Goal: Task Accomplishment & Management: Use online tool/utility

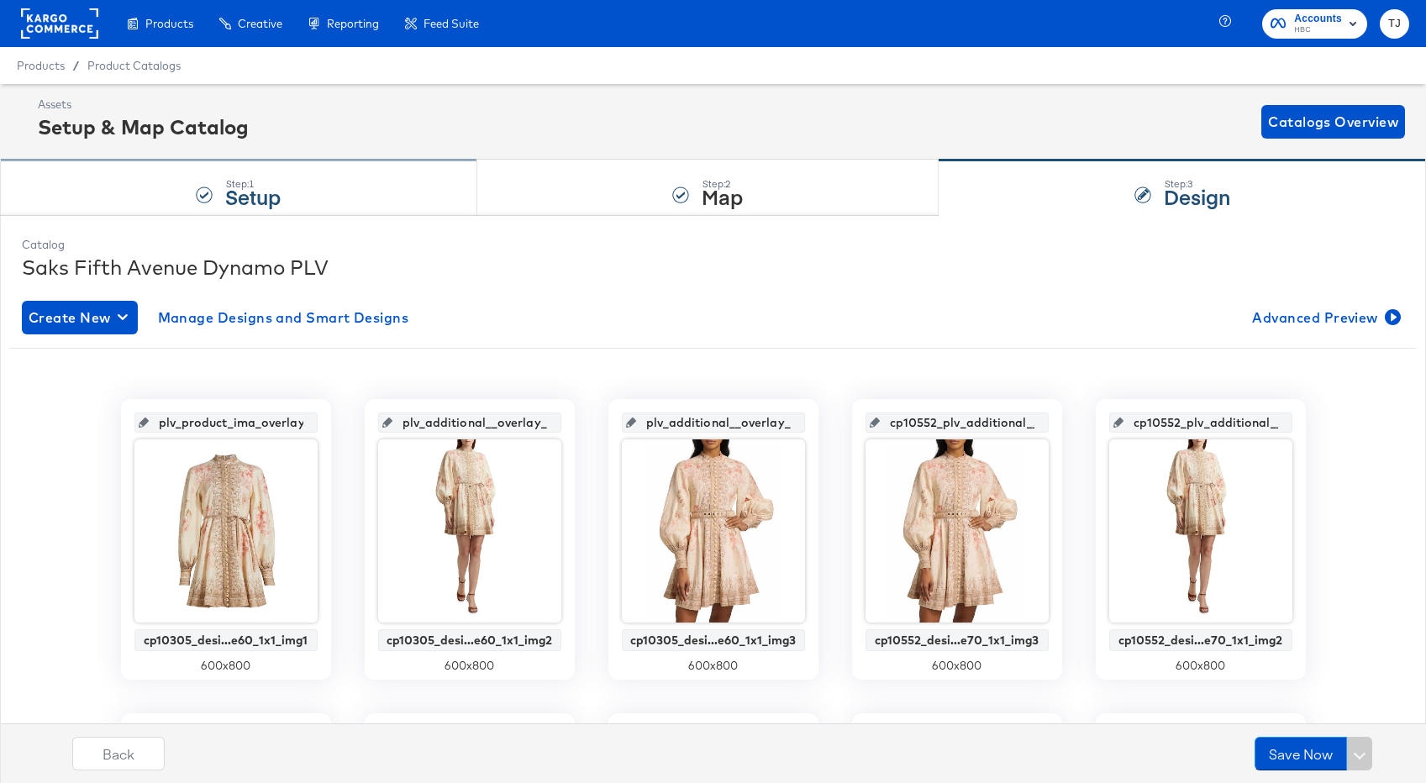
click at [267, 192] on strong "Setup" at bounding box center [252, 196] width 55 height 28
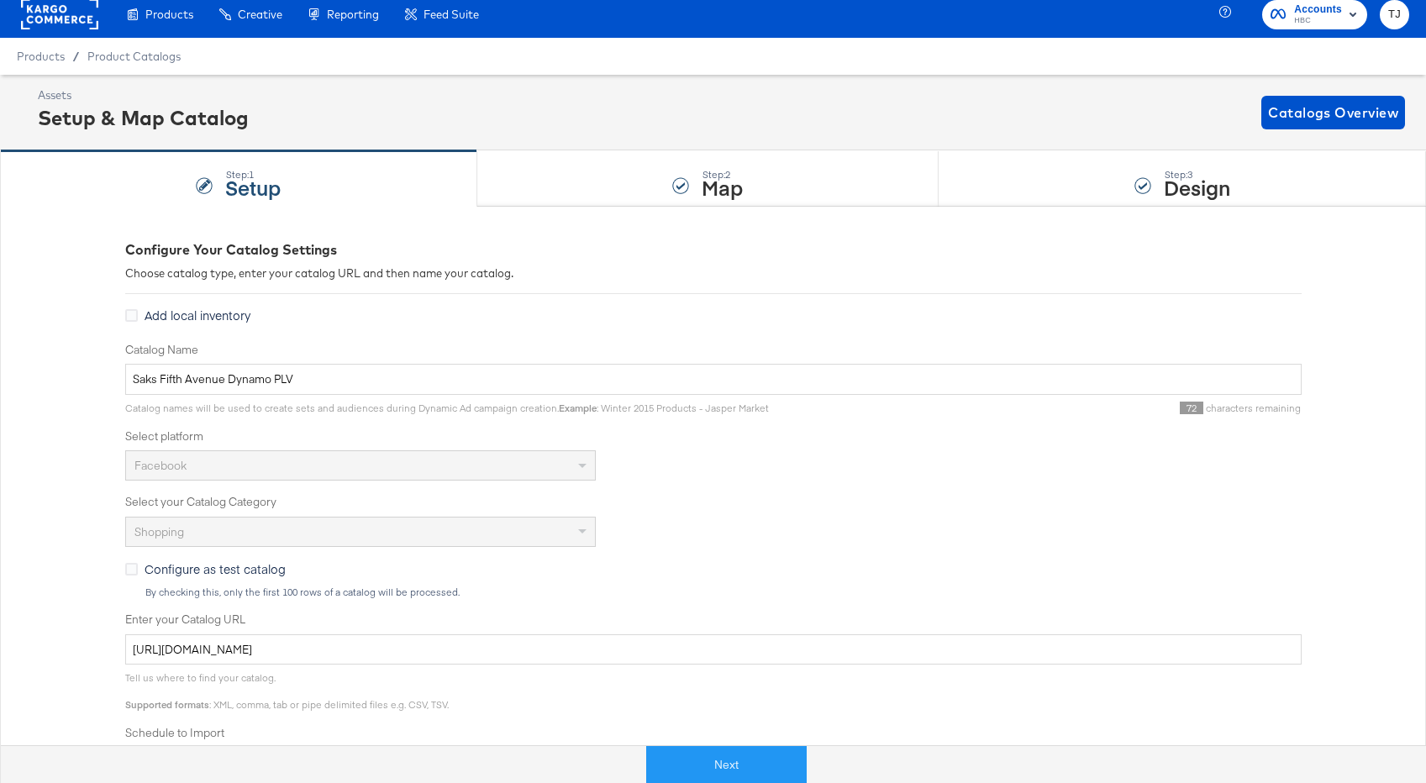
scroll to position [11, 0]
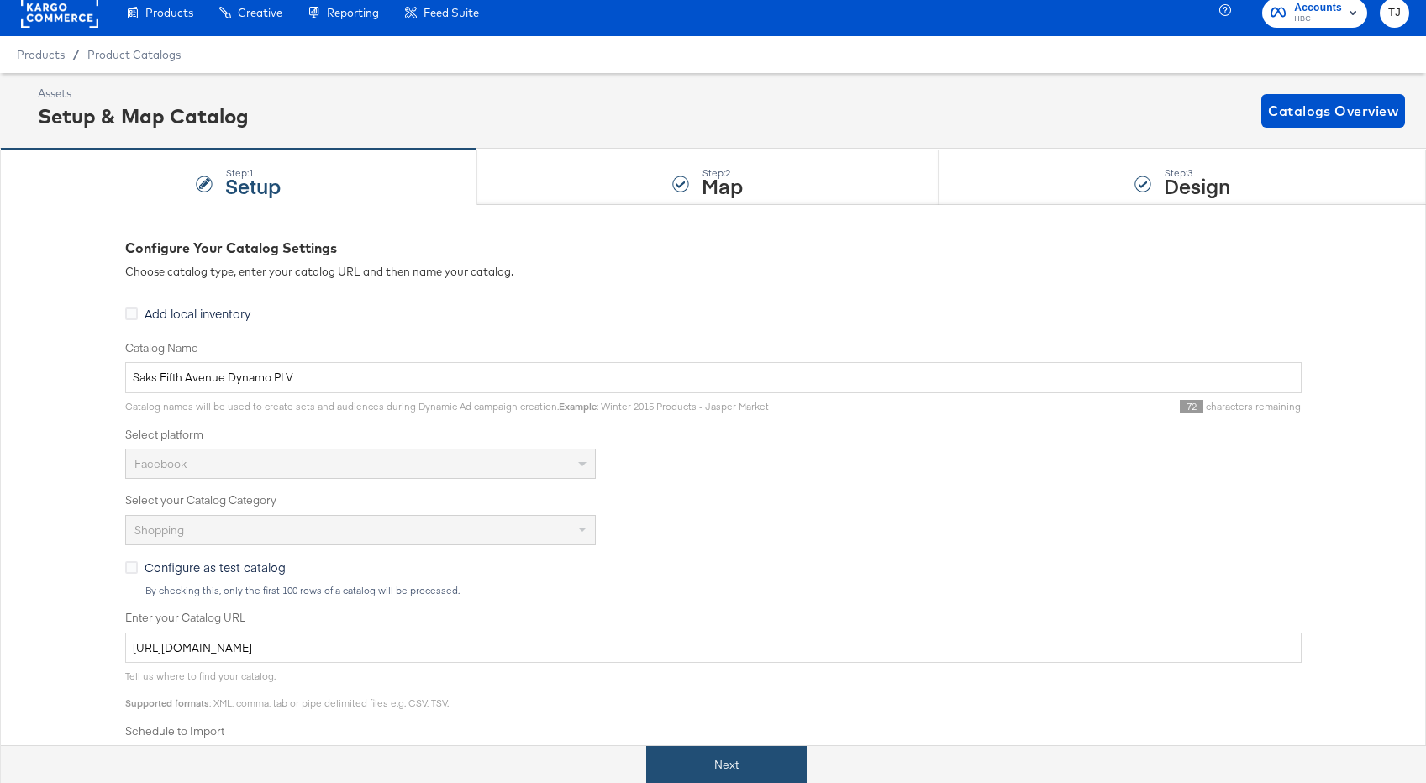
click at [722, 774] on button "Next" at bounding box center [726, 765] width 161 height 38
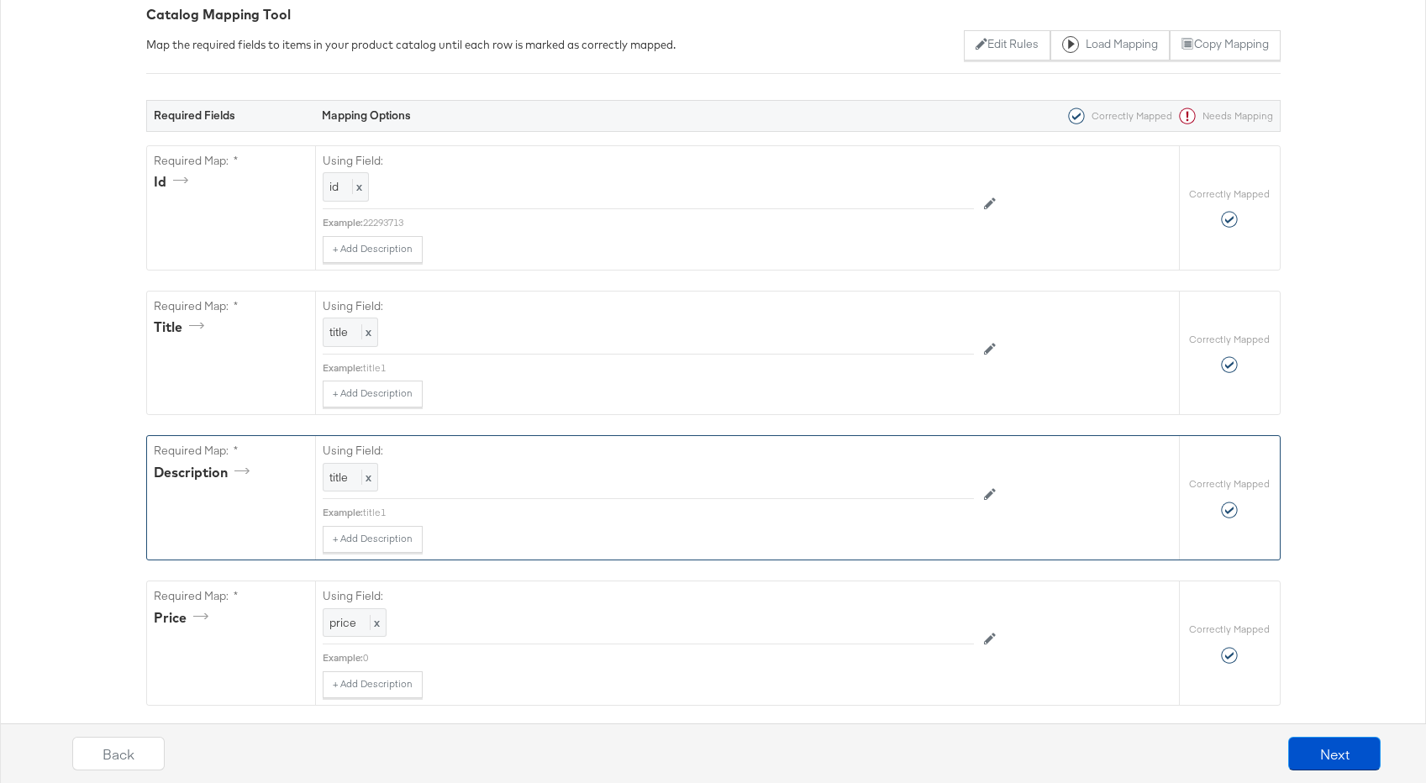
scroll to position [265, 0]
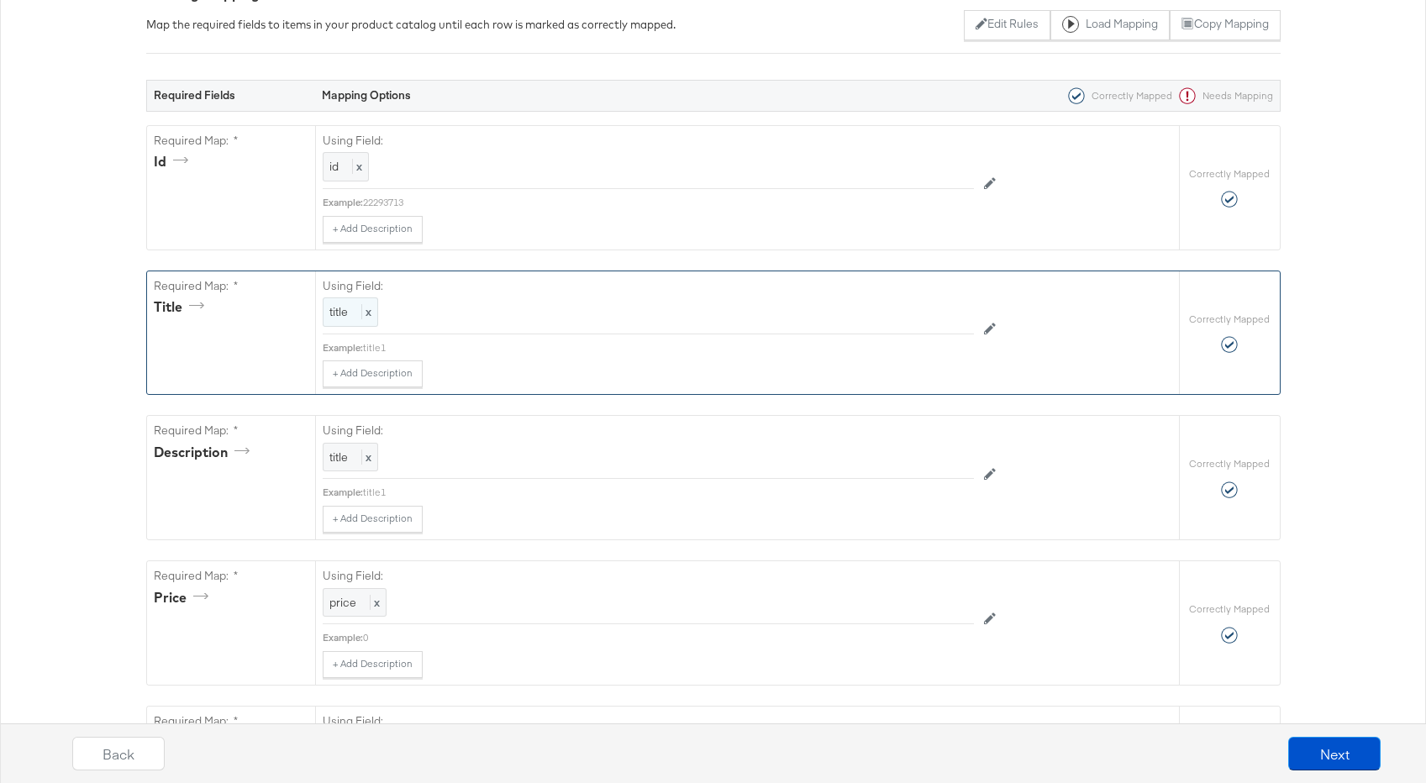
click at [372, 314] on div "title x" at bounding box center [350, 312] width 55 height 29
click at [957, 309] on div at bounding box center [955, 315] width 24 height 24
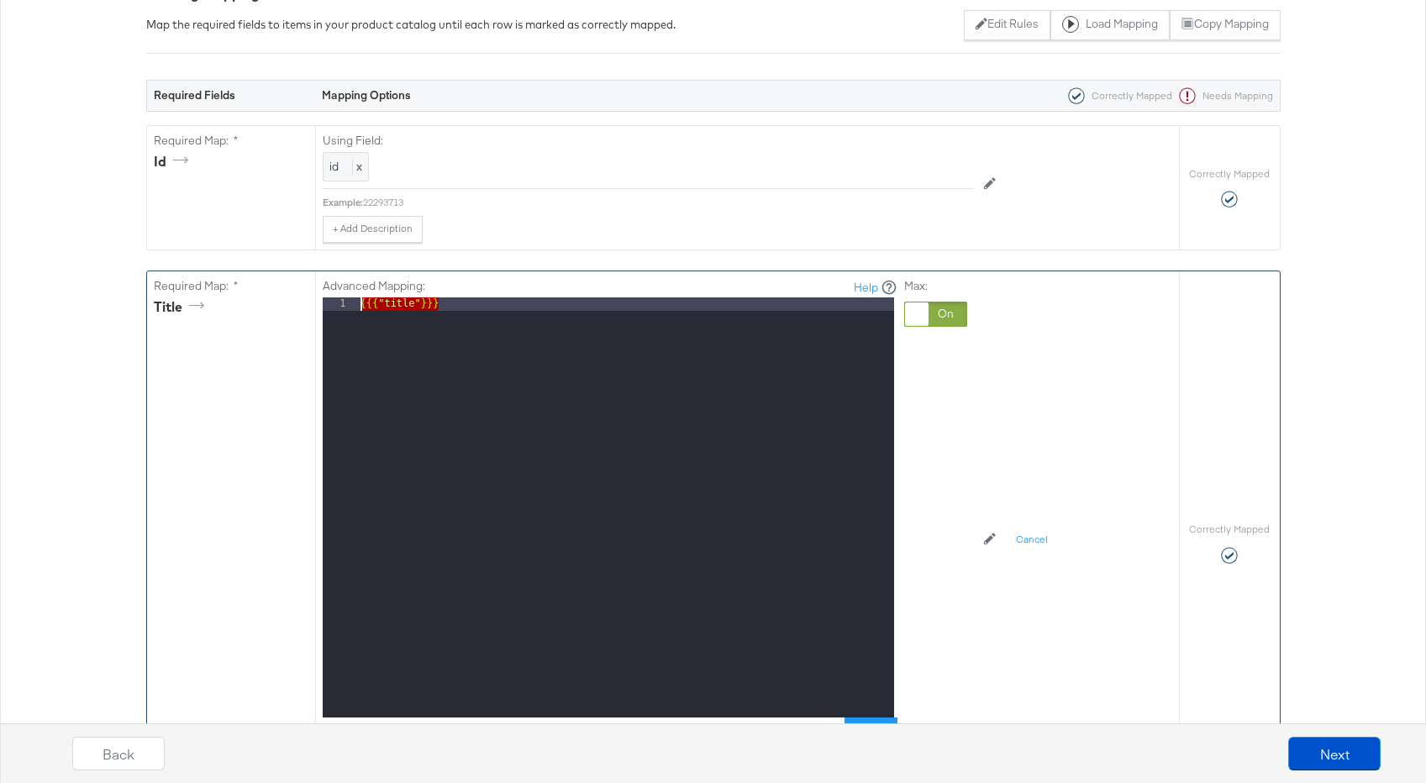
drag, startPoint x: 429, startPoint y: 312, endPoint x: 280, endPoint y: 306, distance: 148.9
click at [281, 306] on div "Required Map: * title Advanced Mapping: Help 1 {{{ "title" }}} XXXXXXXXXXXXXXXX…" at bounding box center [663, 544] width 1032 height 545
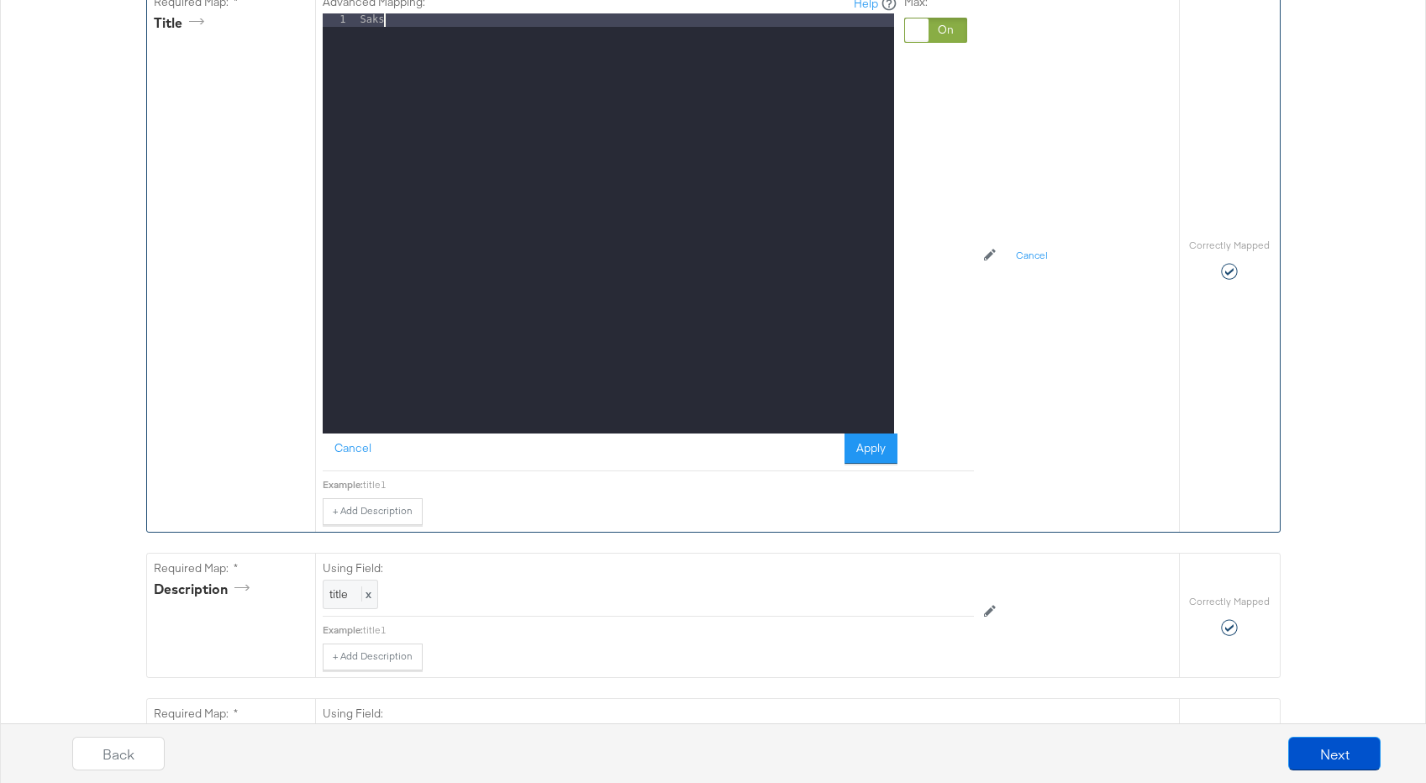
scroll to position [562, 0]
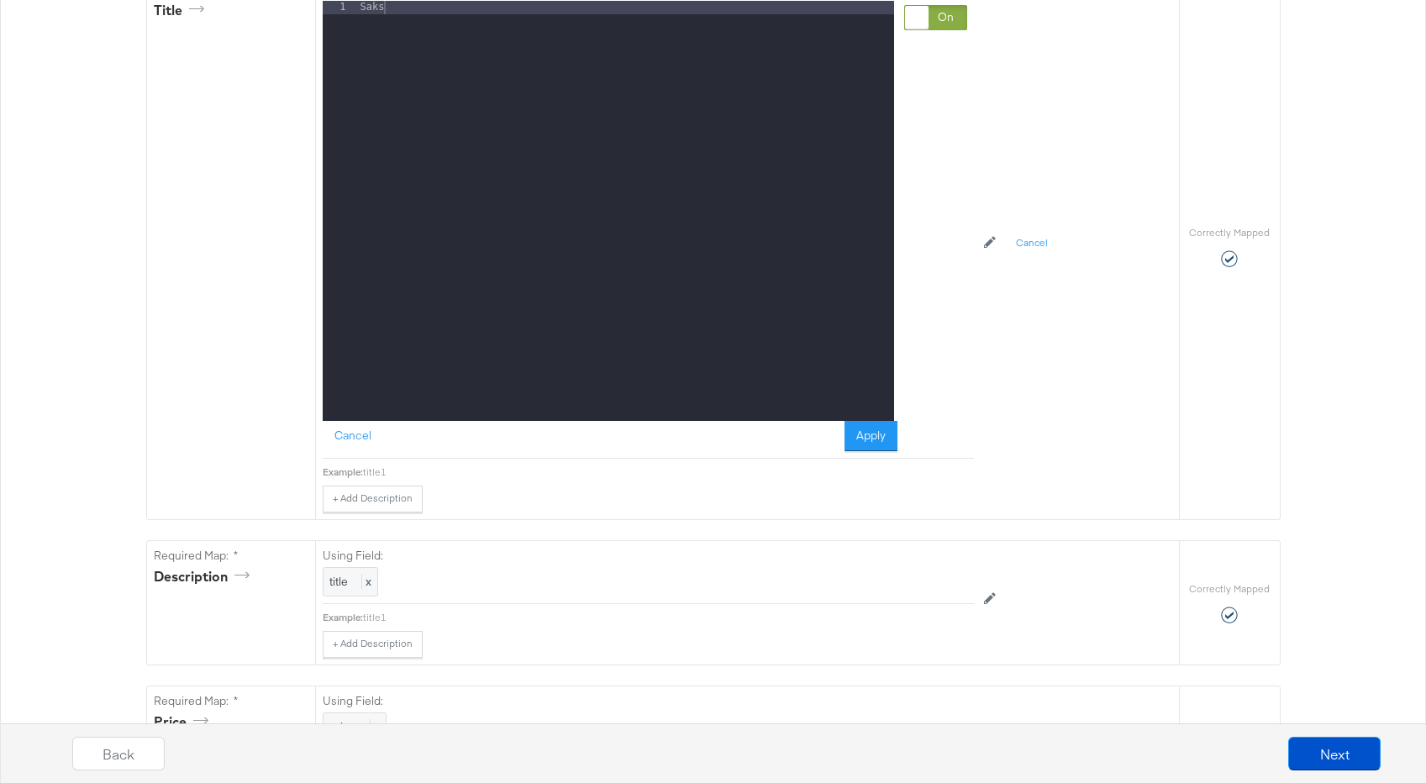
click at [870, 437] on button "Apply" at bounding box center [871, 436] width 53 height 30
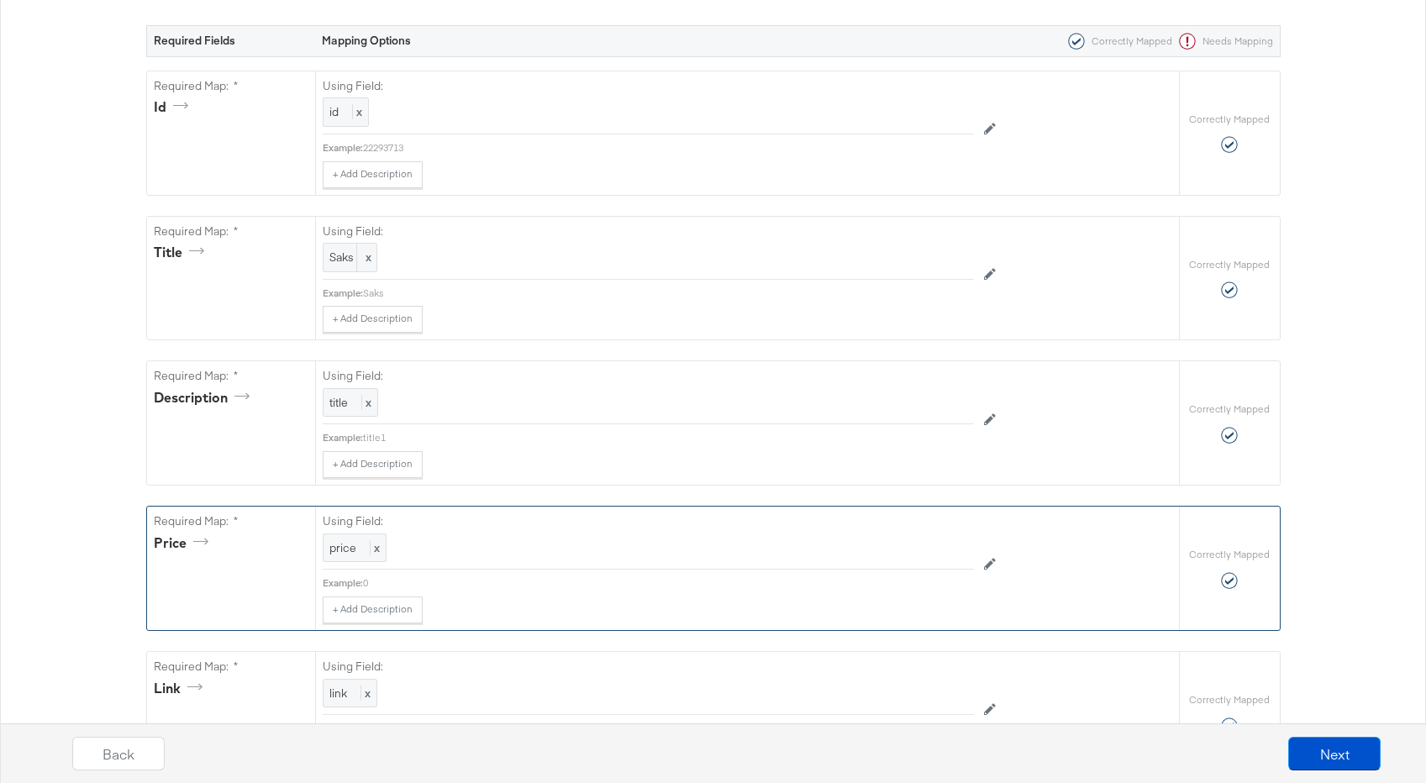
scroll to position [323, 0]
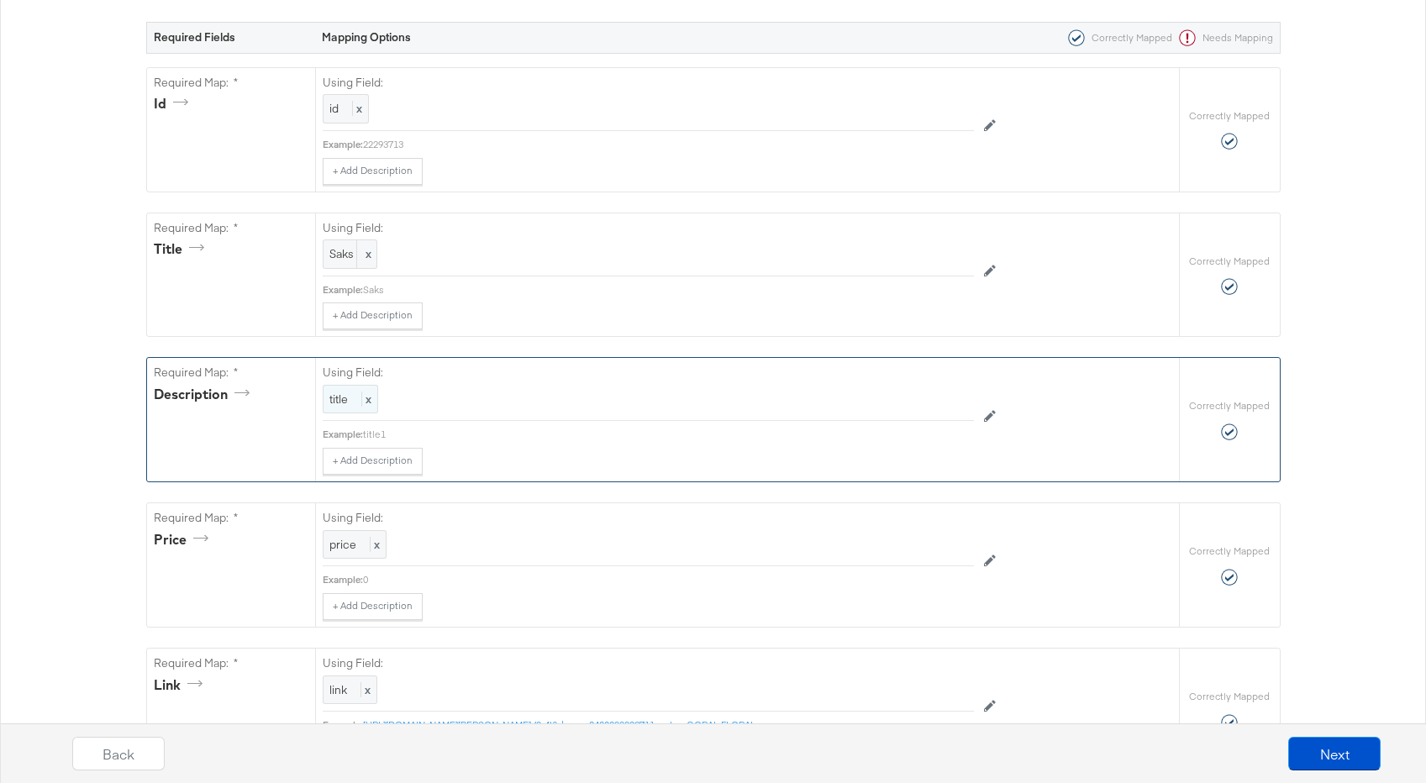
click at [373, 397] on div "title x" at bounding box center [350, 399] width 55 height 29
click at [957, 400] on div at bounding box center [955, 402] width 24 height 24
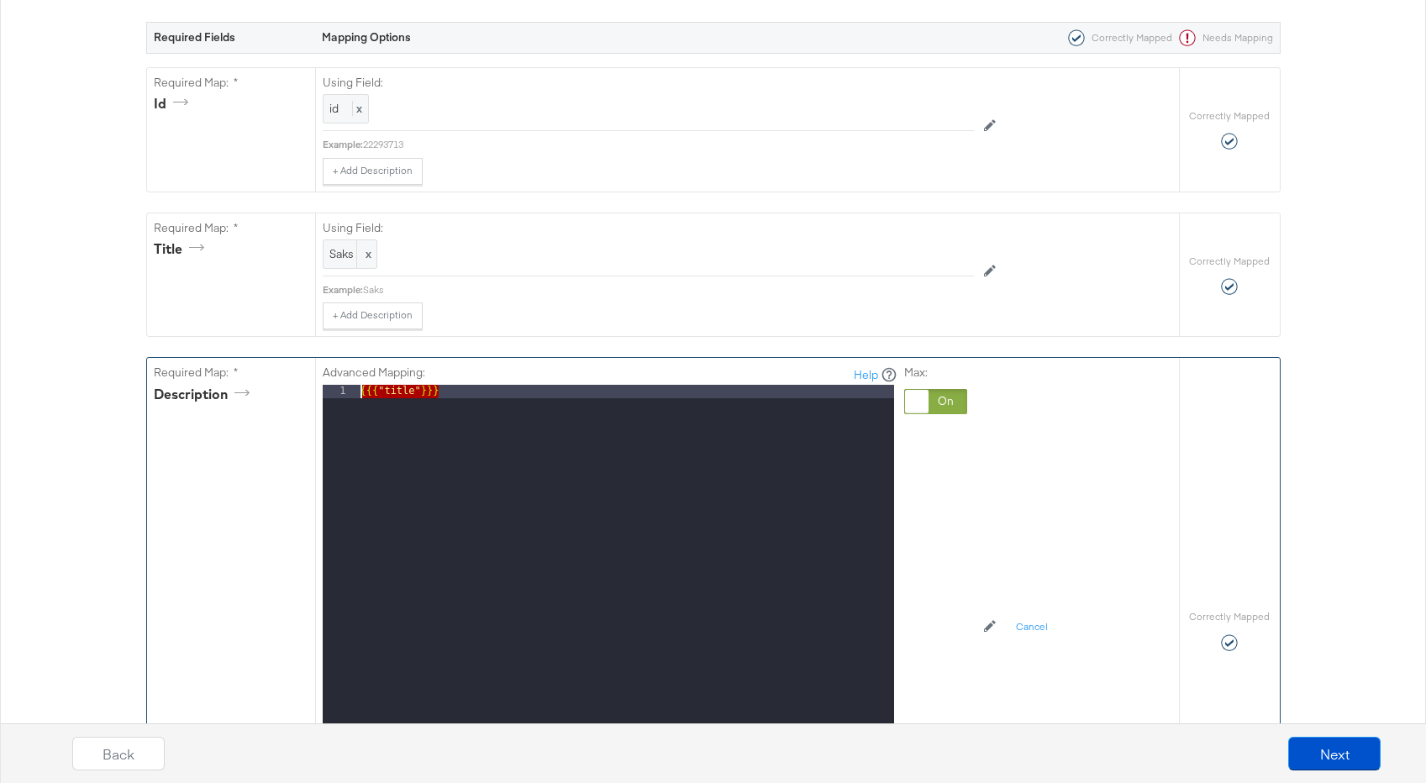
drag, startPoint x: 460, startPoint y: 395, endPoint x: 295, endPoint y: 382, distance: 165.2
click at [298, 383] on div "Required Map: * description Advanced Mapping: Help 1 {{{ "title" }}} XXXXXXXXXX…" at bounding box center [663, 630] width 1032 height 545
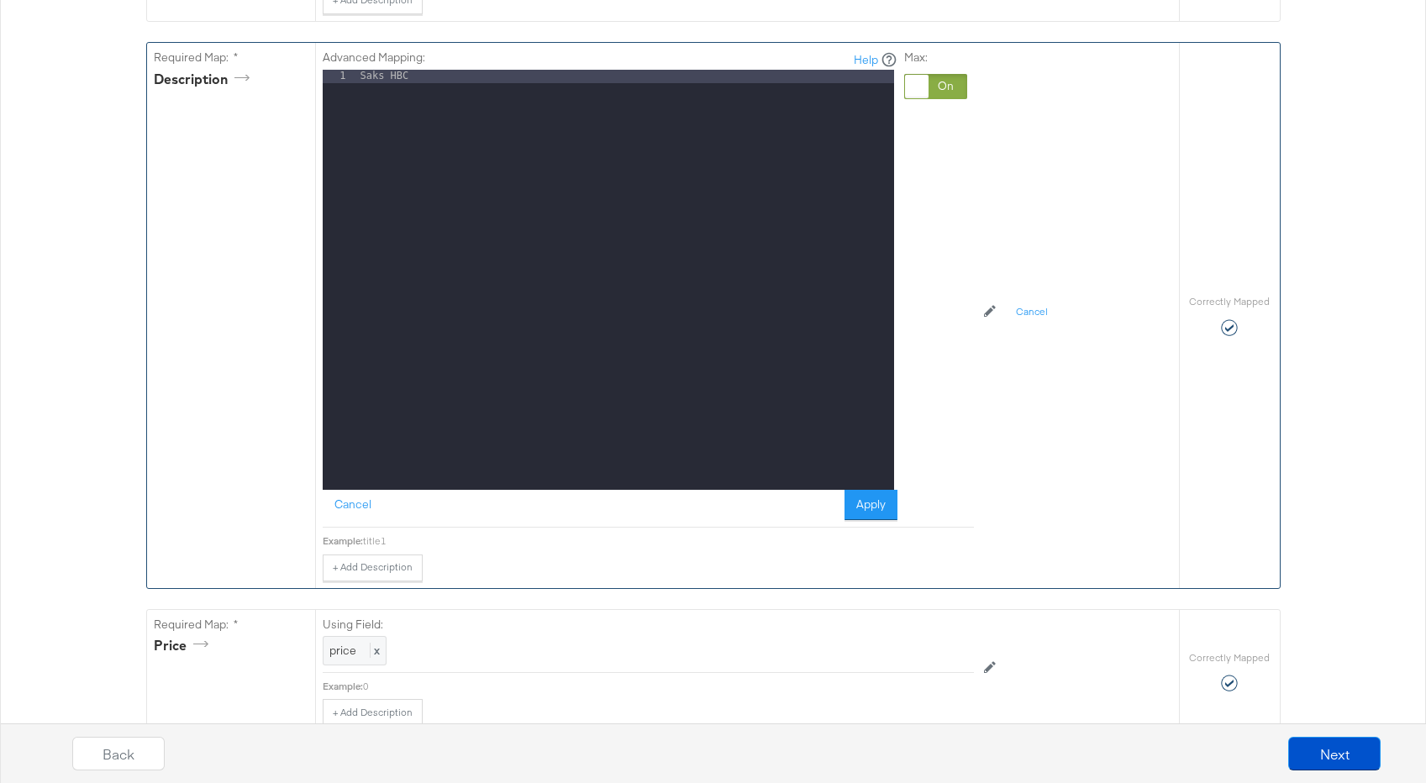
scroll to position [641, 0]
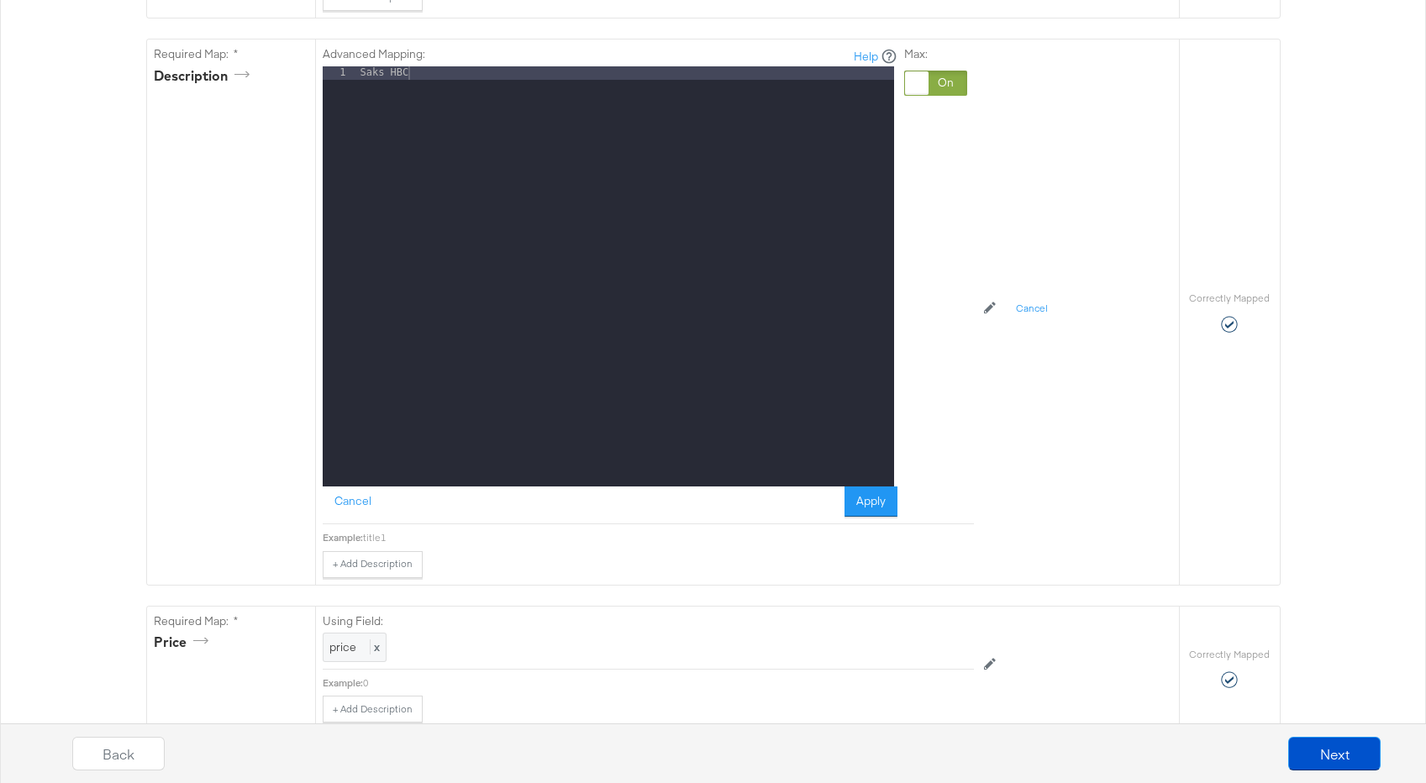
click at [875, 501] on button "Apply" at bounding box center [871, 502] width 53 height 30
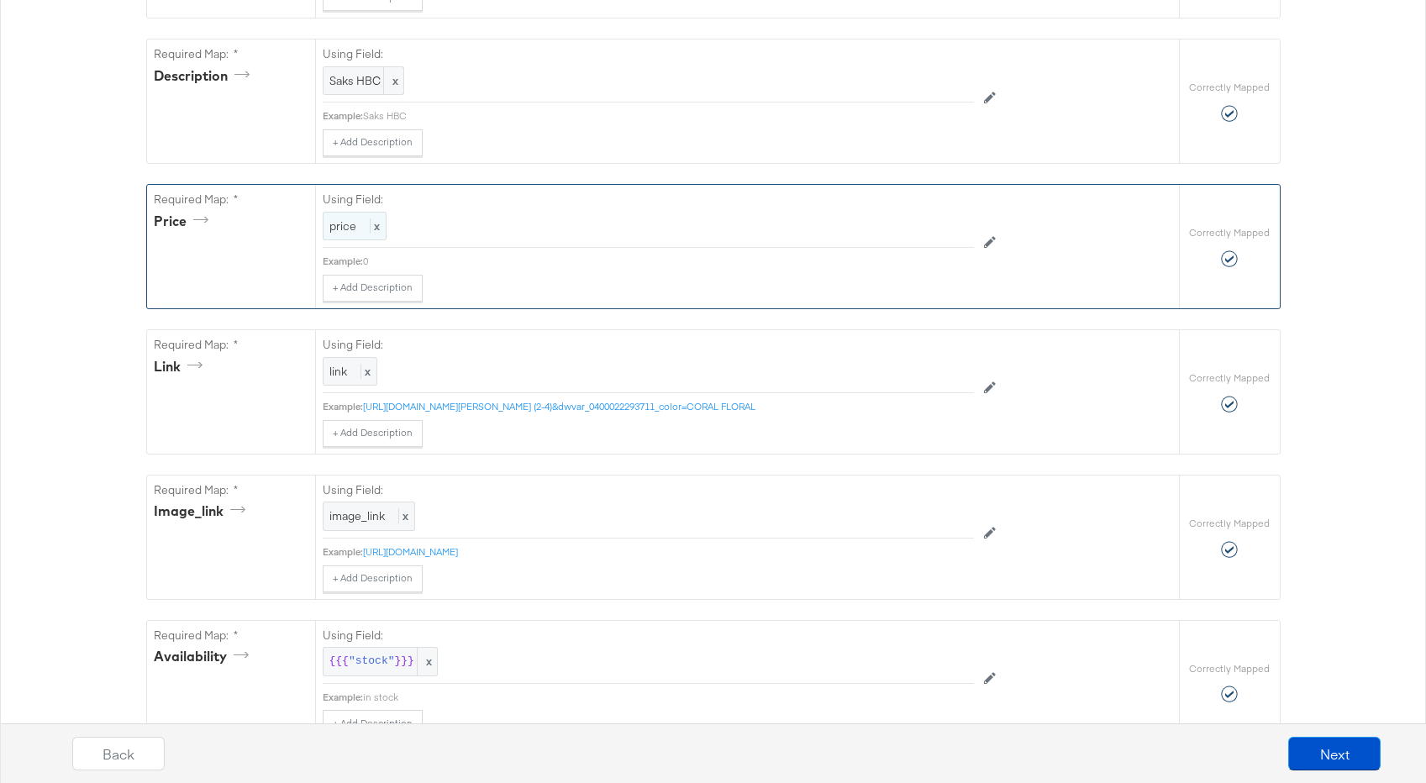
click at [381, 227] on div "price x" at bounding box center [355, 226] width 64 height 29
click at [927, 226] on div at bounding box center [935, 228] width 63 height 25
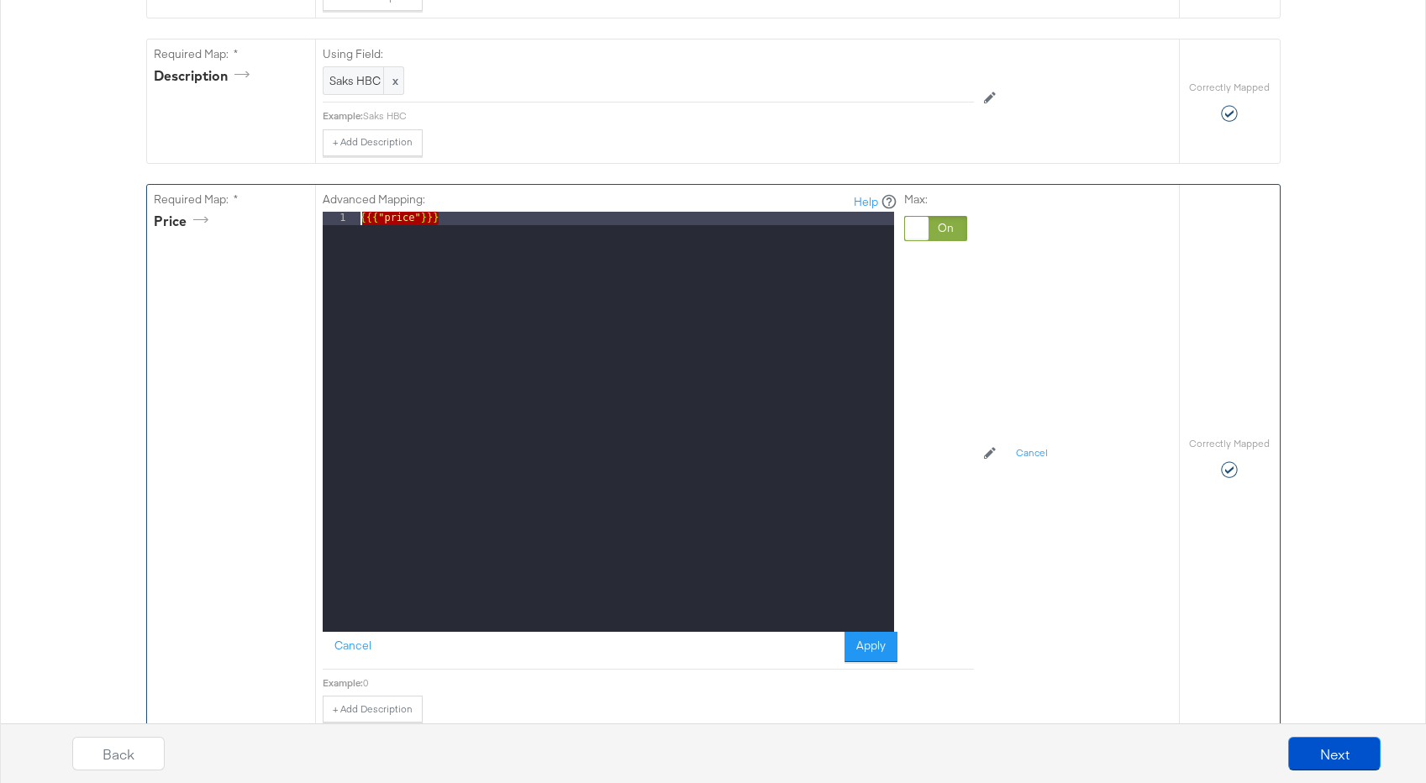
drag, startPoint x: 528, startPoint y: 222, endPoint x: 187, endPoint y: 195, distance: 342.3
click at [187, 195] on div "Required Map: * price Advanced Mapping: Help 1 {{{ "price" }}} XXXXXXXXXXXXXXXX…" at bounding box center [663, 457] width 1032 height 545
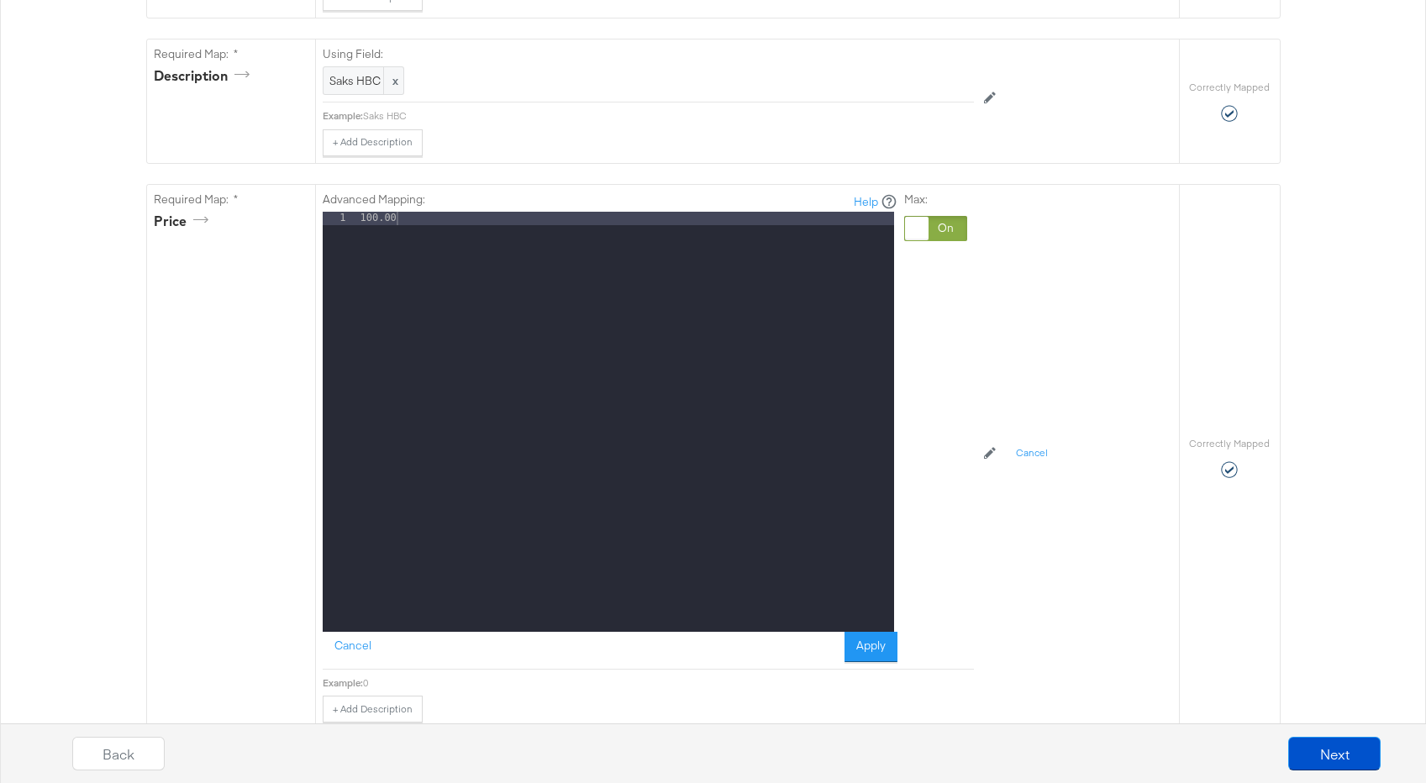
click at [877, 649] on button "Apply" at bounding box center [871, 647] width 53 height 30
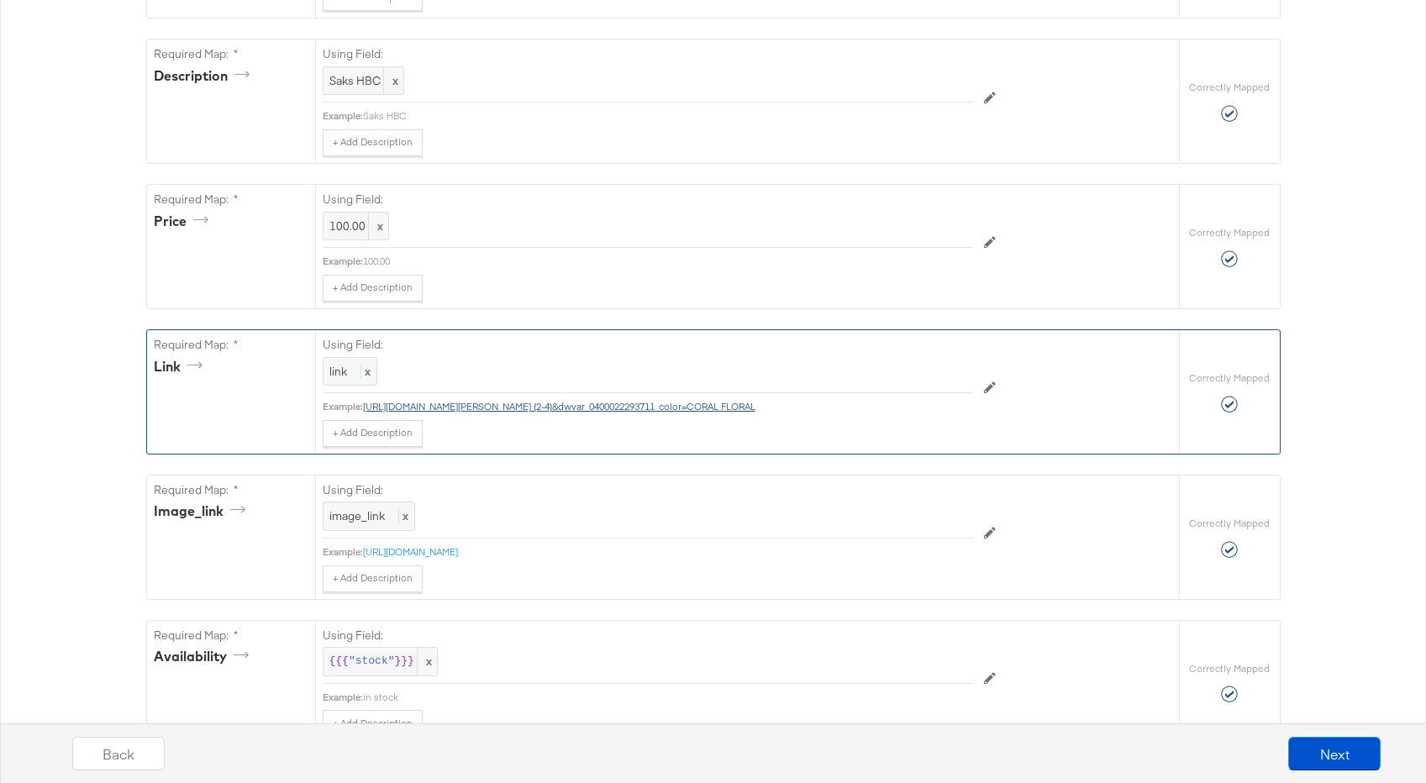
click at [535, 404] on link "[URL][DOMAIN_NAME][PERSON_NAME] (2-4)&dwvar_0400022293711_color=CORAL FLORAL" at bounding box center [559, 406] width 393 height 13
click at [363, 366] on span "x" at bounding box center [366, 371] width 10 height 15
drag, startPoint x: 944, startPoint y: 376, endPoint x: 914, endPoint y: 375, distance: 30.3
click at [940, 376] on div at bounding box center [935, 373] width 63 height 25
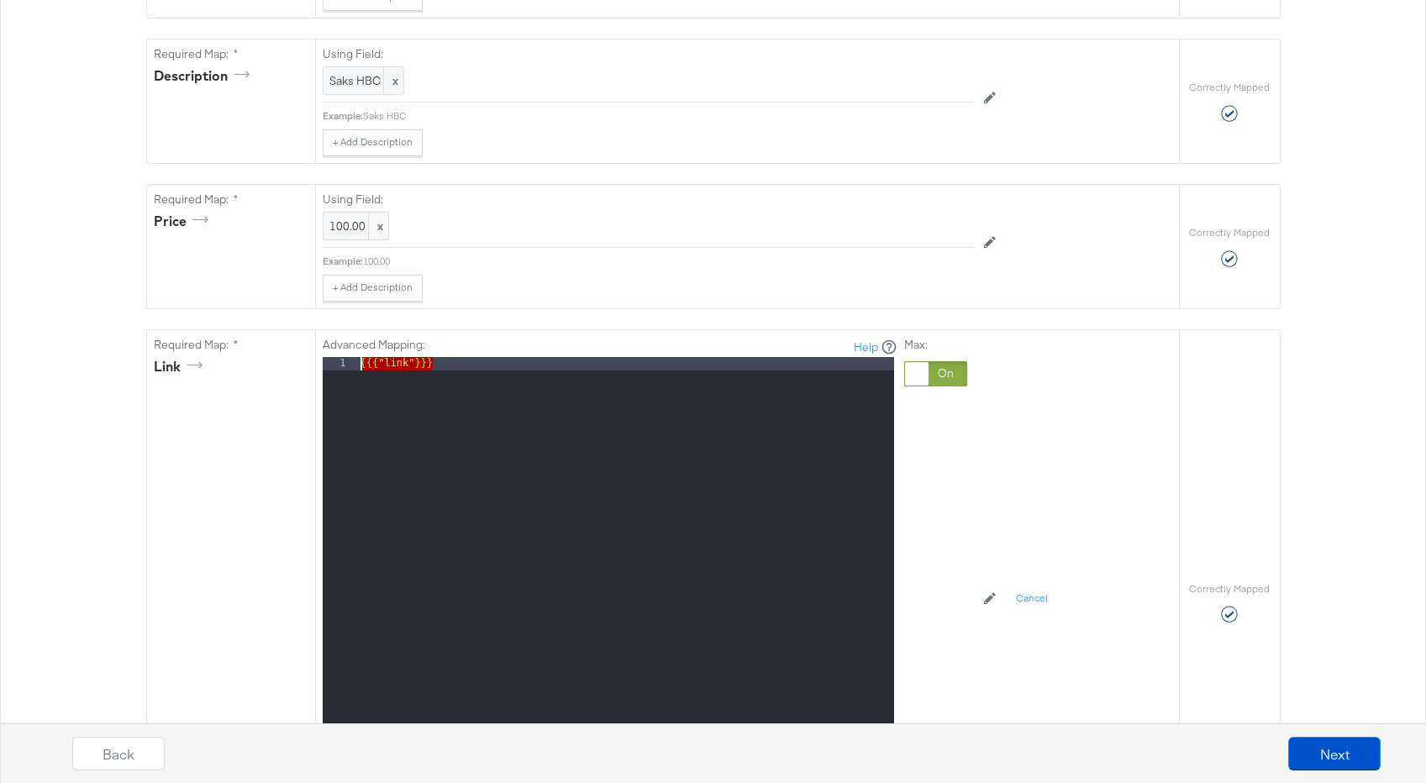
drag, startPoint x: 556, startPoint y: 366, endPoint x: 157, endPoint y: 318, distance: 402.2
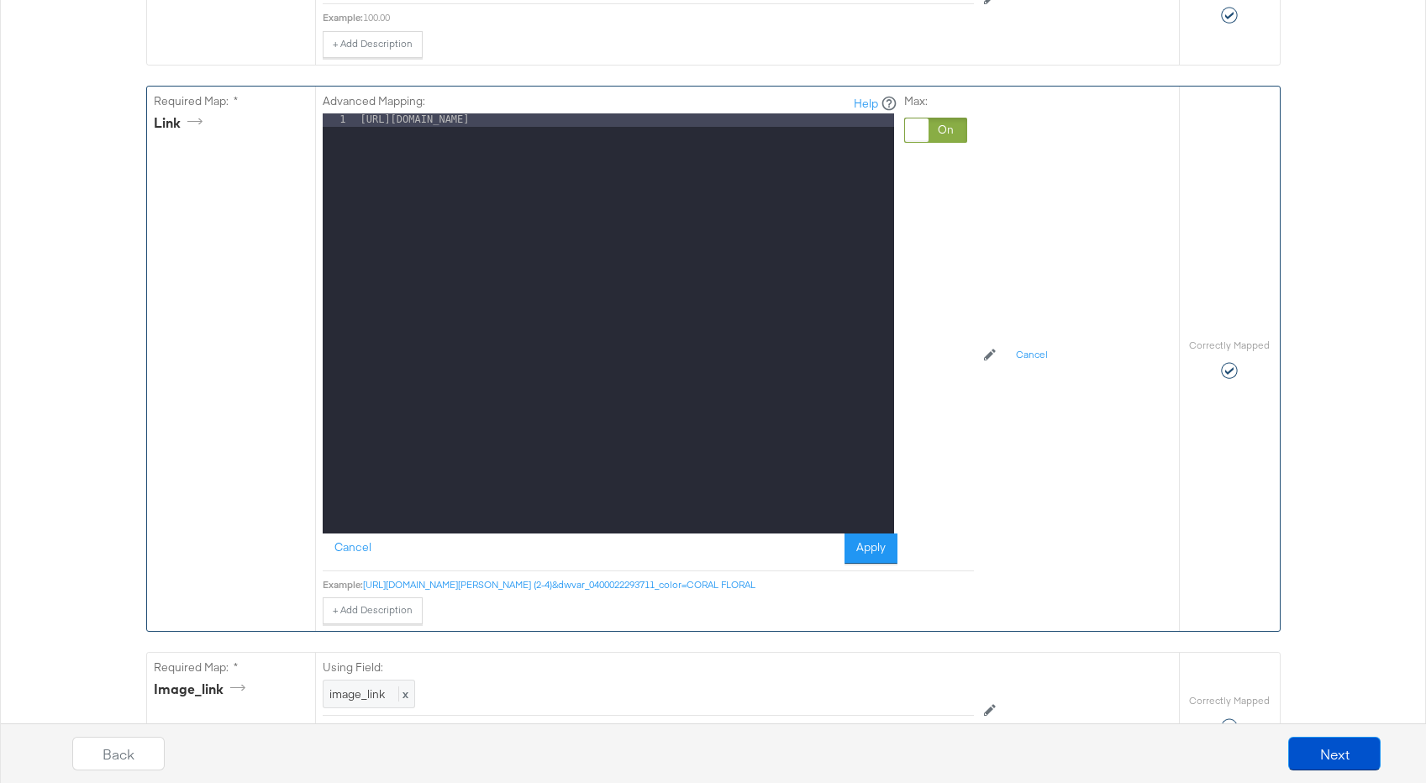
scroll to position [915, 0]
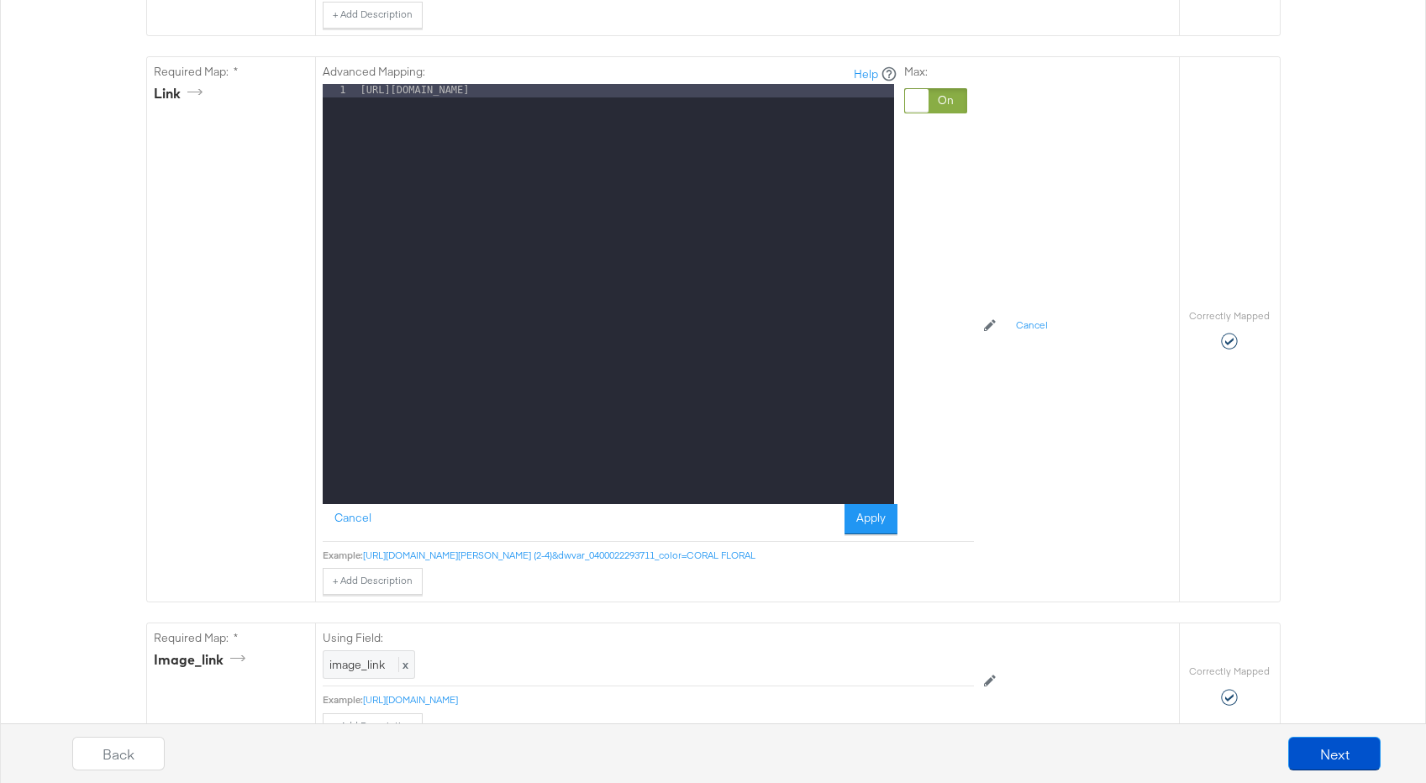
click at [878, 516] on button "Apply" at bounding box center [871, 519] width 53 height 30
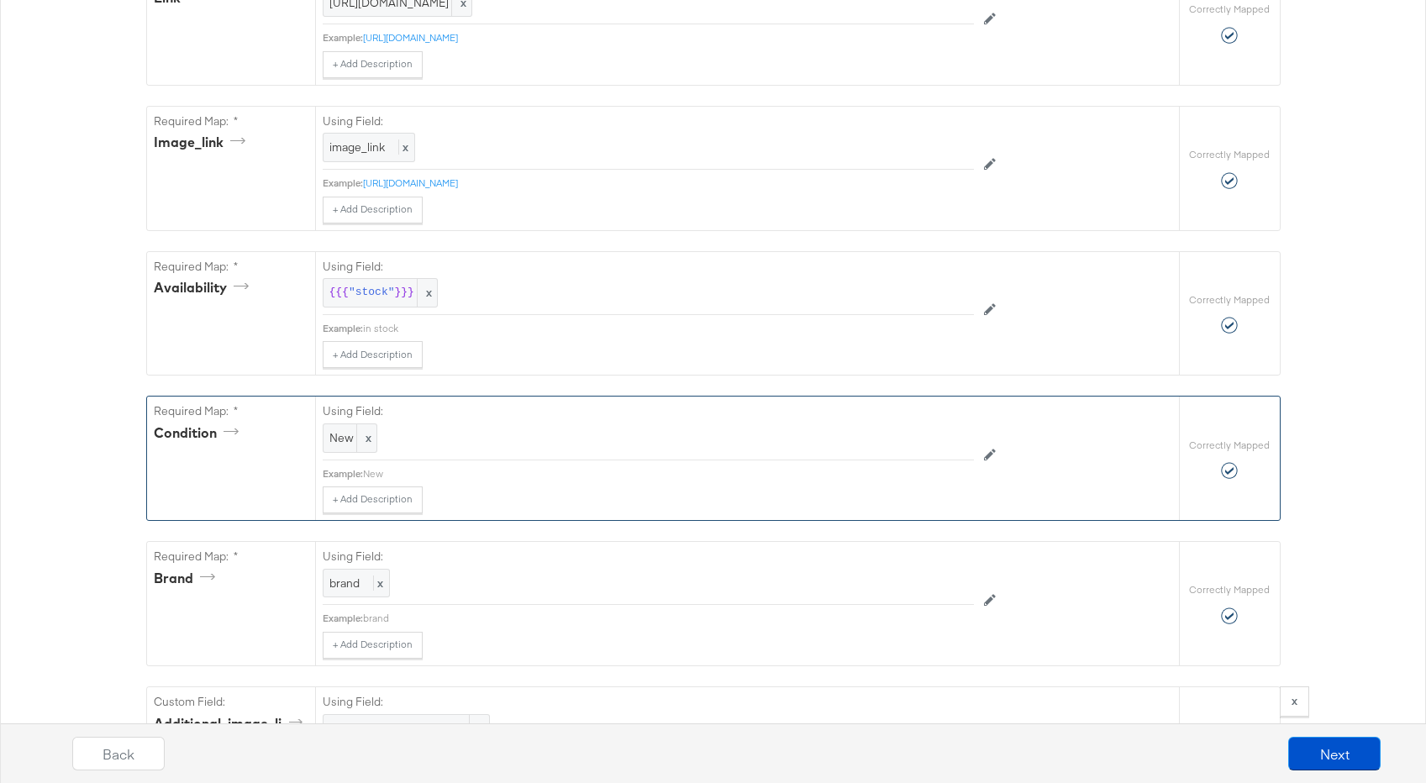
scroll to position [1011, 0]
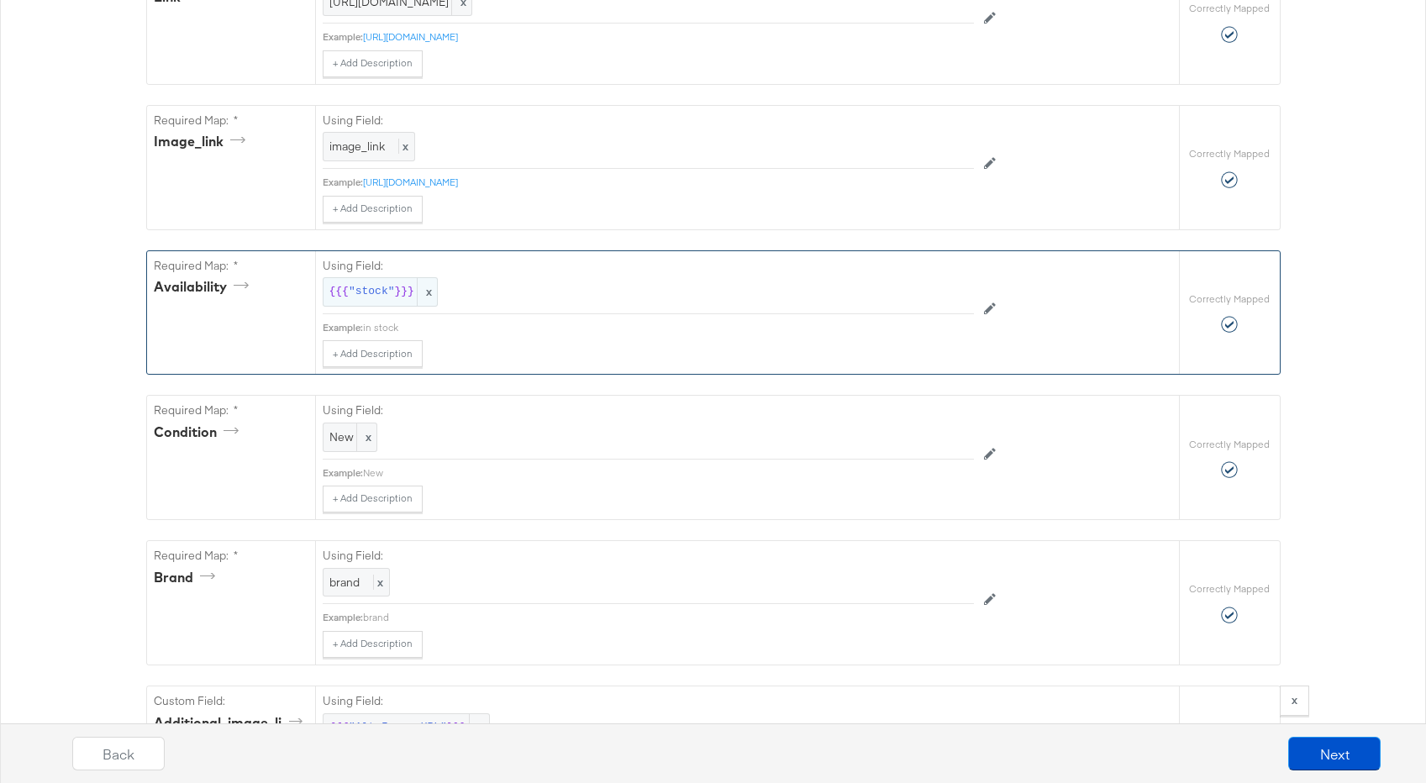
click at [426, 289] on span "x" at bounding box center [427, 292] width 20 height 28
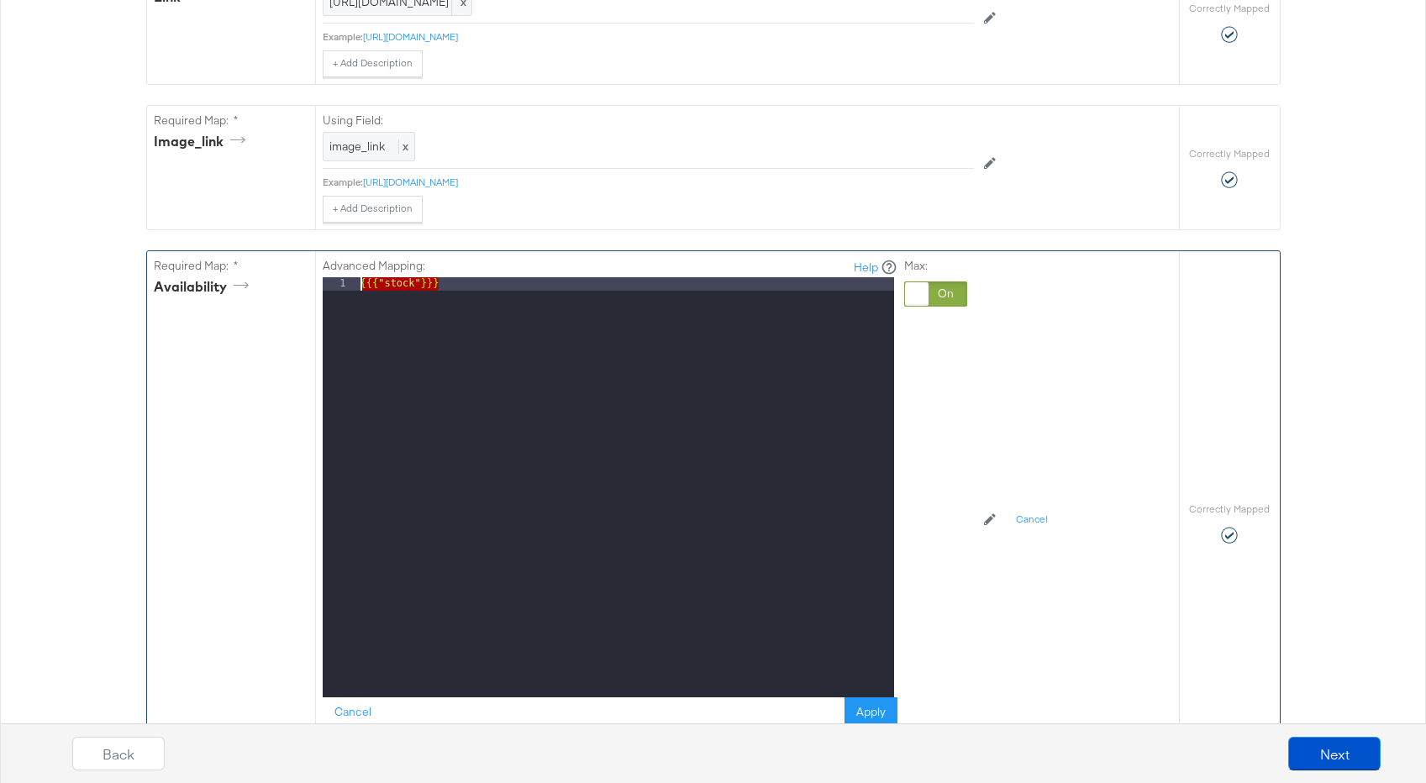
drag, startPoint x: 661, startPoint y: 282, endPoint x: 232, endPoint y: 266, distance: 429.0
click at [232, 266] on div "Required Map: * availability Advanced Mapping: Help 1 {{{ "stock" }}} XXXXXXXXX…" at bounding box center [663, 523] width 1032 height 545
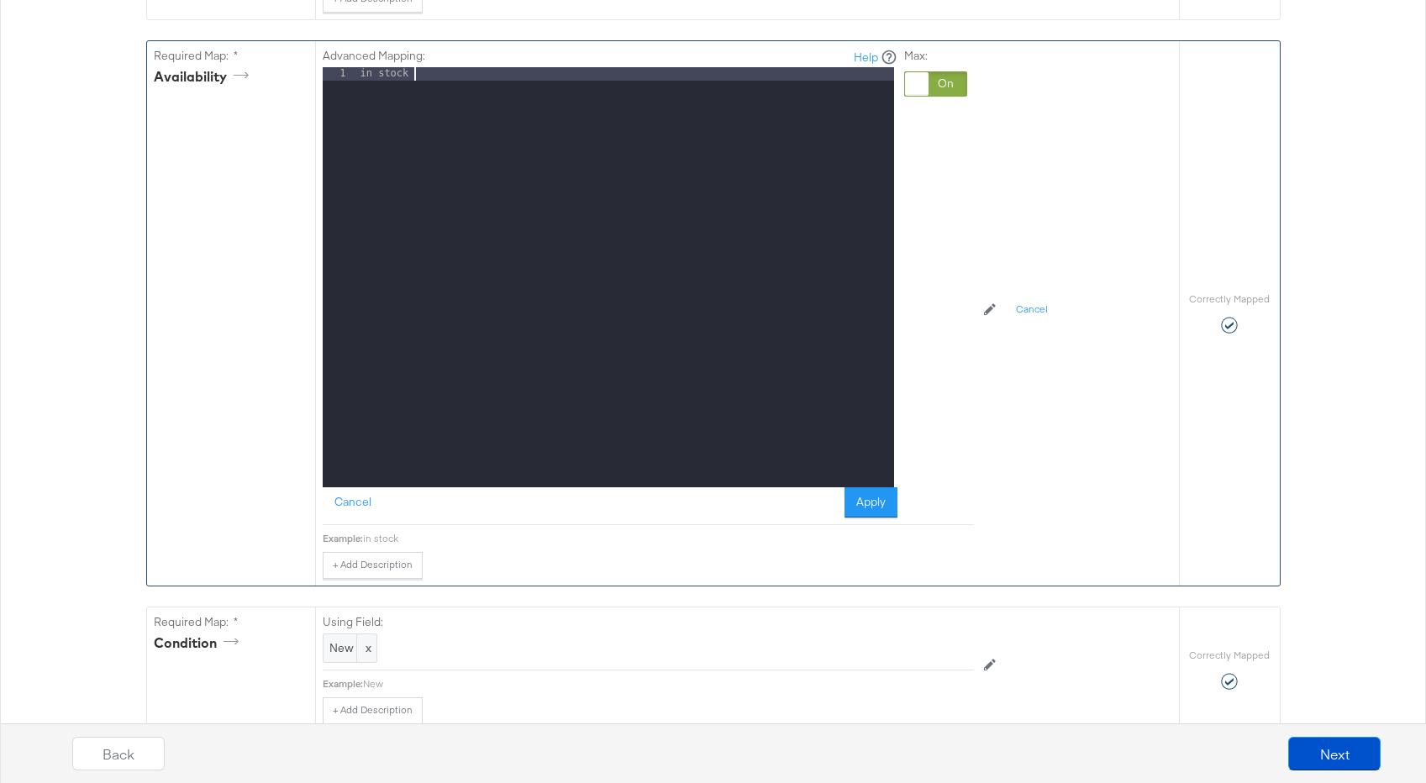
scroll to position [1228, 0]
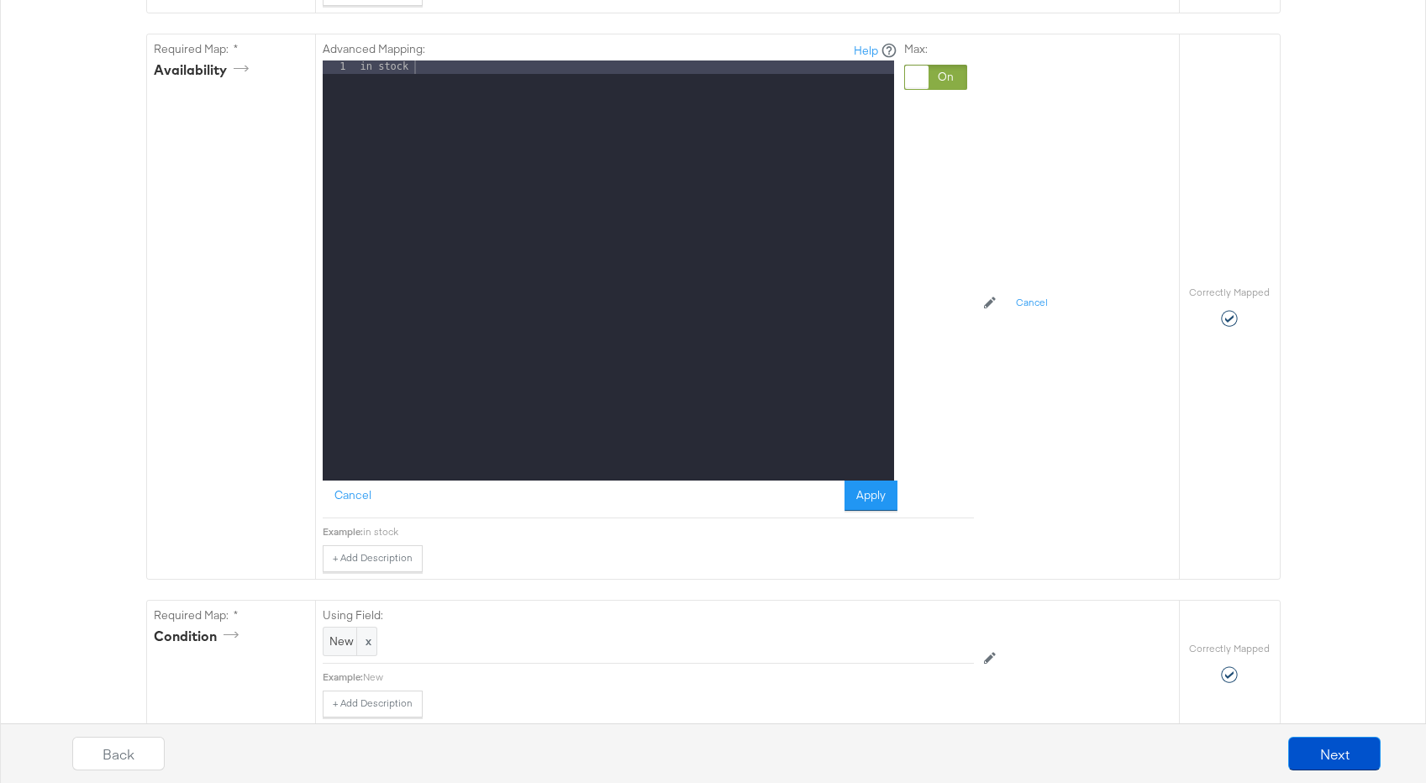
click at [875, 498] on button "Apply" at bounding box center [871, 496] width 53 height 30
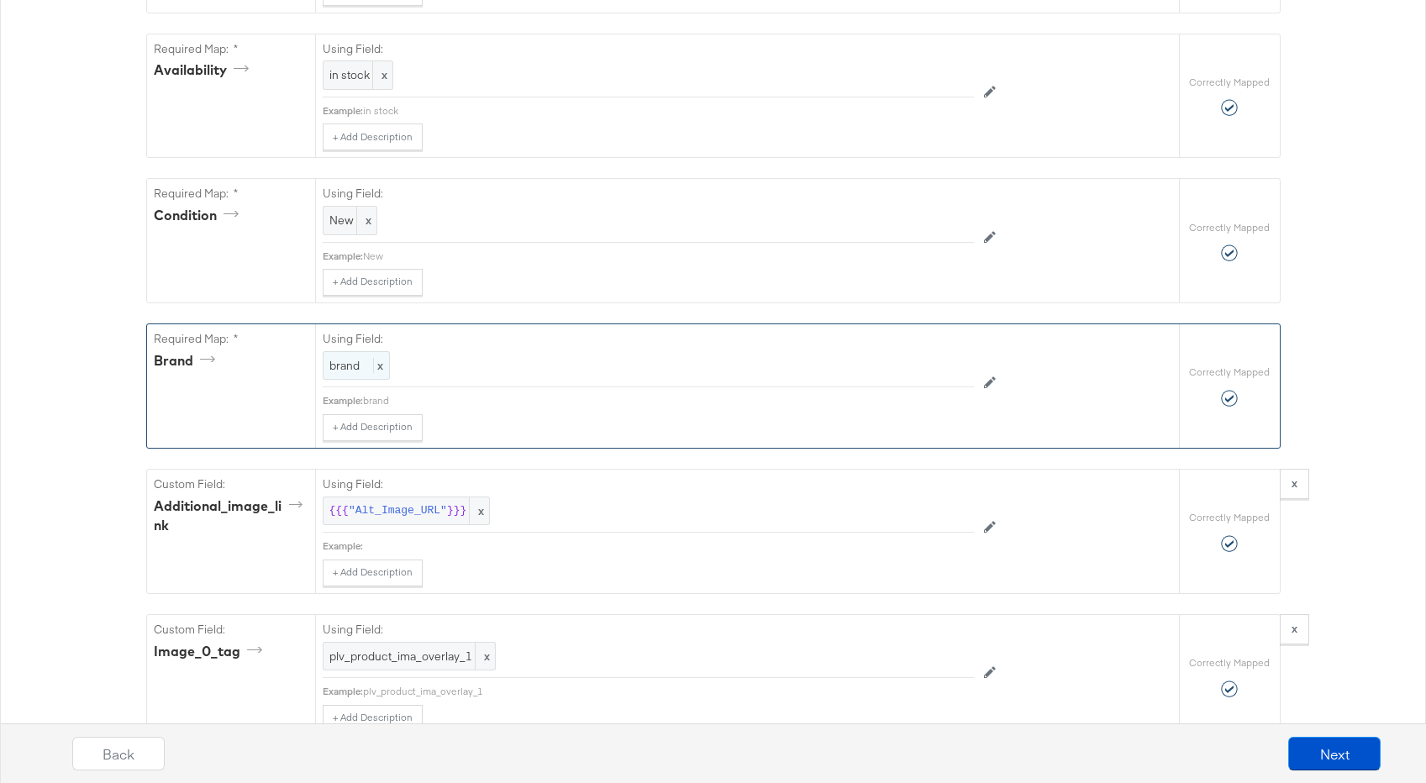
click at [378, 358] on span "x" at bounding box center [378, 365] width 10 height 15
drag, startPoint x: 925, startPoint y: 365, endPoint x: 899, endPoint y: 366, distance: 25.3
click at [925, 365] on div at bounding box center [935, 368] width 63 height 25
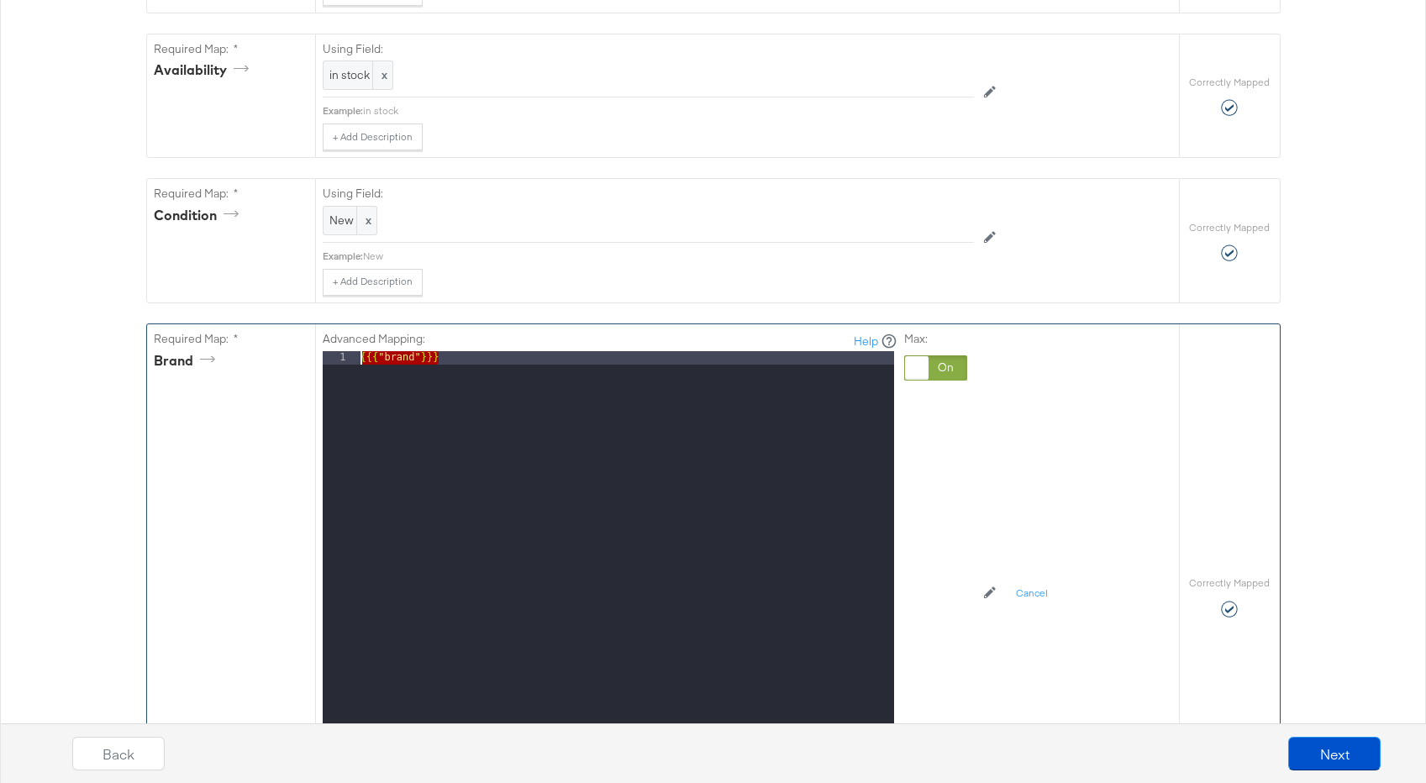
drag, startPoint x: 596, startPoint y: 368, endPoint x: 245, endPoint y: 357, distance: 351.5
click at [245, 357] on div "Required Map: * brand Advanced Mapping: Help 1 {{{ "brand" }}} XXXXXXXXXXXXXXXX…" at bounding box center [663, 596] width 1032 height 545
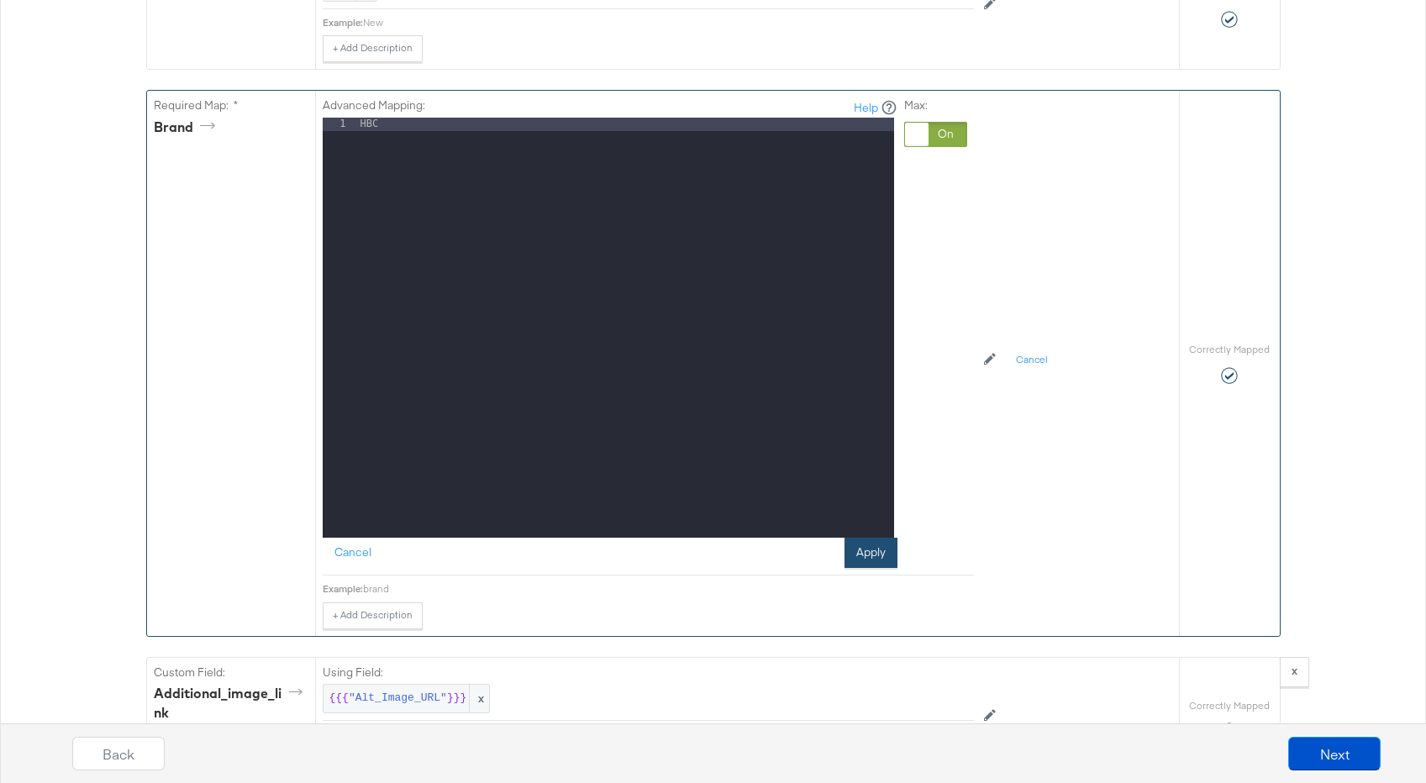
scroll to position [1467, 0]
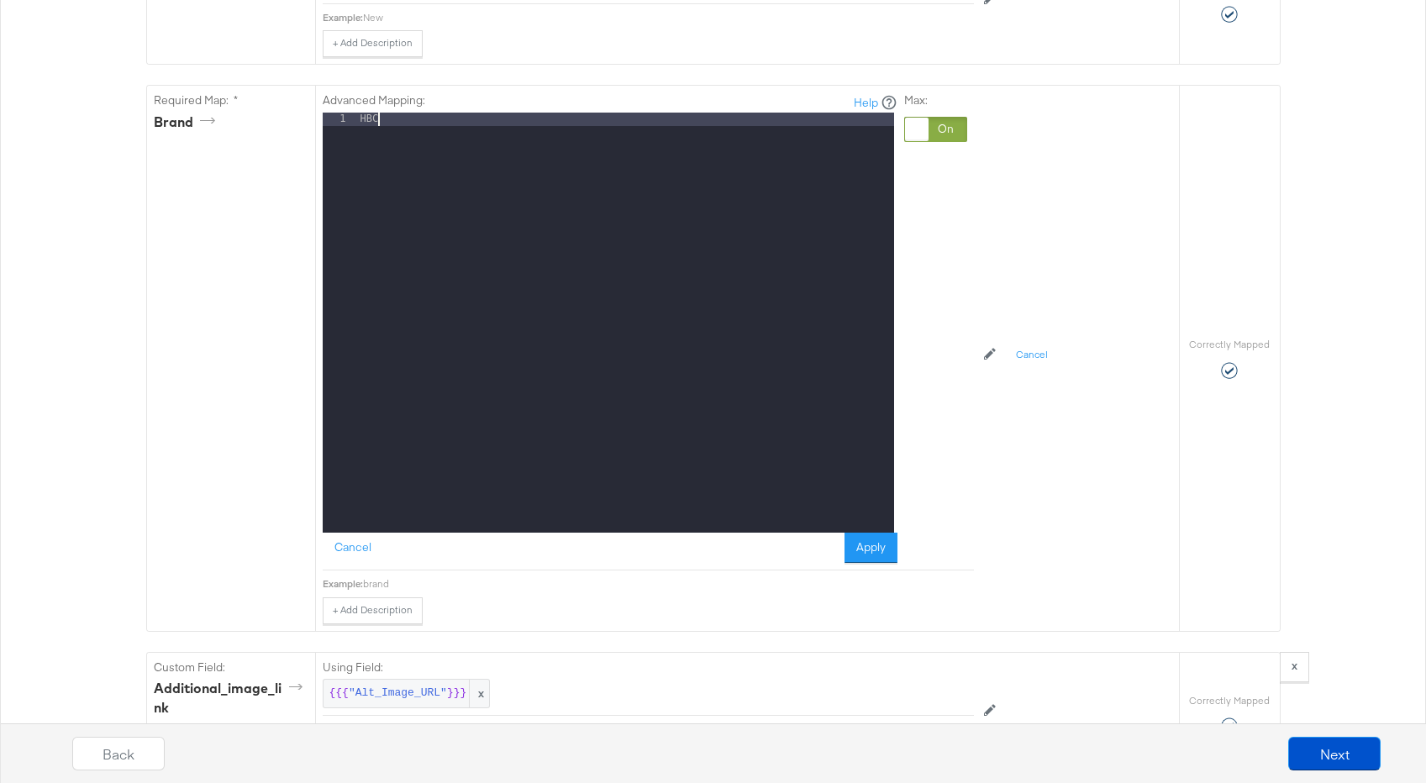
click at [879, 550] on button "Apply" at bounding box center [871, 548] width 53 height 30
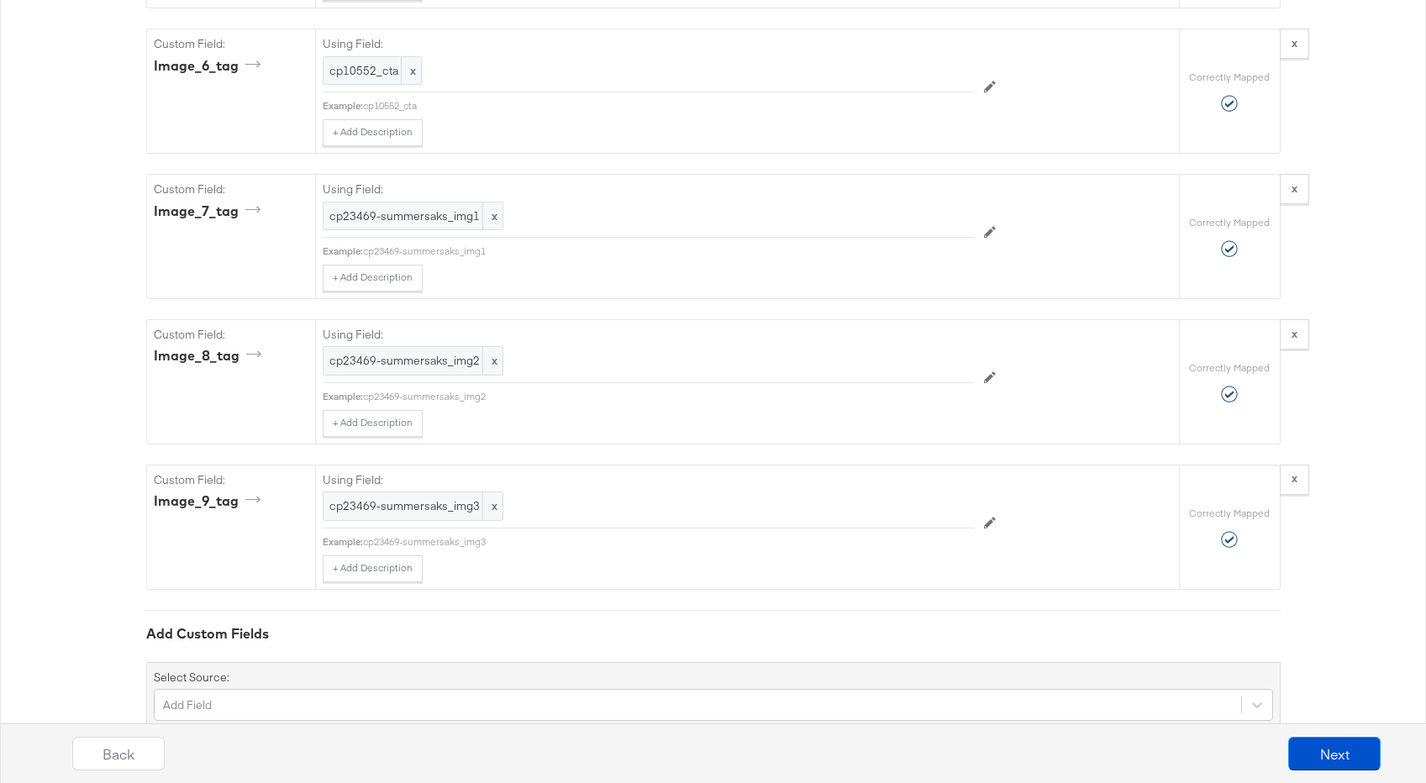
scroll to position [3322, 0]
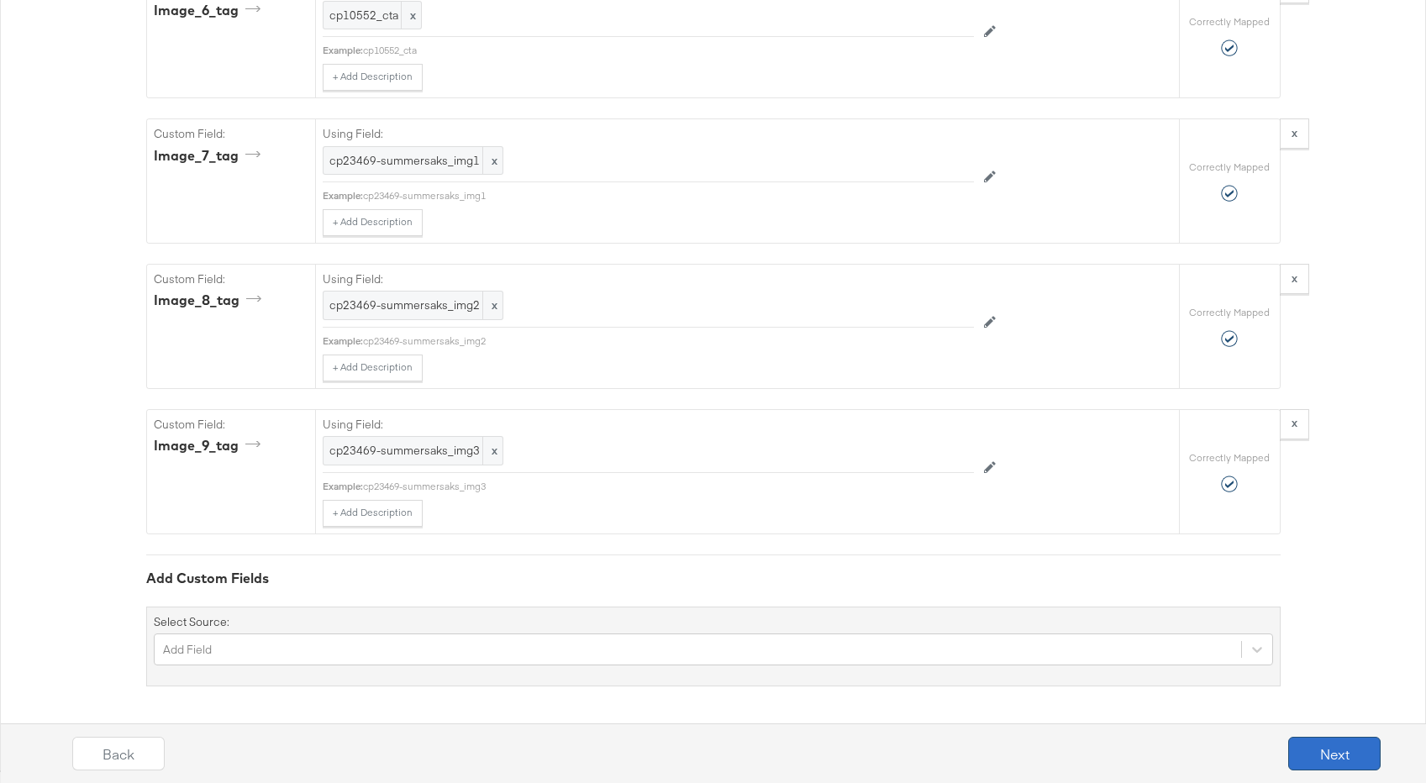
click at [1358, 751] on button "Next" at bounding box center [1335, 754] width 92 height 34
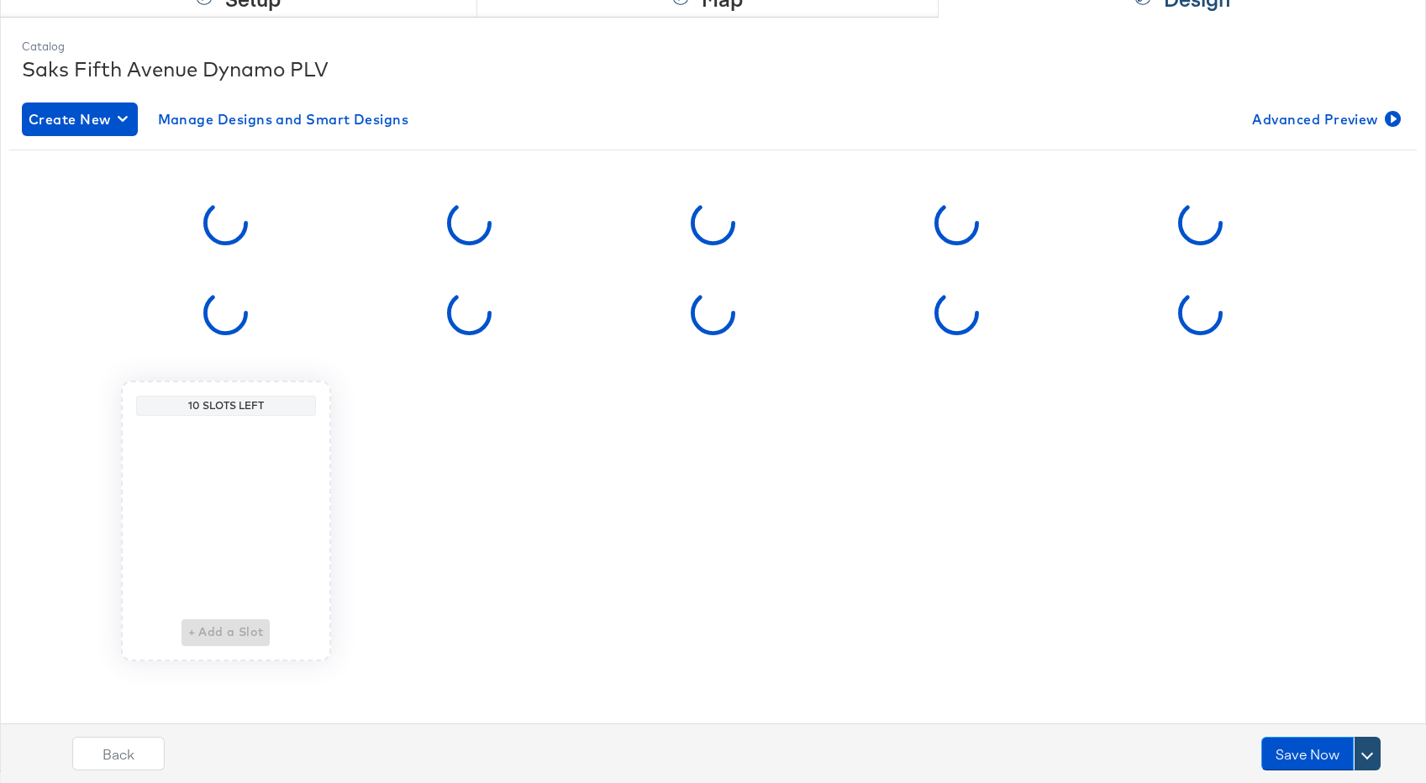
scroll to position [0, 0]
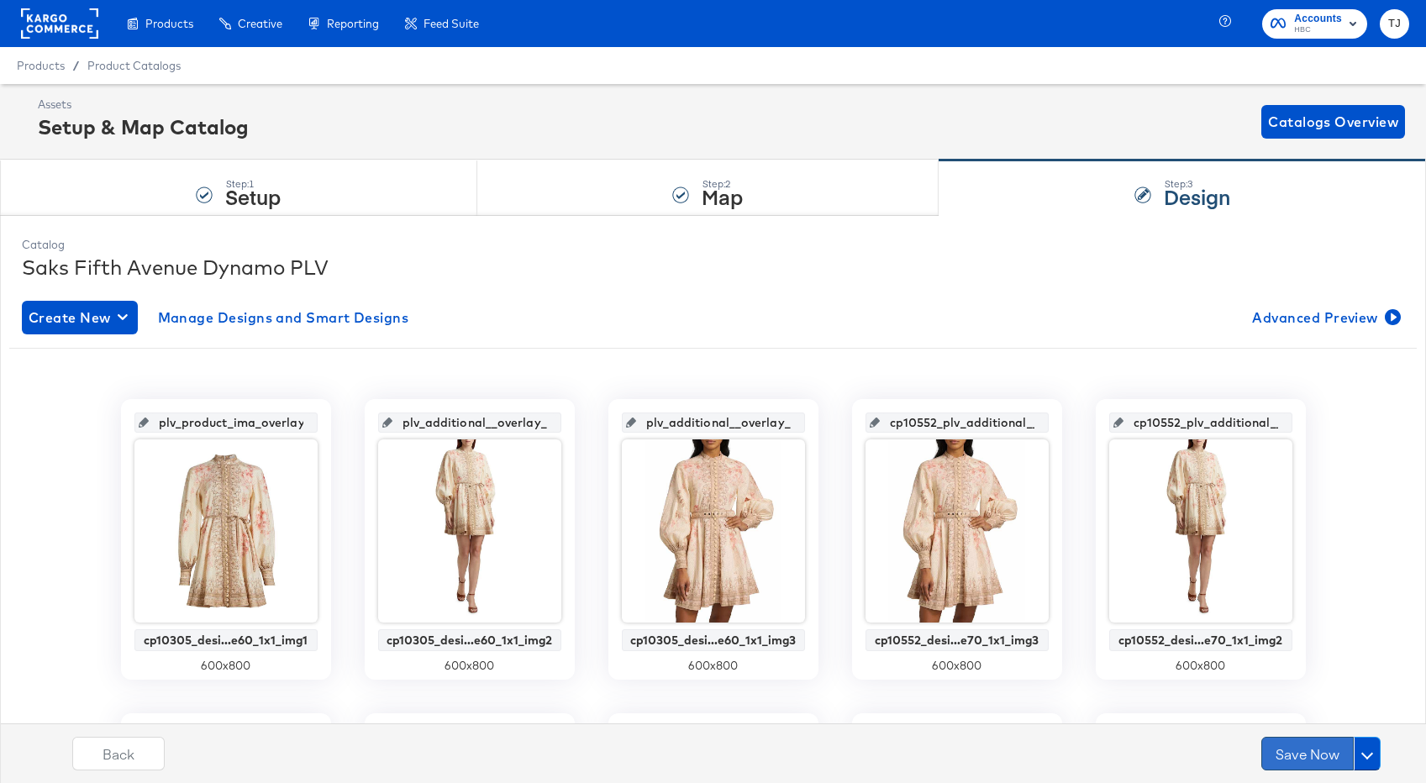
click at [1305, 751] on button "Save Now" at bounding box center [1308, 754] width 92 height 34
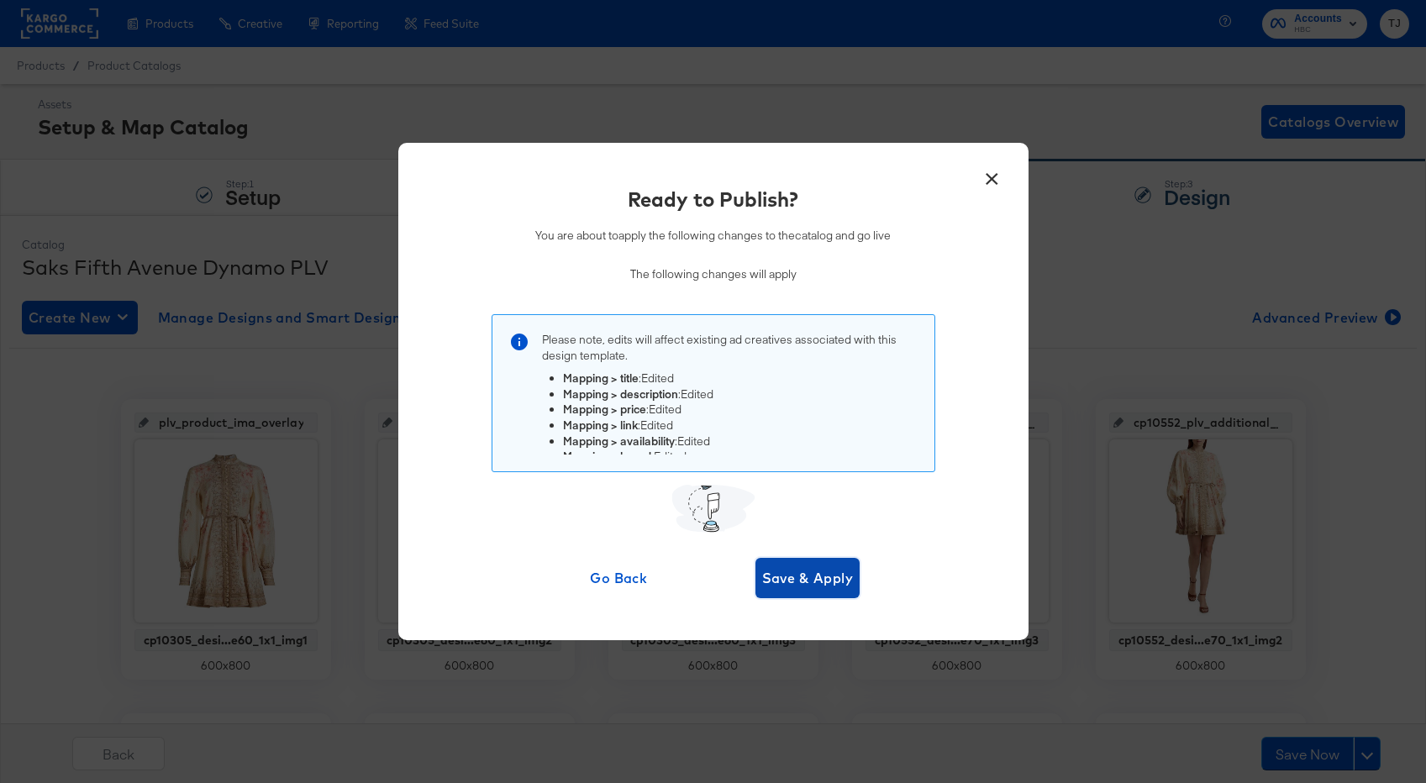
click at [779, 565] on button "Save & Apply" at bounding box center [808, 578] width 105 height 40
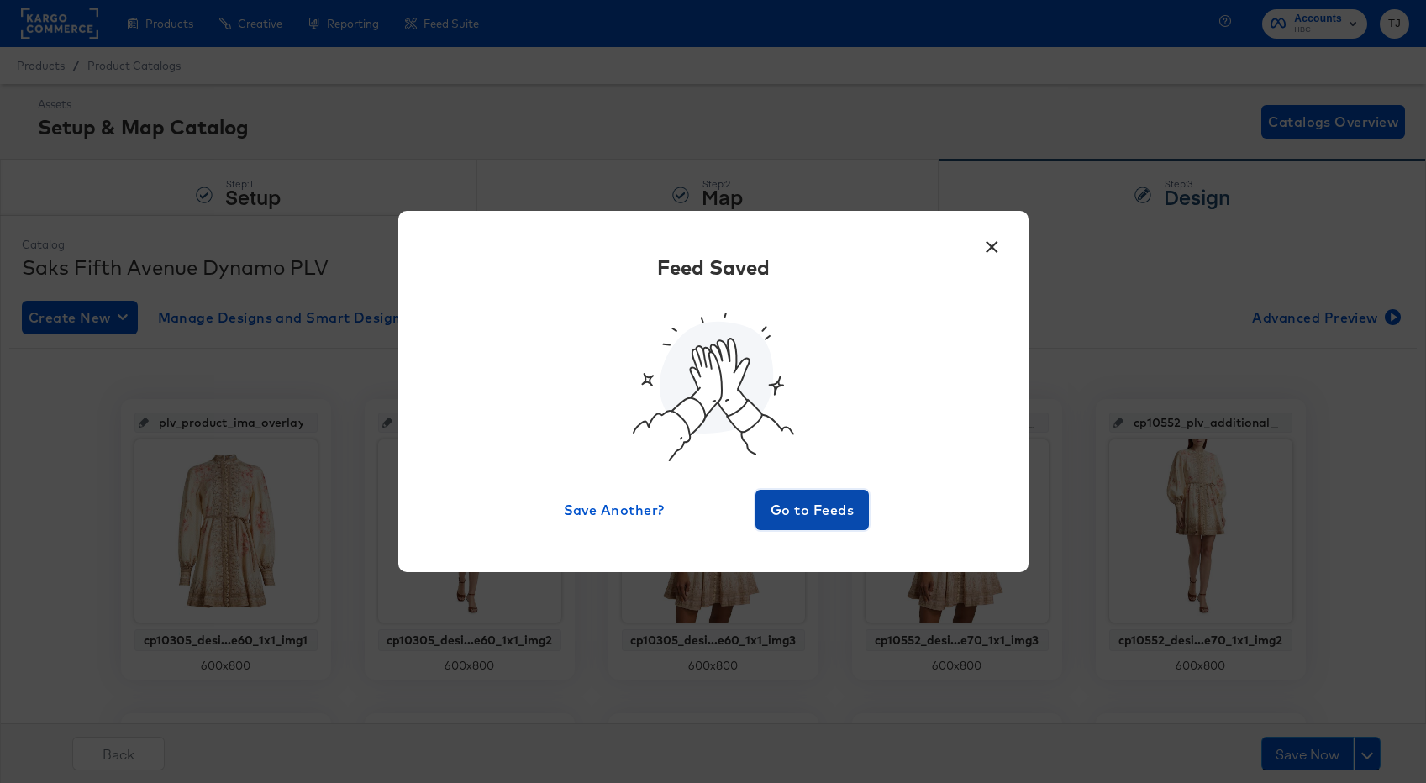
click at [819, 515] on span "Go to Feeds" at bounding box center [812, 510] width 101 height 24
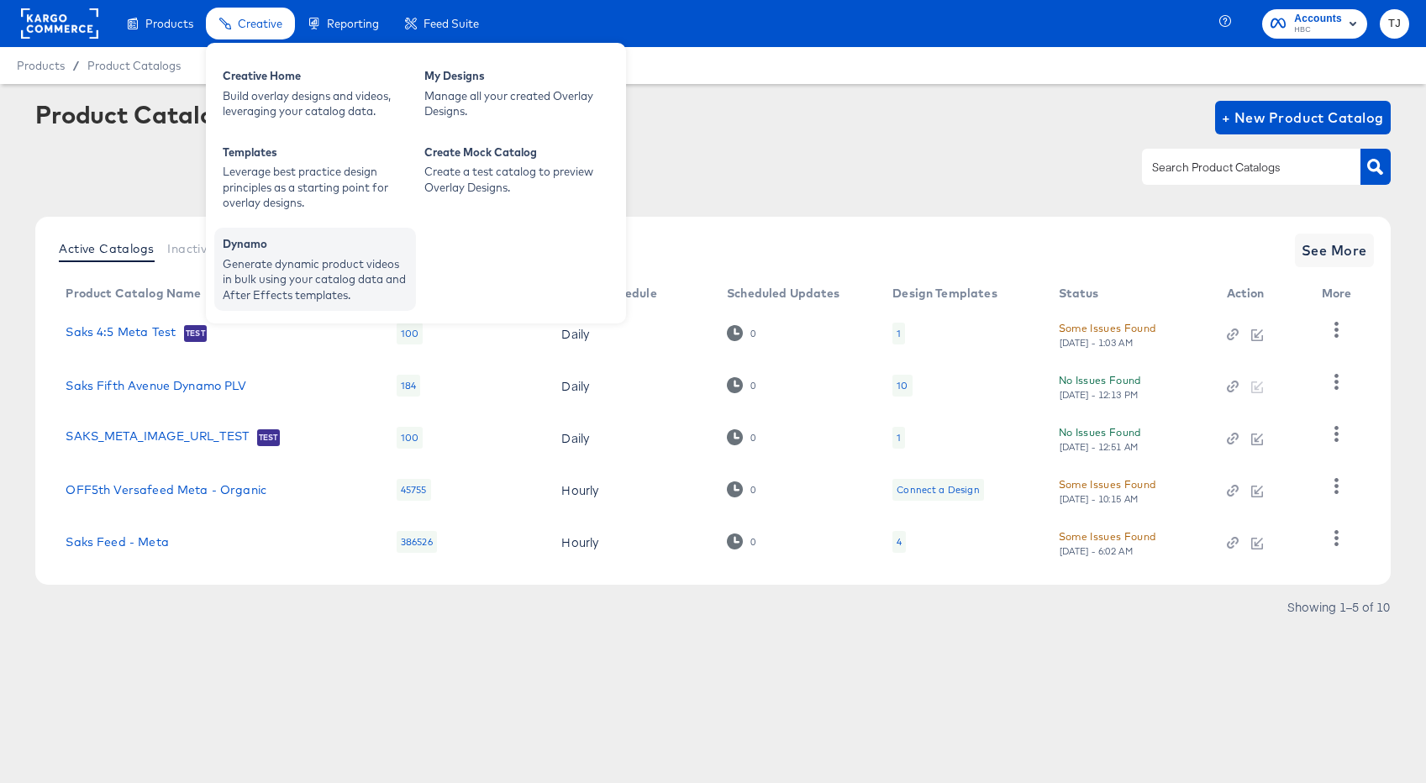
click at [282, 261] on div "Generate dynamic product videos in bulk using your catalog data and After Effec…" at bounding box center [315, 279] width 185 height 47
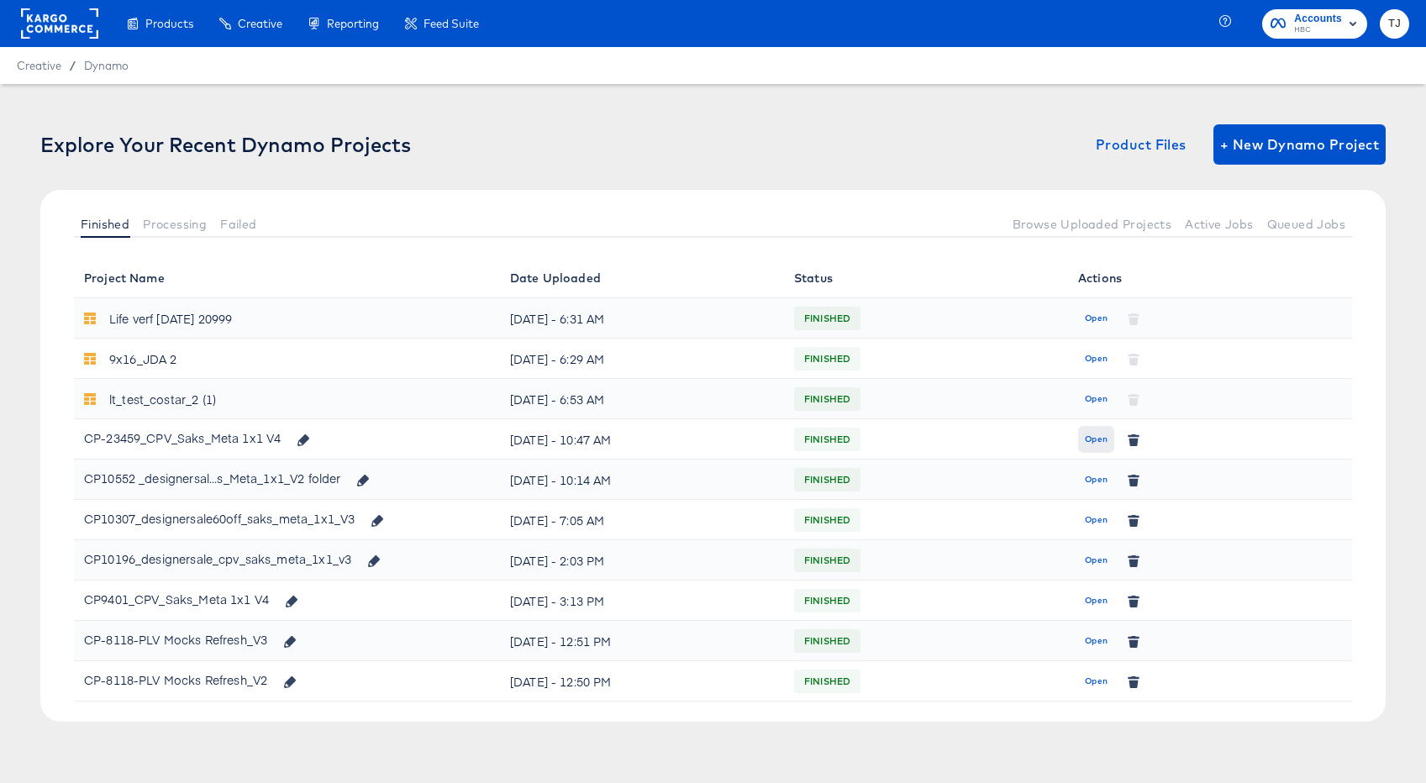
click at [1093, 438] on span "Open" at bounding box center [1096, 439] width 23 height 15
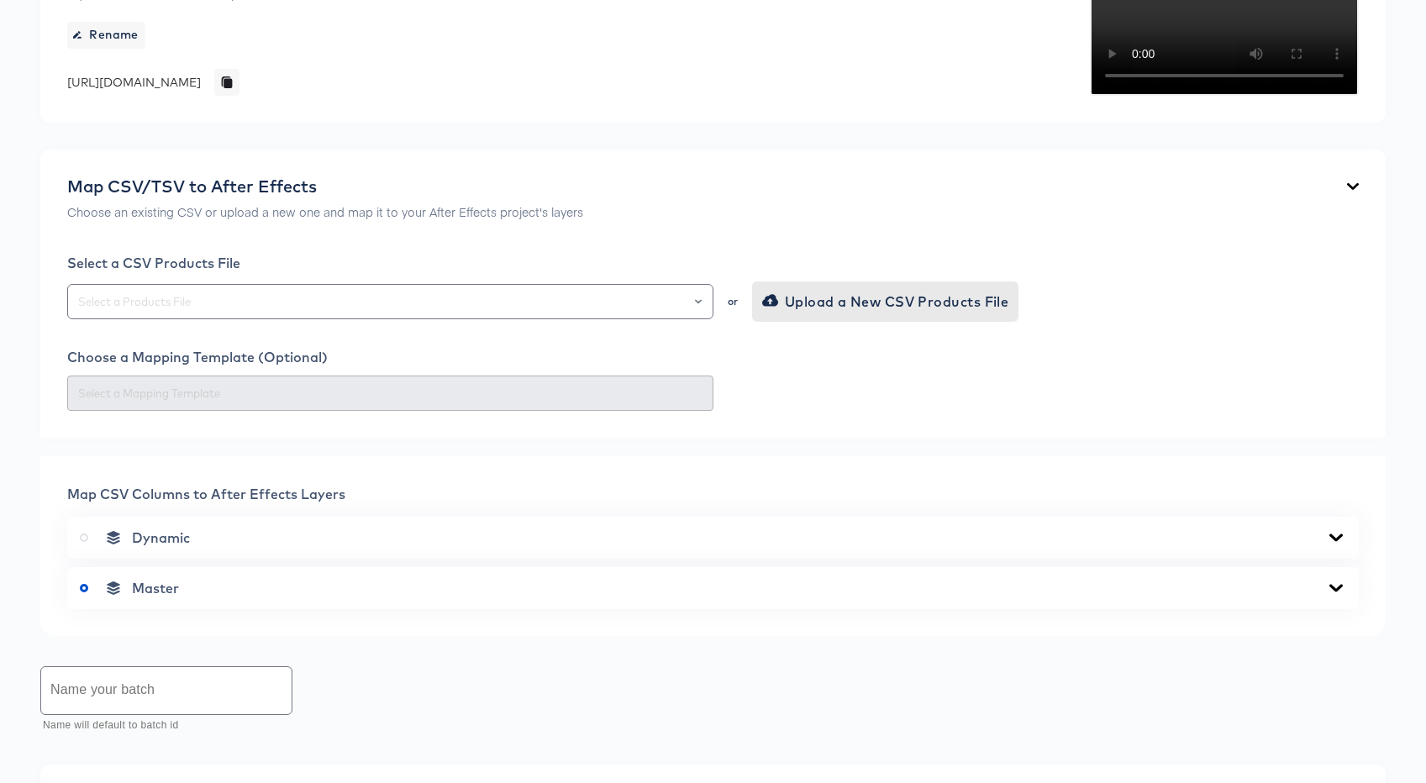
scroll to position [248, 0]
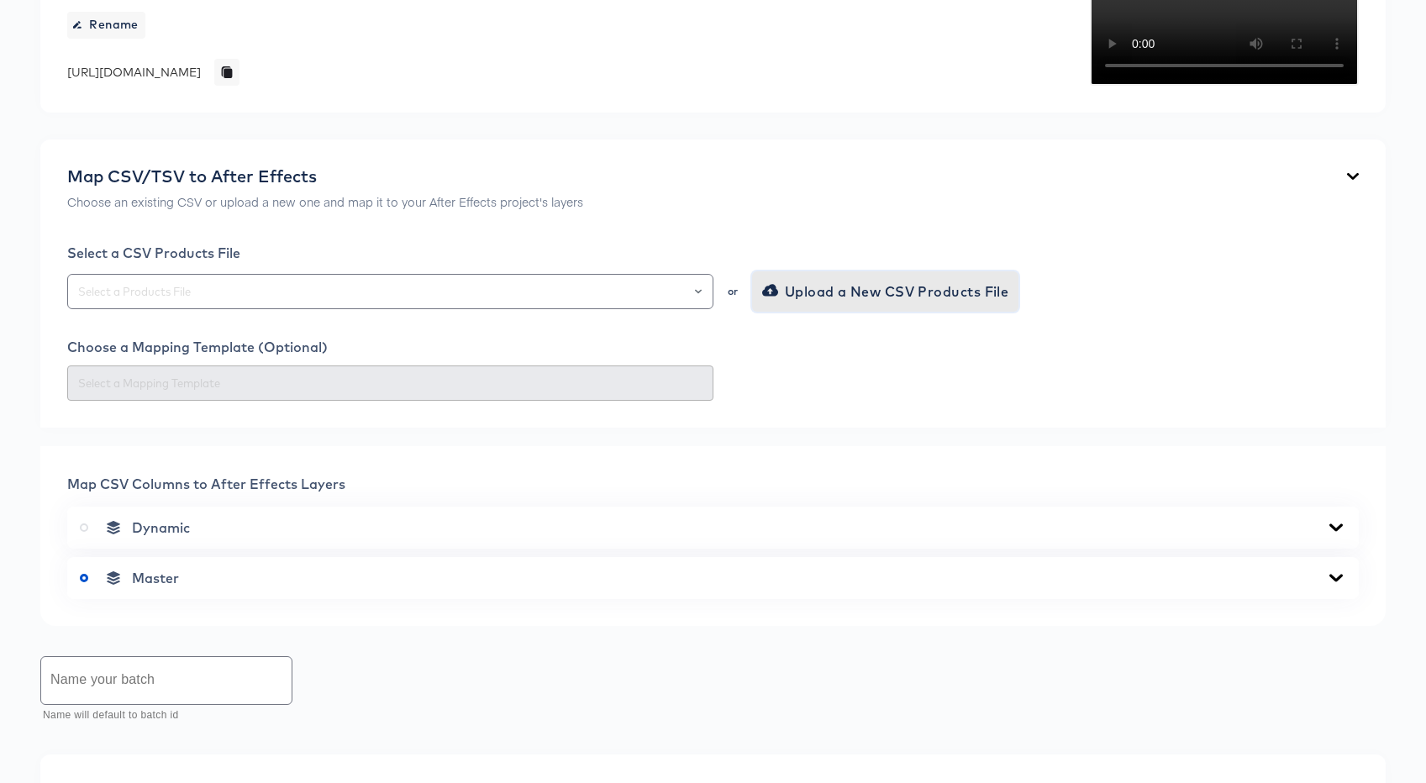
click at [810, 303] on span "Upload a New CSV Products File" at bounding box center [888, 292] width 244 height 24
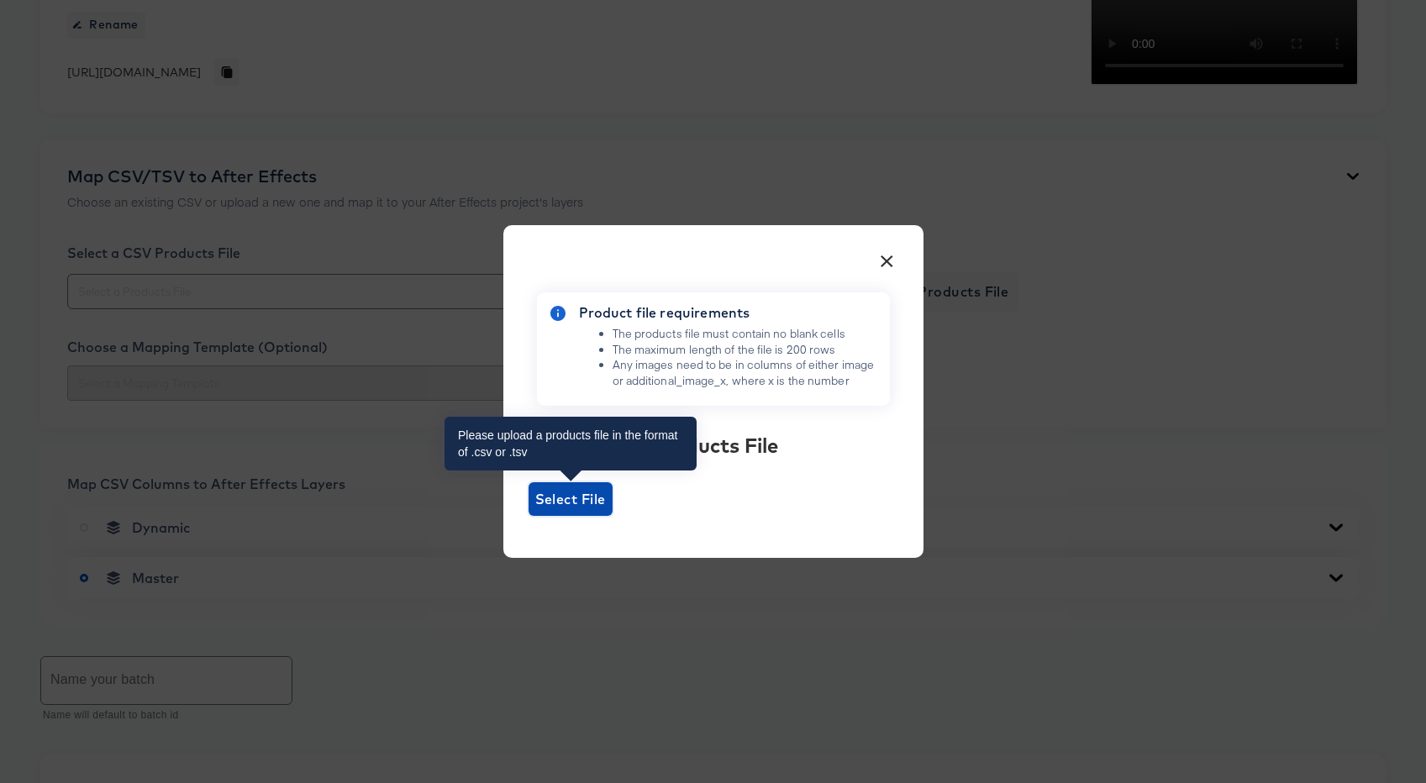
click at [583, 505] on span "Select File" at bounding box center [570, 500] width 71 height 24
click at [529, 516] on input "Select File" at bounding box center [529, 516] width 0 height 0
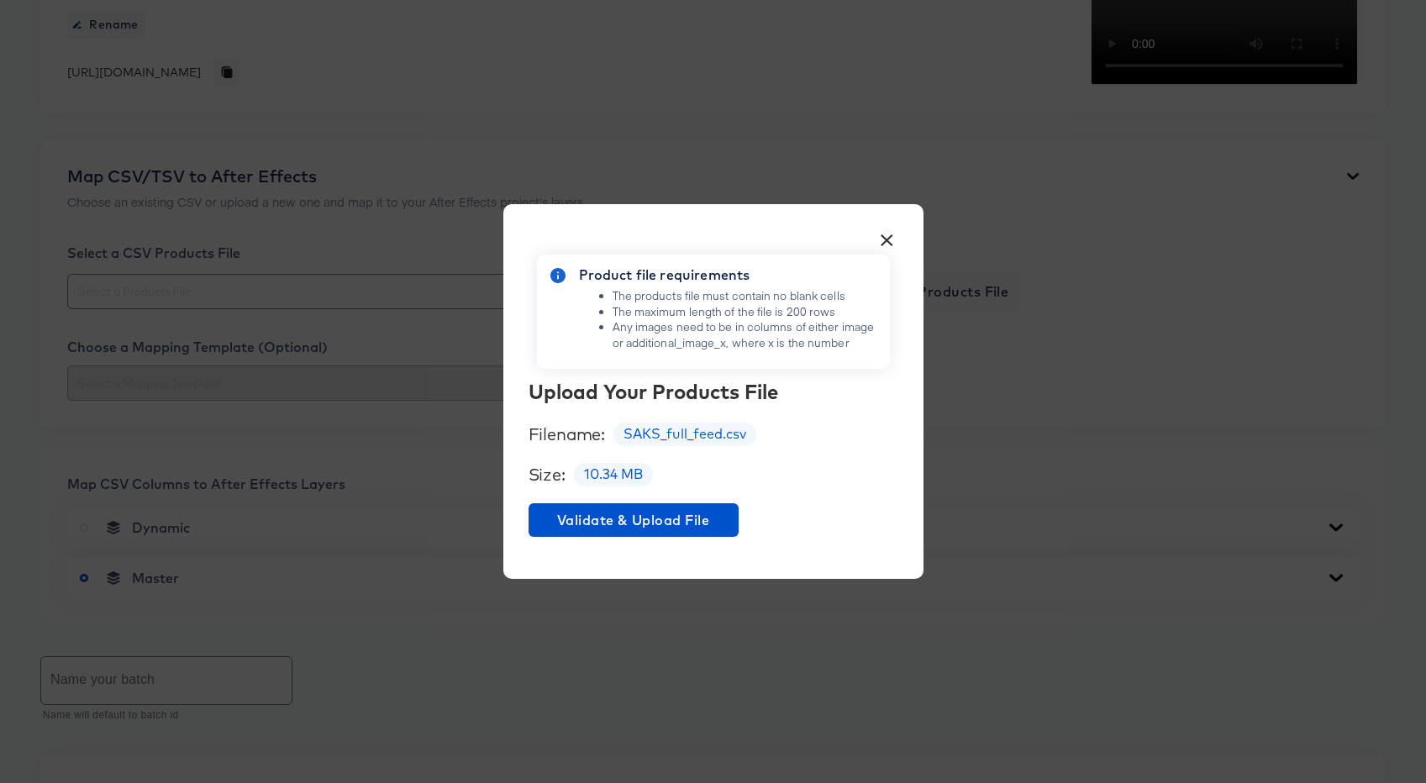
scroll to position [249, 0]
click at [644, 525] on span "Validate & Upload File" at bounding box center [633, 521] width 197 height 24
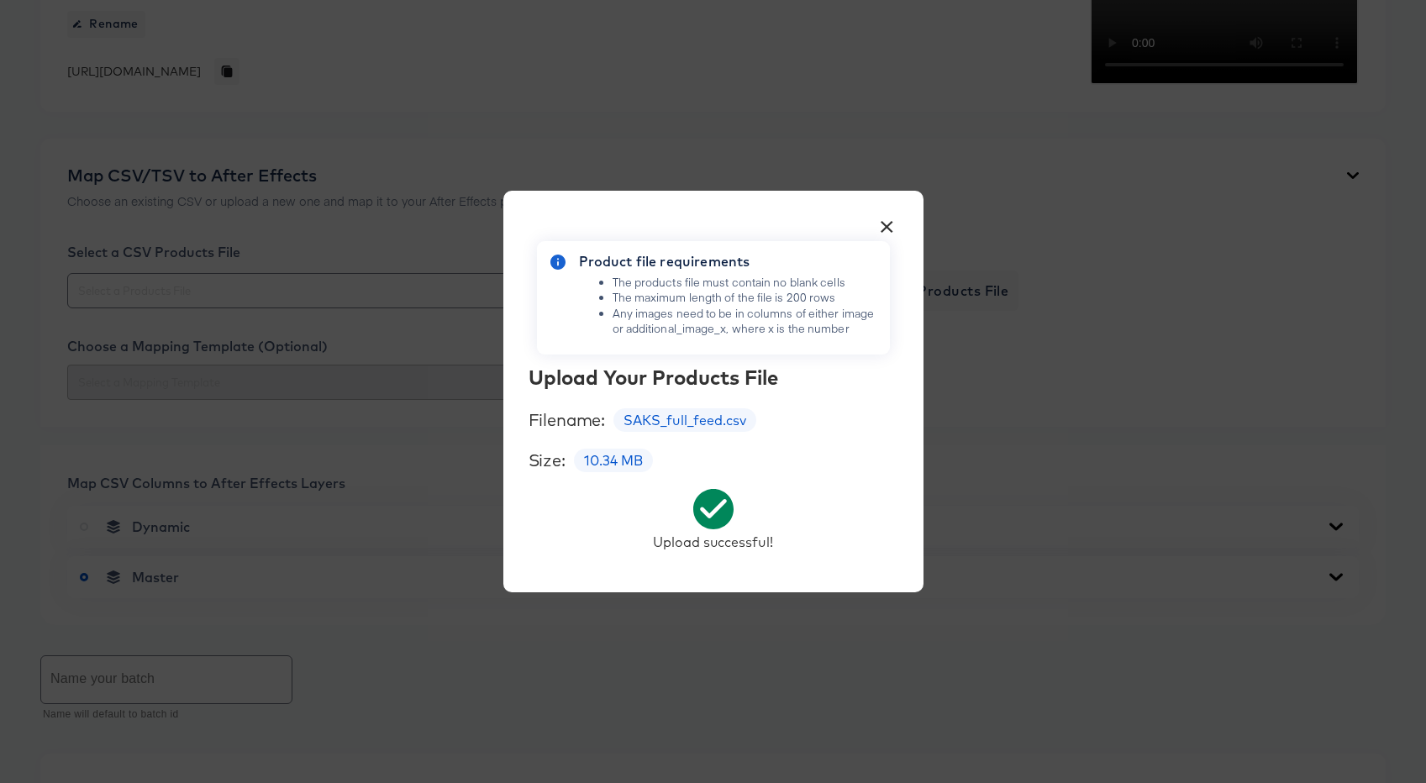
click at [887, 219] on button "×" at bounding box center [888, 223] width 30 height 30
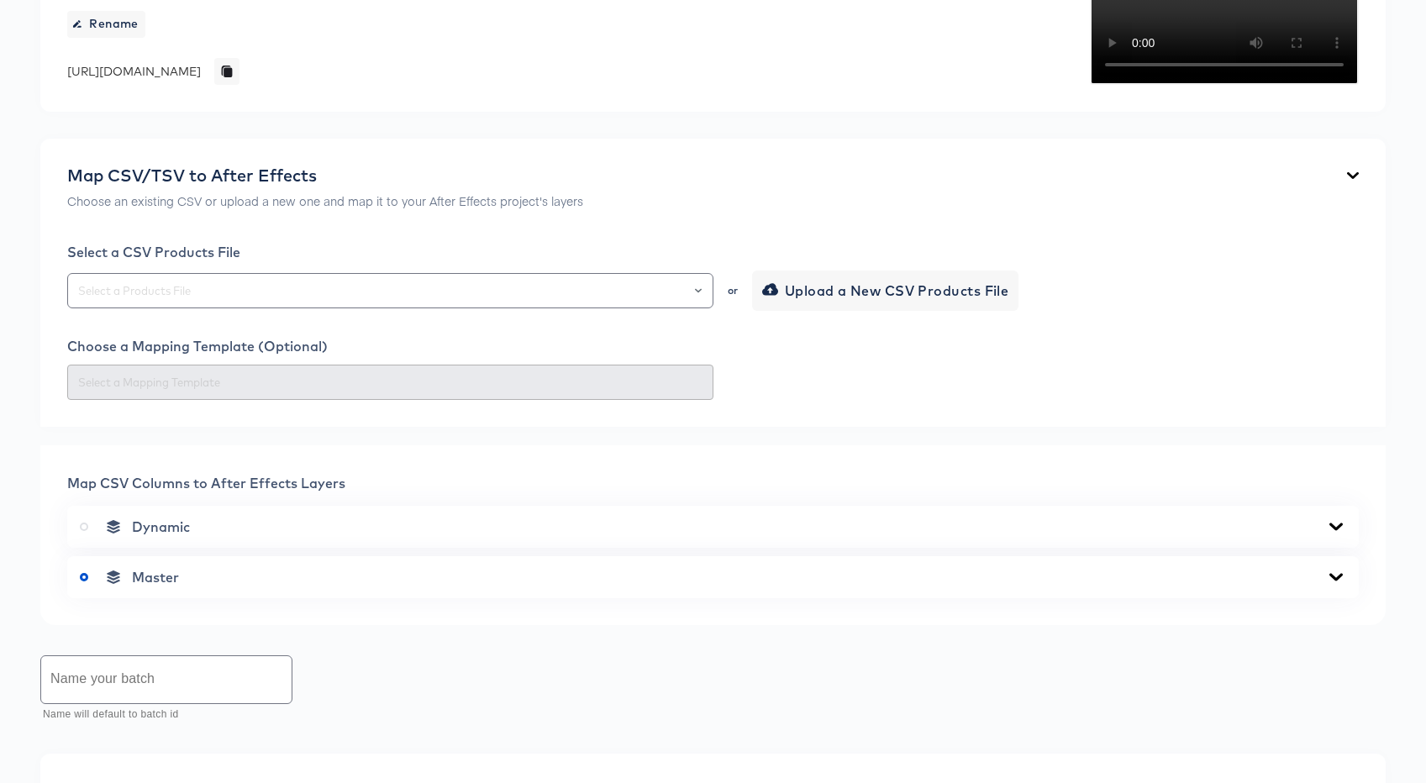
scroll to position [322, 0]
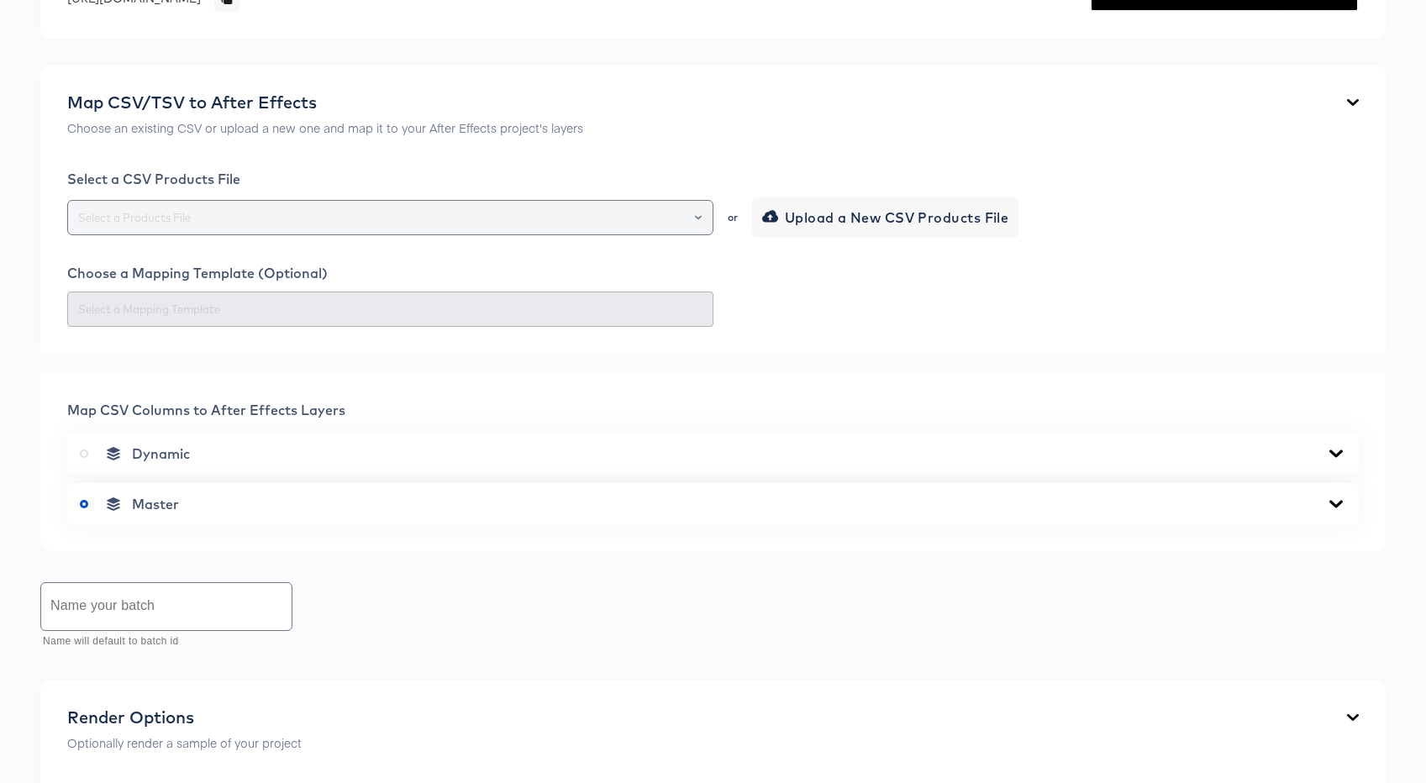
click at [696, 221] on icon "Open" at bounding box center [698, 217] width 7 height 7
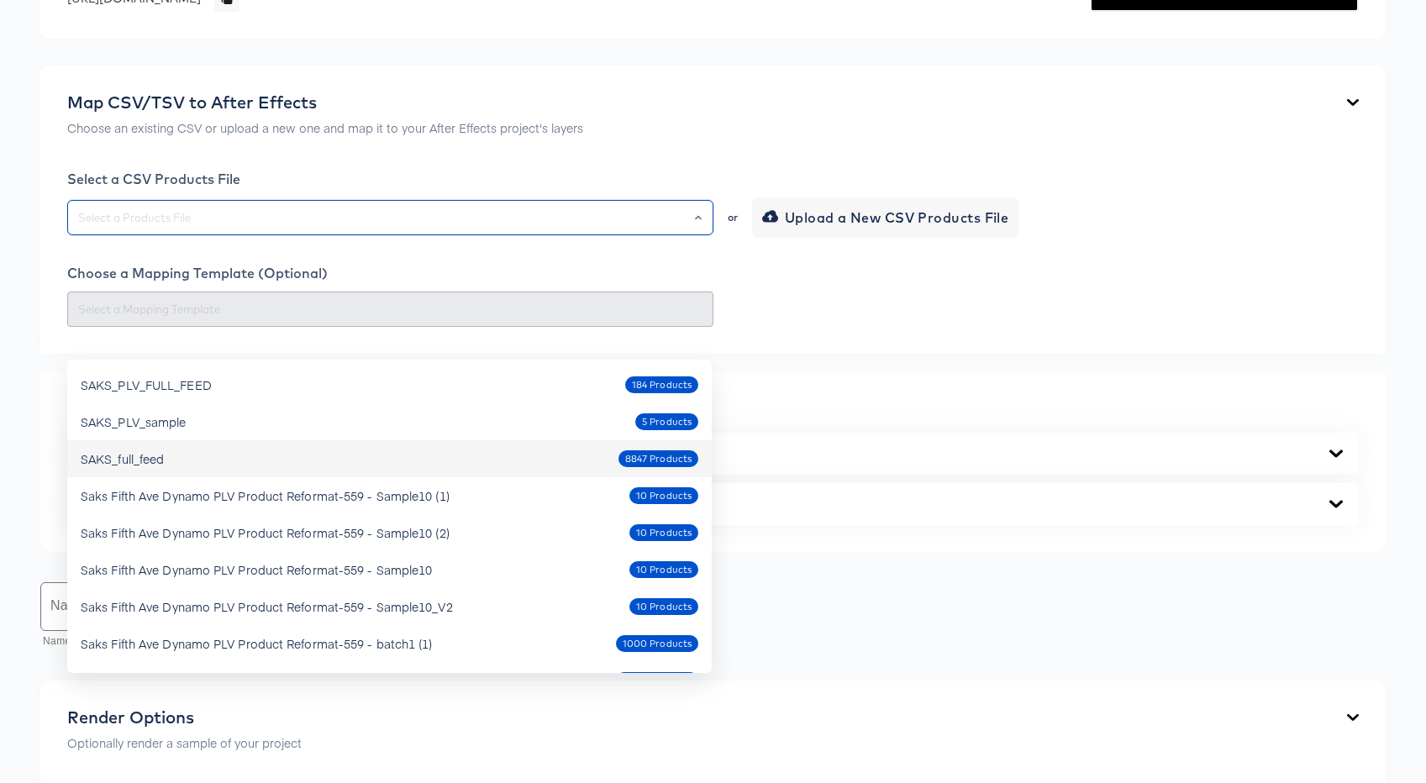
click at [424, 463] on div "SAKS_full_feed 8847 Products" at bounding box center [390, 459] width 618 height 27
type input "SAKS_full_feed"
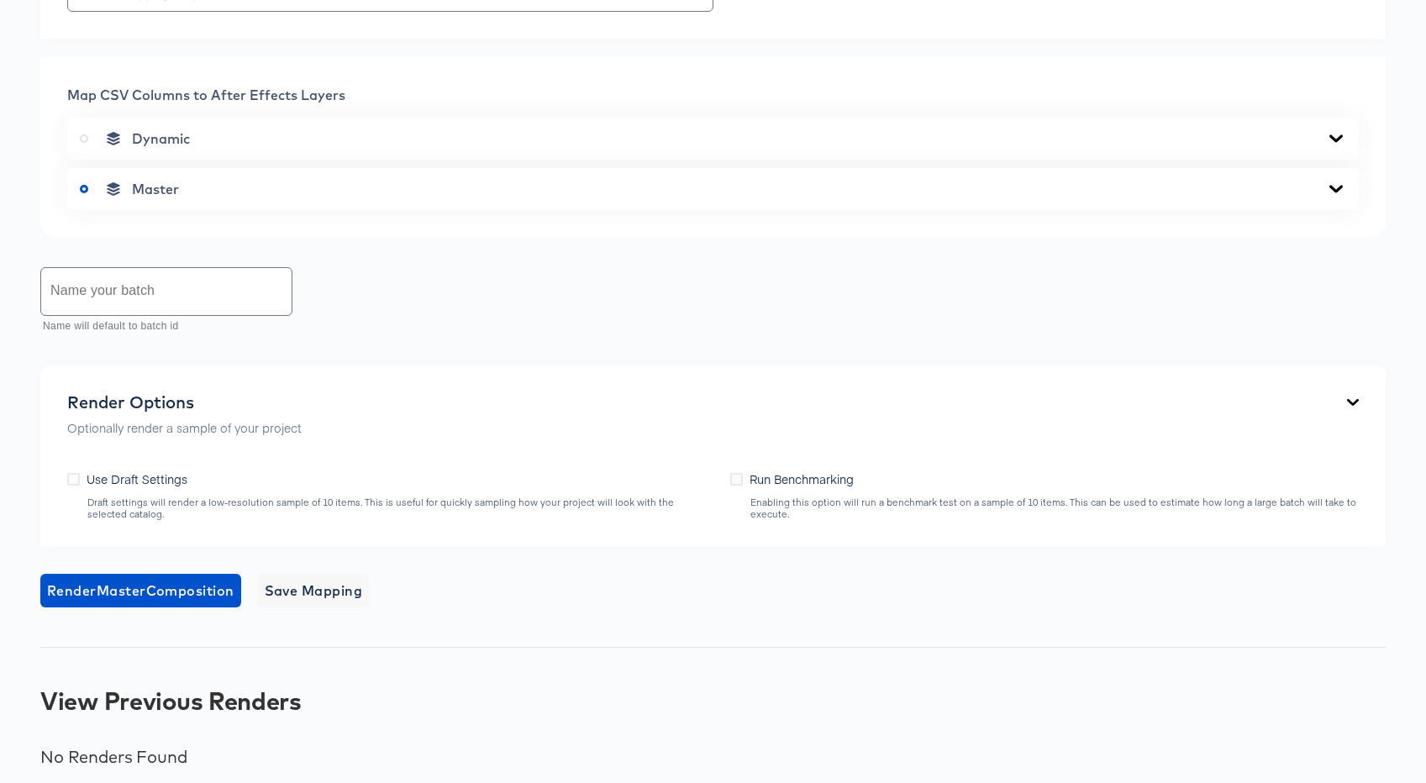
scroll to position [639, 0]
click at [1314, 196] on div "Master" at bounding box center [713, 187] width 1267 height 17
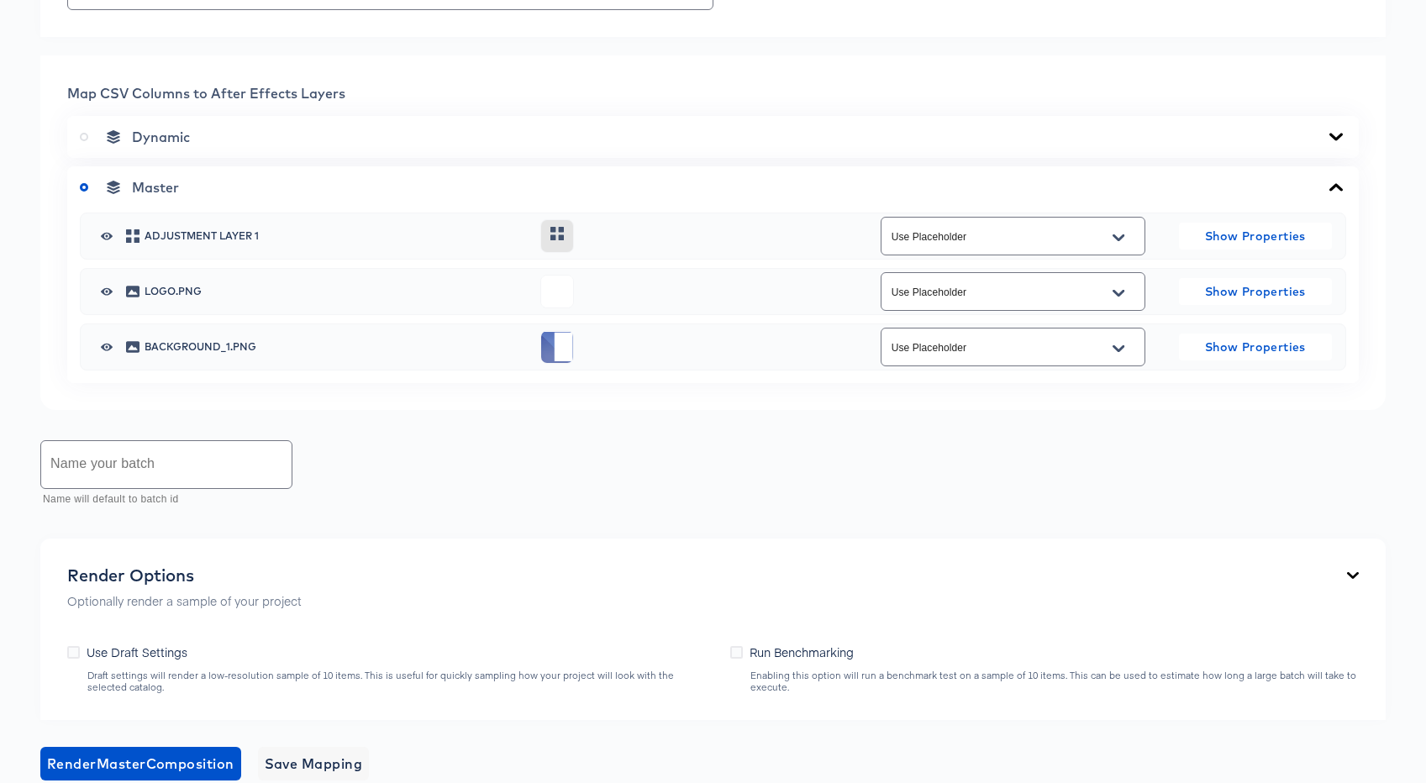
click at [1119, 245] on icon "Open" at bounding box center [1119, 237] width 12 height 13
click at [1057, 512] on div "Name your batch Name will default to batch id" at bounding box center [713, 474] width 1346 height 75
click at [1342, 144] on icon at bounding box center [1336, 136] width 20 height 13
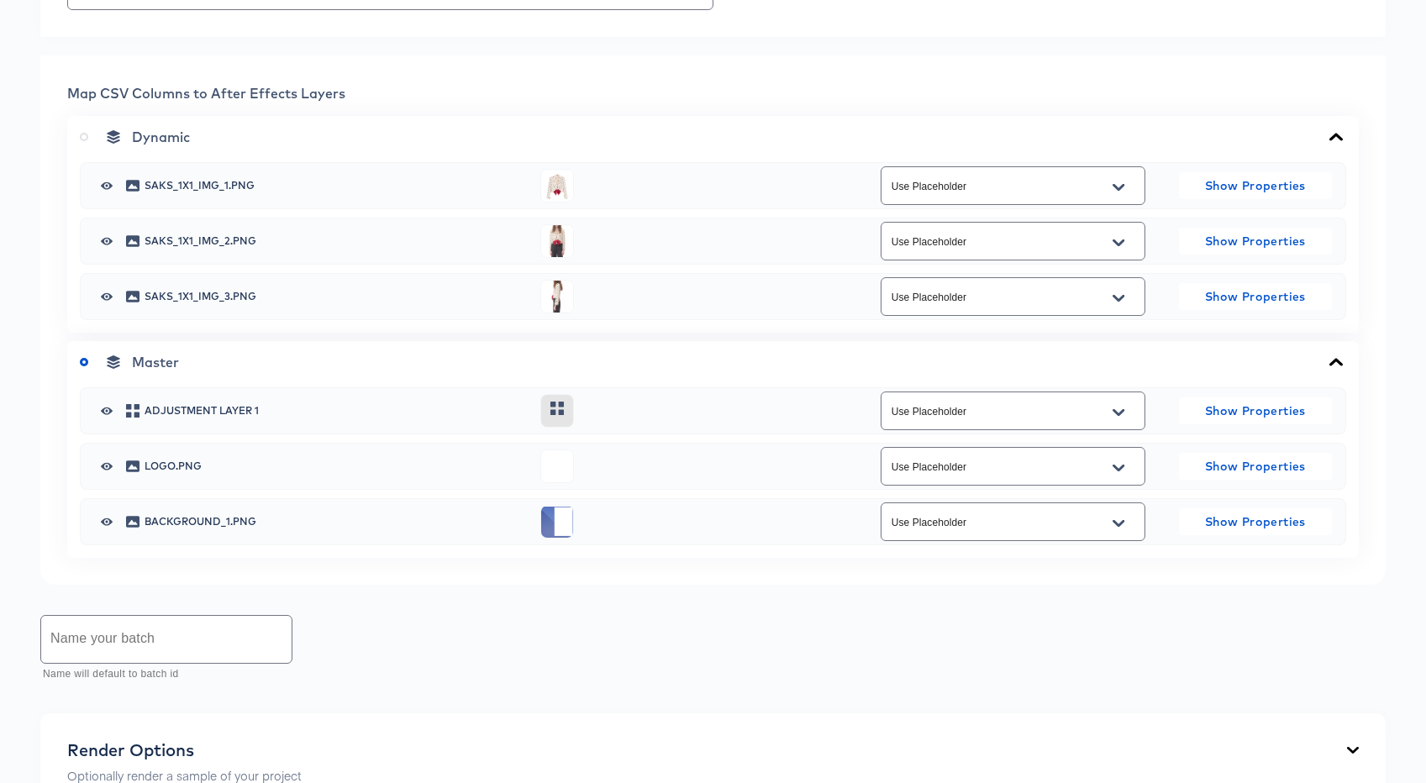
click at [1116, 194] on icon "Open" at bounding box center [1119, 187] width 12 height 13
click at [1062, 366] on li "image_1" at bounding box center [1012, 376] width 263 height 27
type input "image_1"
click at [1125, 256] on button "Open" at bounding box center [1118, 242] width 25 height 27
click at [1061, 449] on li "image_2" at bounding box center [1012, 458] width 263 height 27
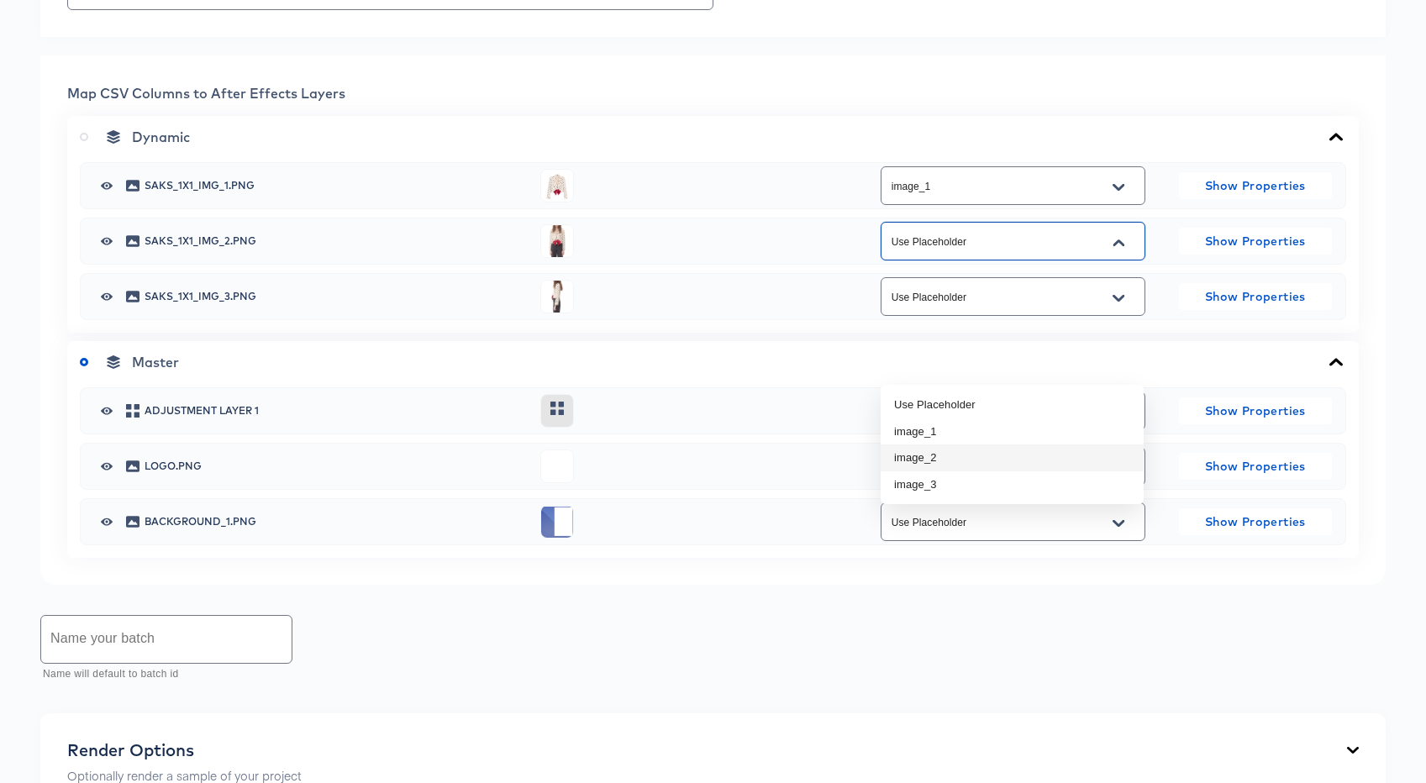
type input "image_2"
click at [1118, 302] on icon "Open" at bounding box center [1119, 298] width 12 height 7
click at [1042, 540] on li "image_3" at bounding box center [1012, 540] width 263 height 27
type input "image_3"
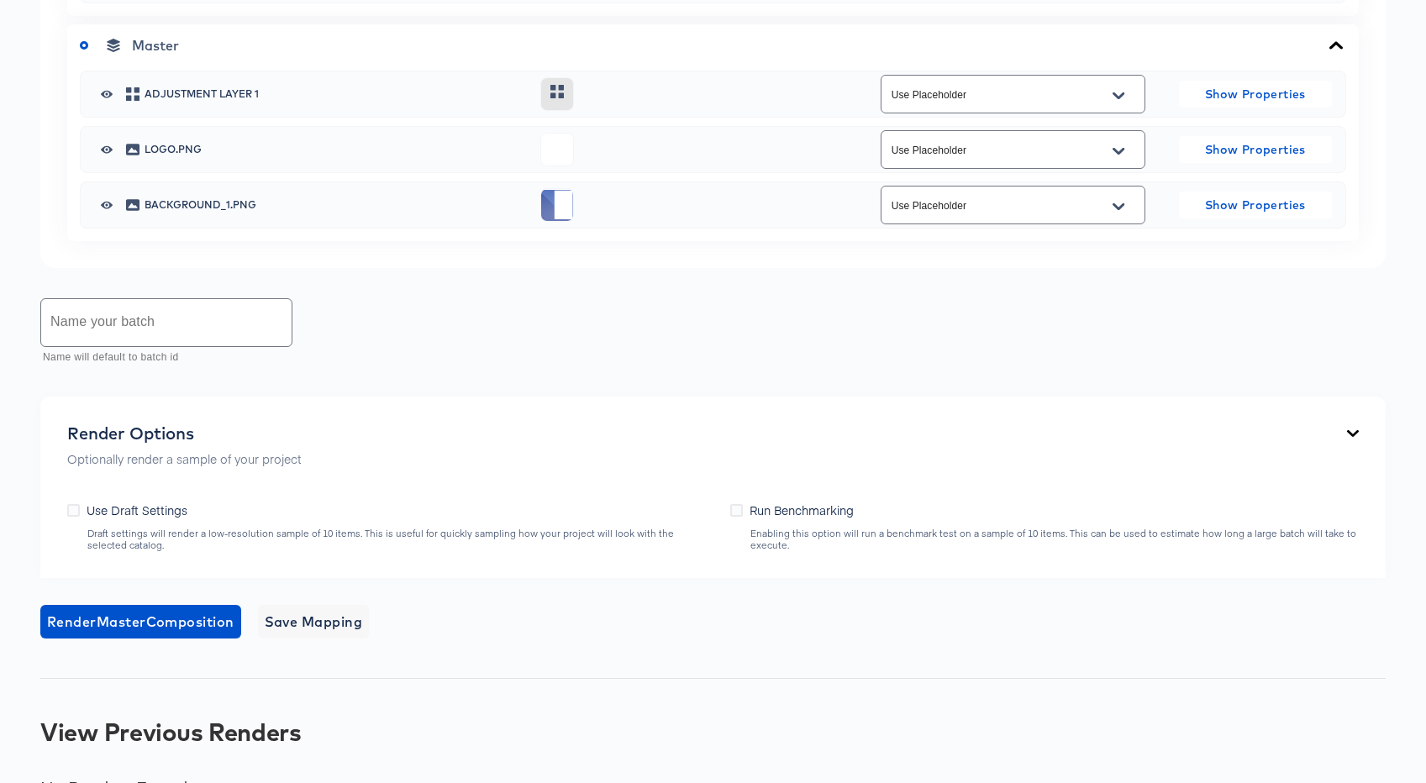
scroll to position [969, 0]
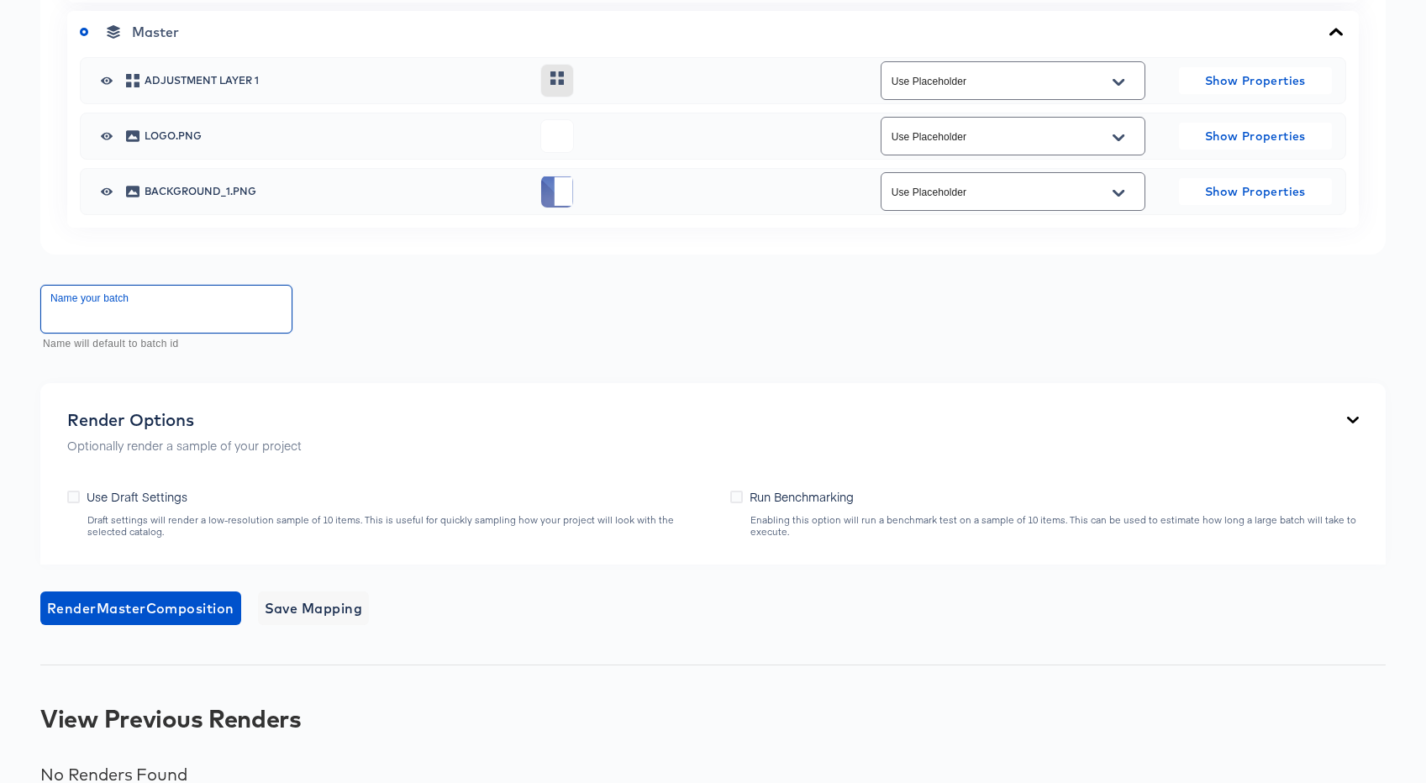
click at [190, 333] on input "text" at bounding box center [166, 309] width 250 height 47
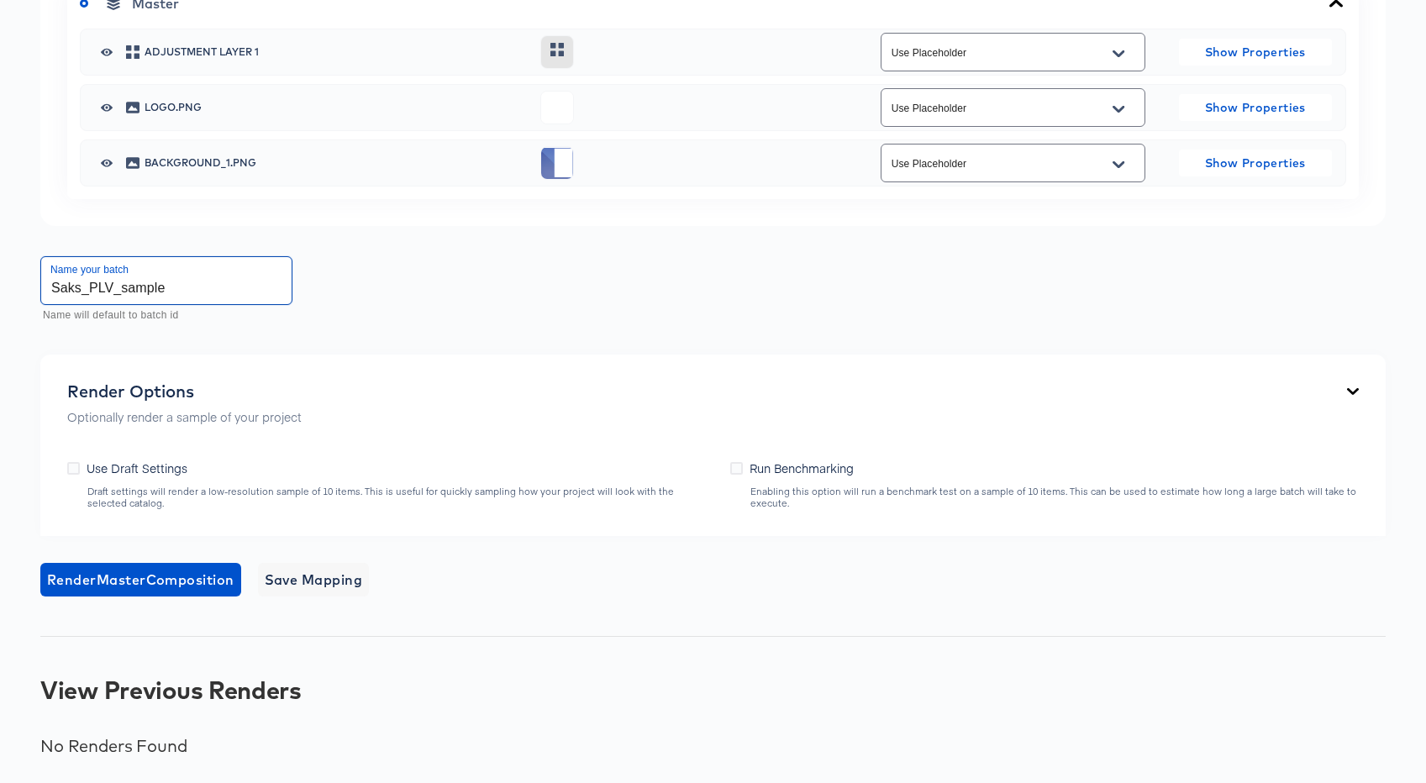
scroll to position [1103, 0]
type input "Saks_PLV_sample"
click at [74, 475] on icon at bounding box center [73, 468] width 13 height 13
click at [0, 0] on input "Use Draft Settings" at bounding box center [0, 0] width 0 height 0
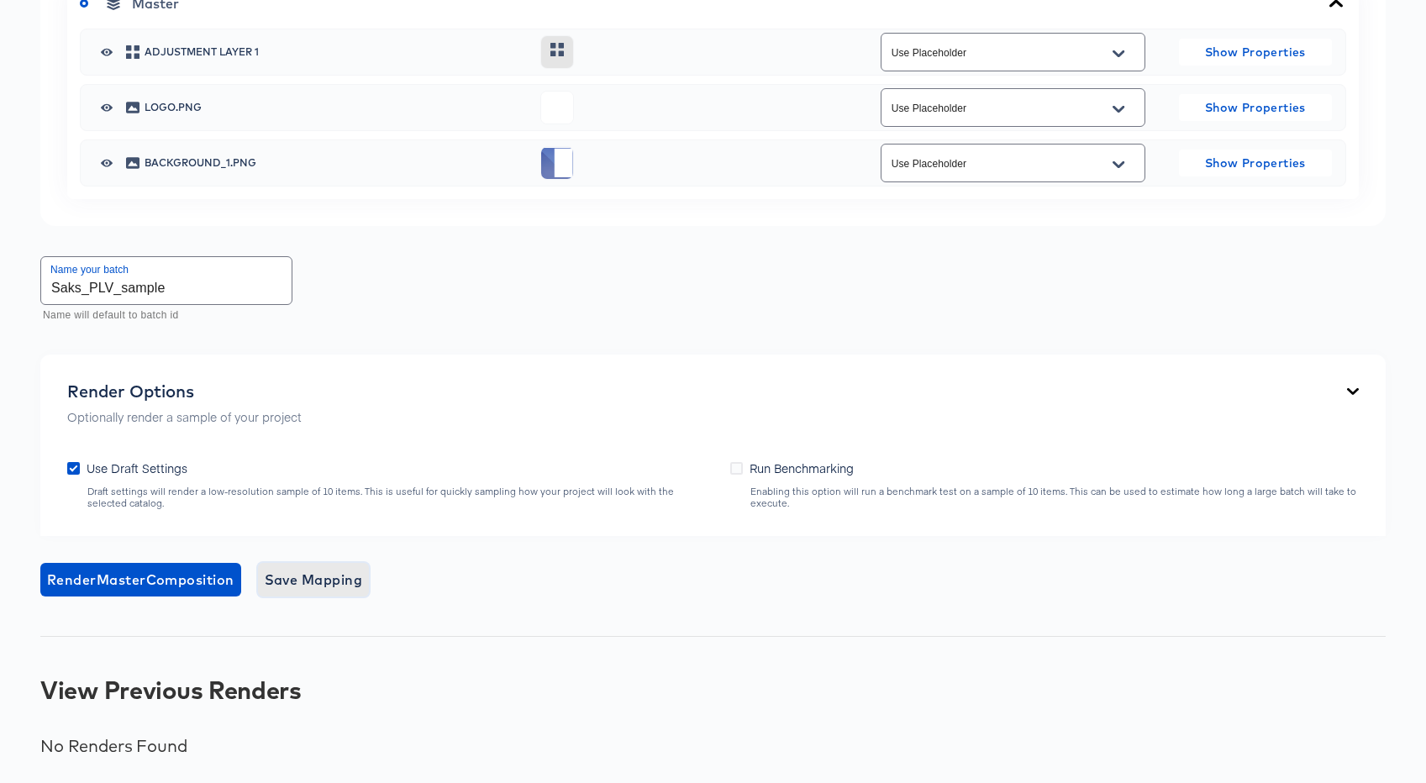
click at [325, 581] on span "Save Mapping" at bounding box center [314, 580] width 98 height 24
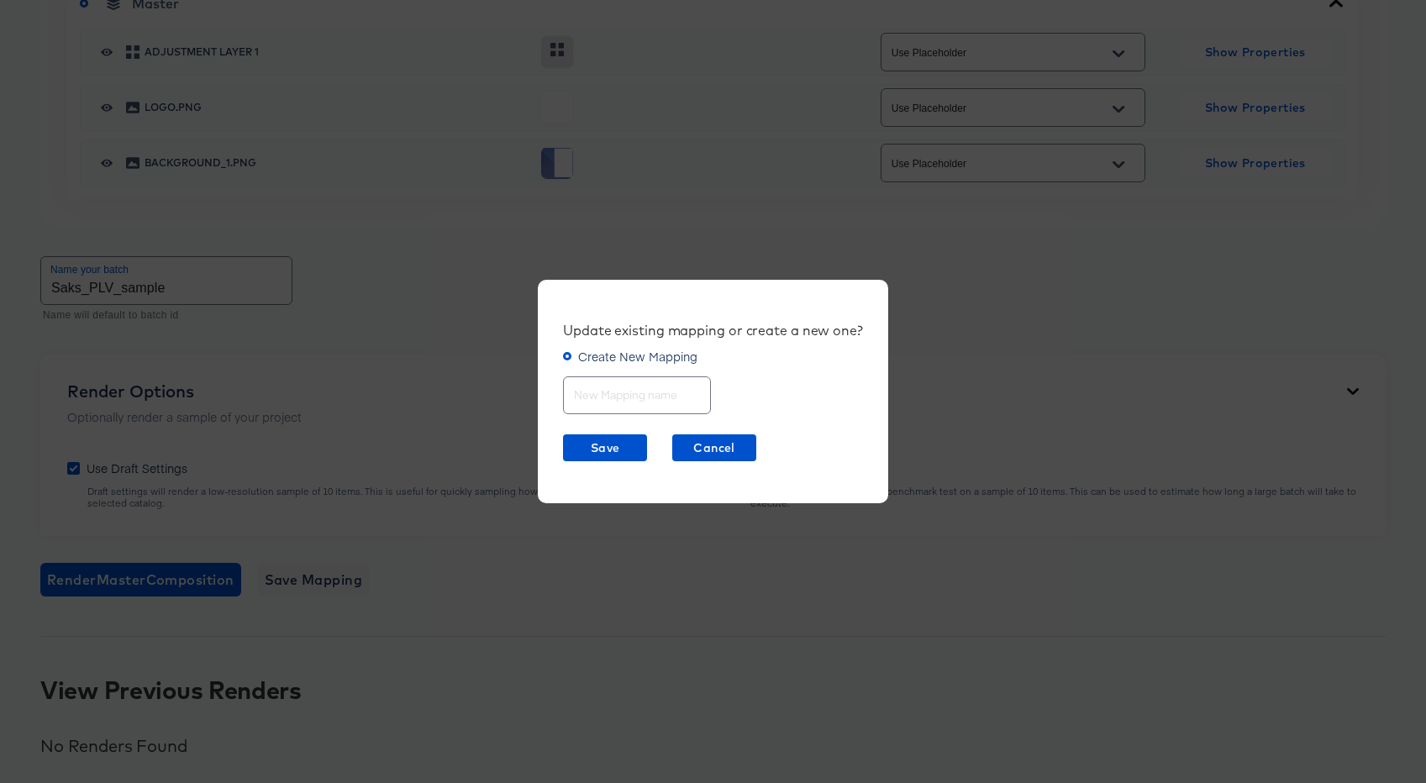
click at [633, 394] on input "text" at bounding box center [637, 389] width 146 height 36
type input "PLV"
click at [595, 453] on span "Save" at bounding box center [605, 448] width 71 height 21
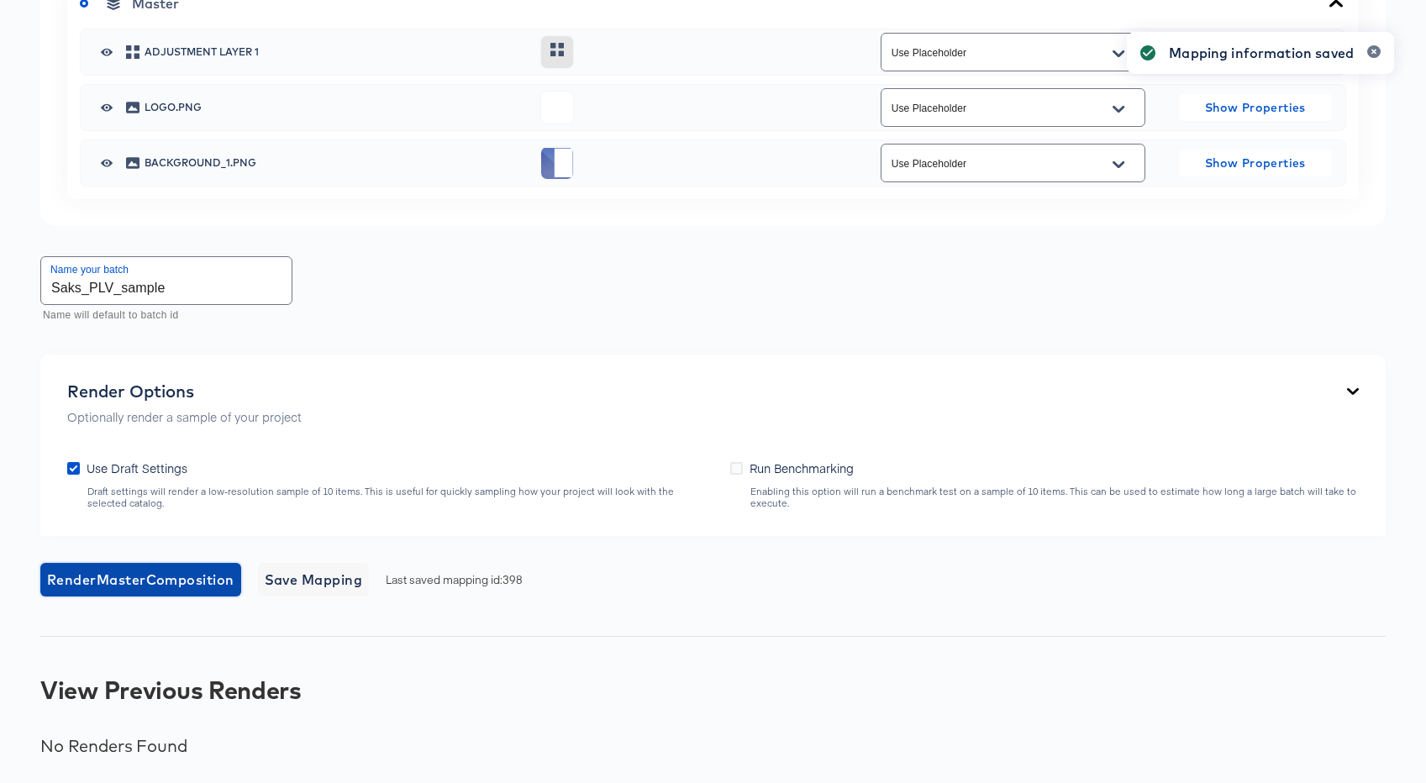
click at [107, 582] on span "Render Master Composition" at bounding box center [140, 580] width 187 height 24
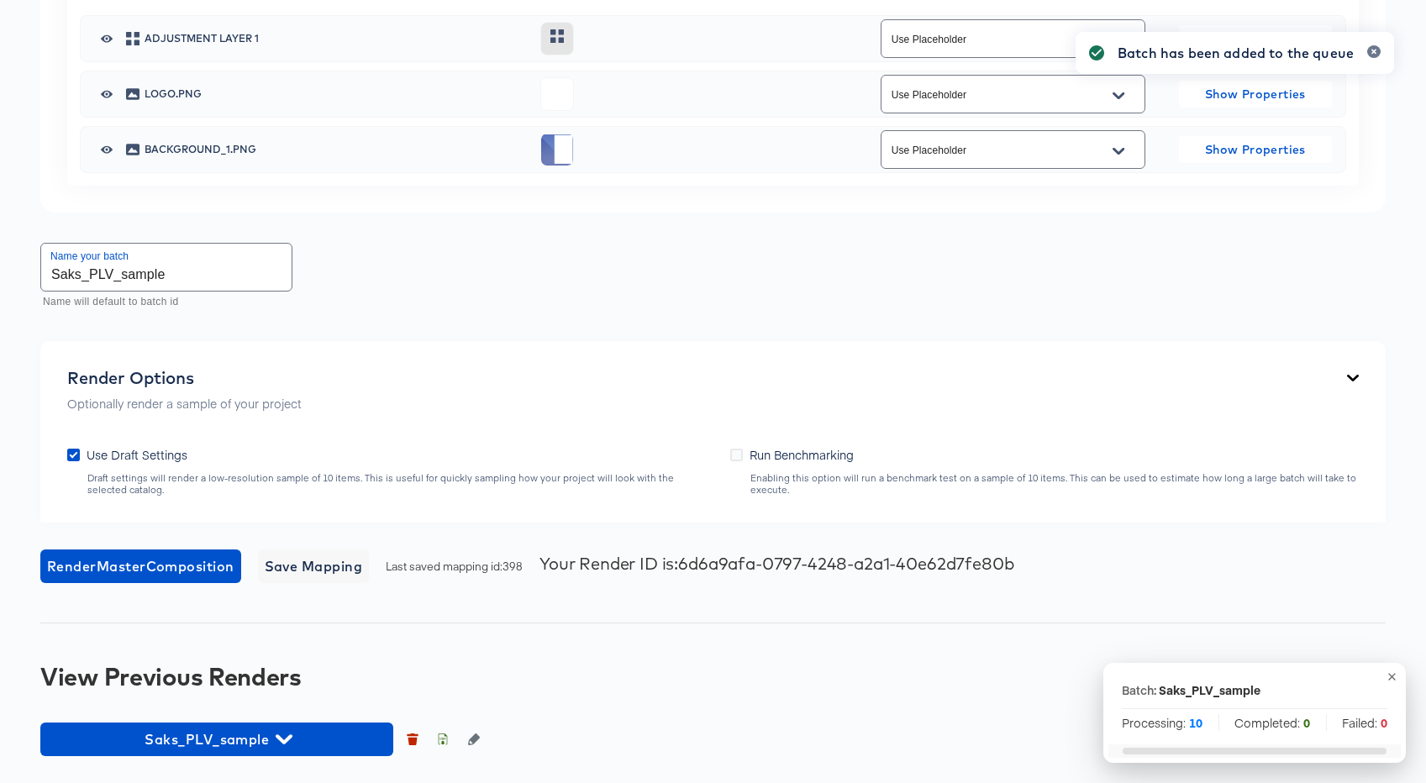
scroll to position [1132, 0]
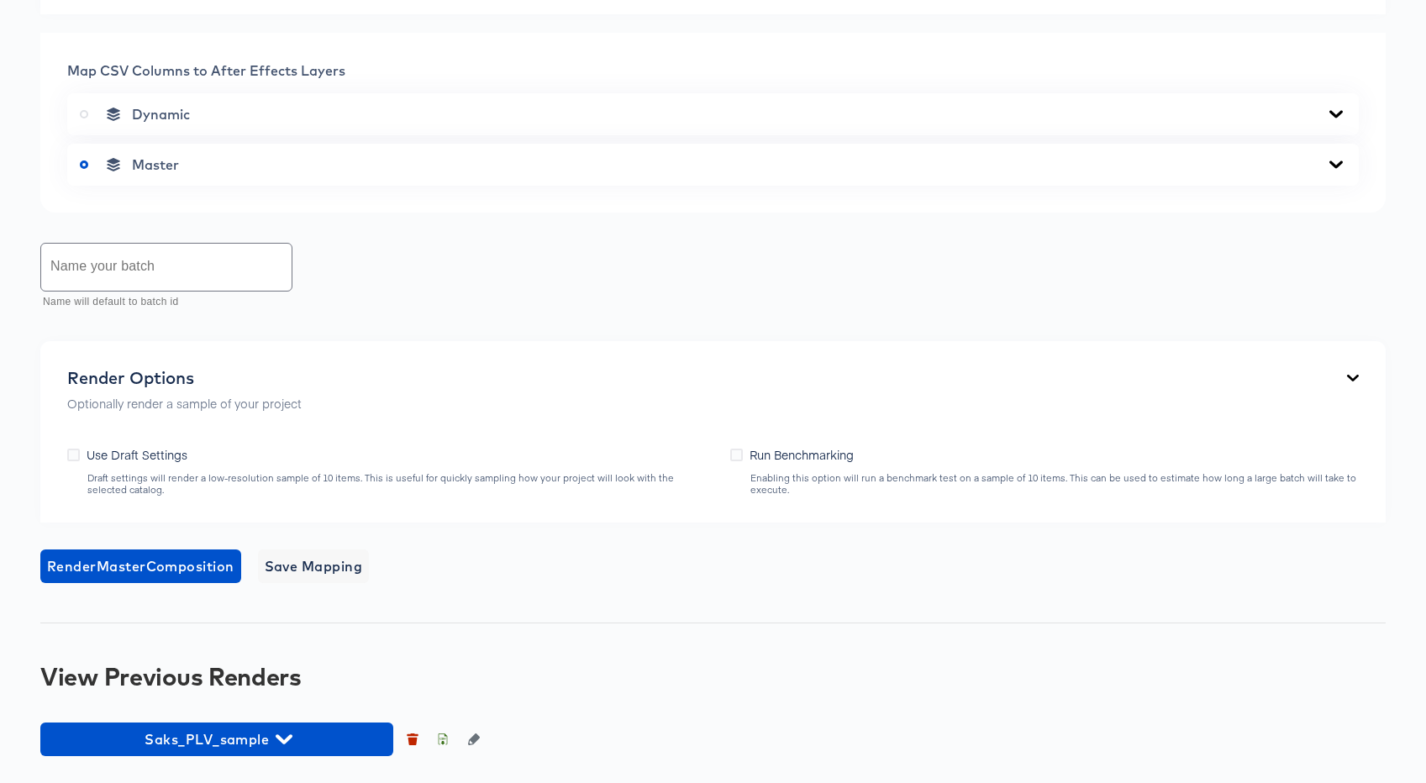
scroll to position [778, 0]
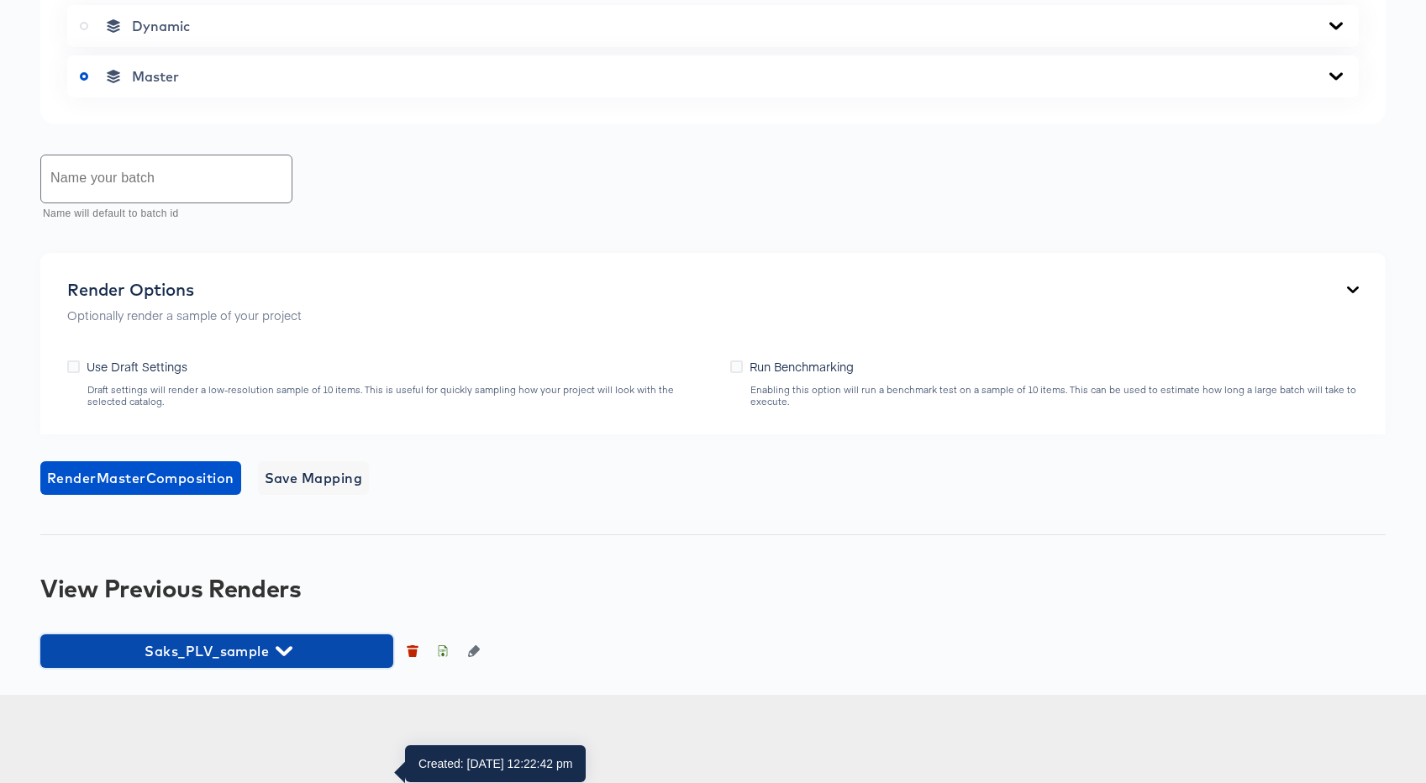
click at [300, 663] on span "Saks_PLV_sample" at bounding box center [217, 652] width 336 height 24
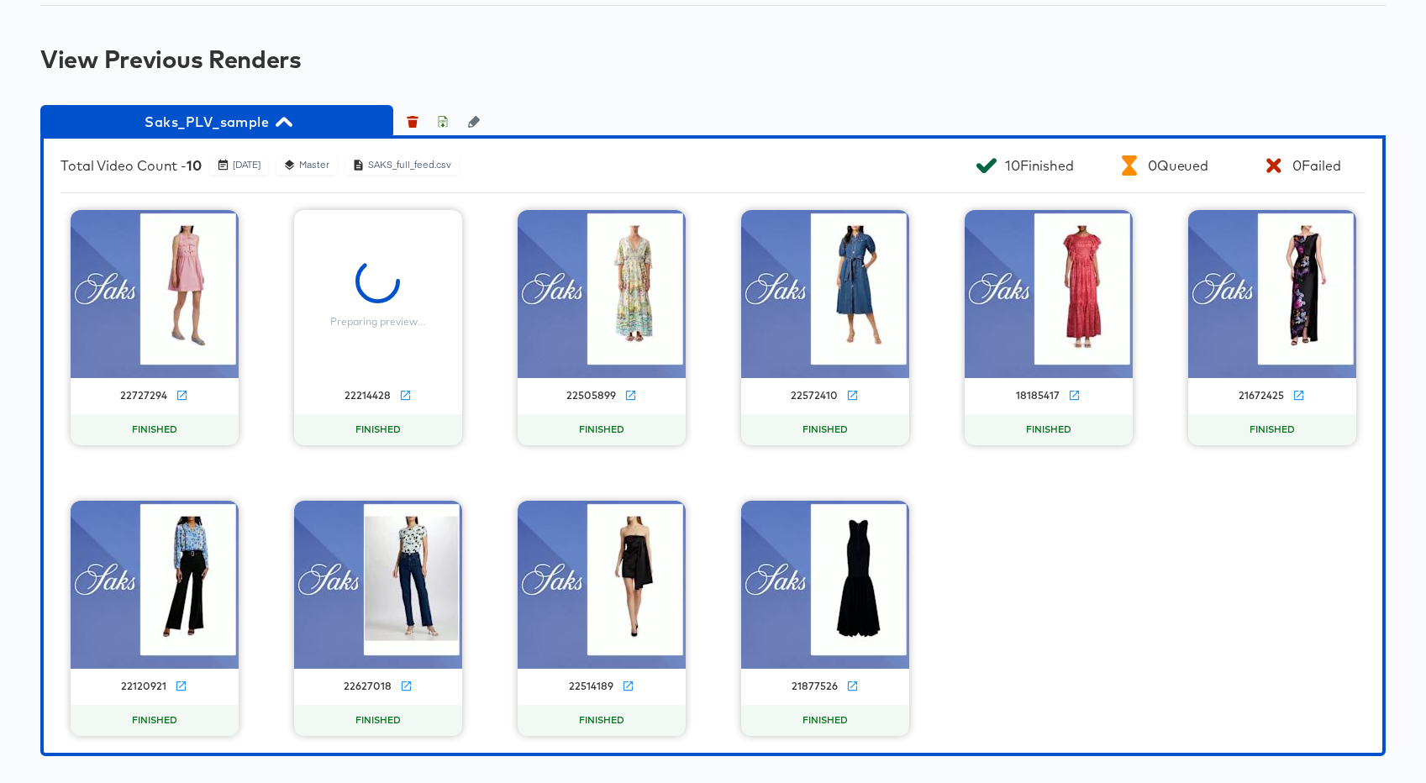
scroll to position [1282, 0]
click at [443, 128] on icon "button" at bounding box center [443, 124] width 6 height 8
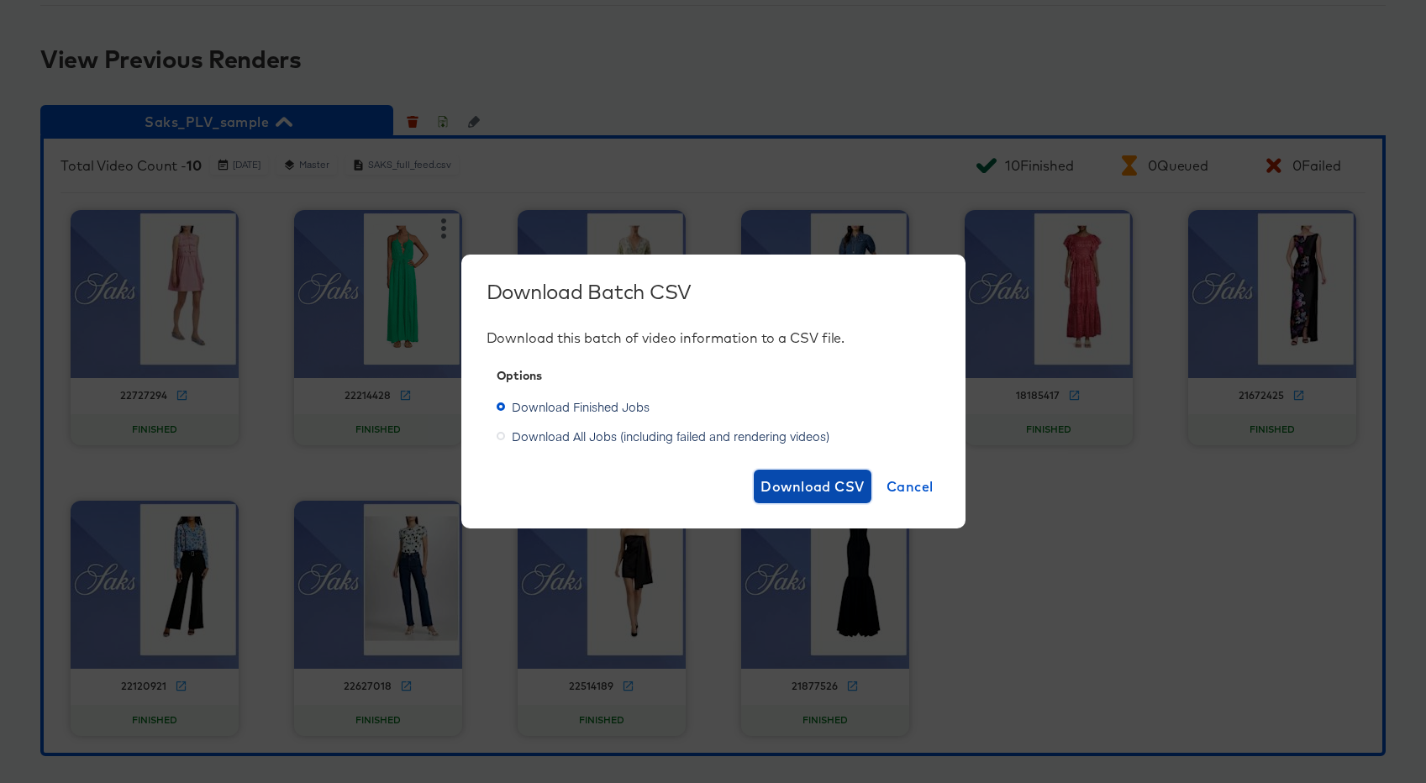
click at [802, 483] on span "Download CSV" at bounding box center [813, 487] width 104 height 24
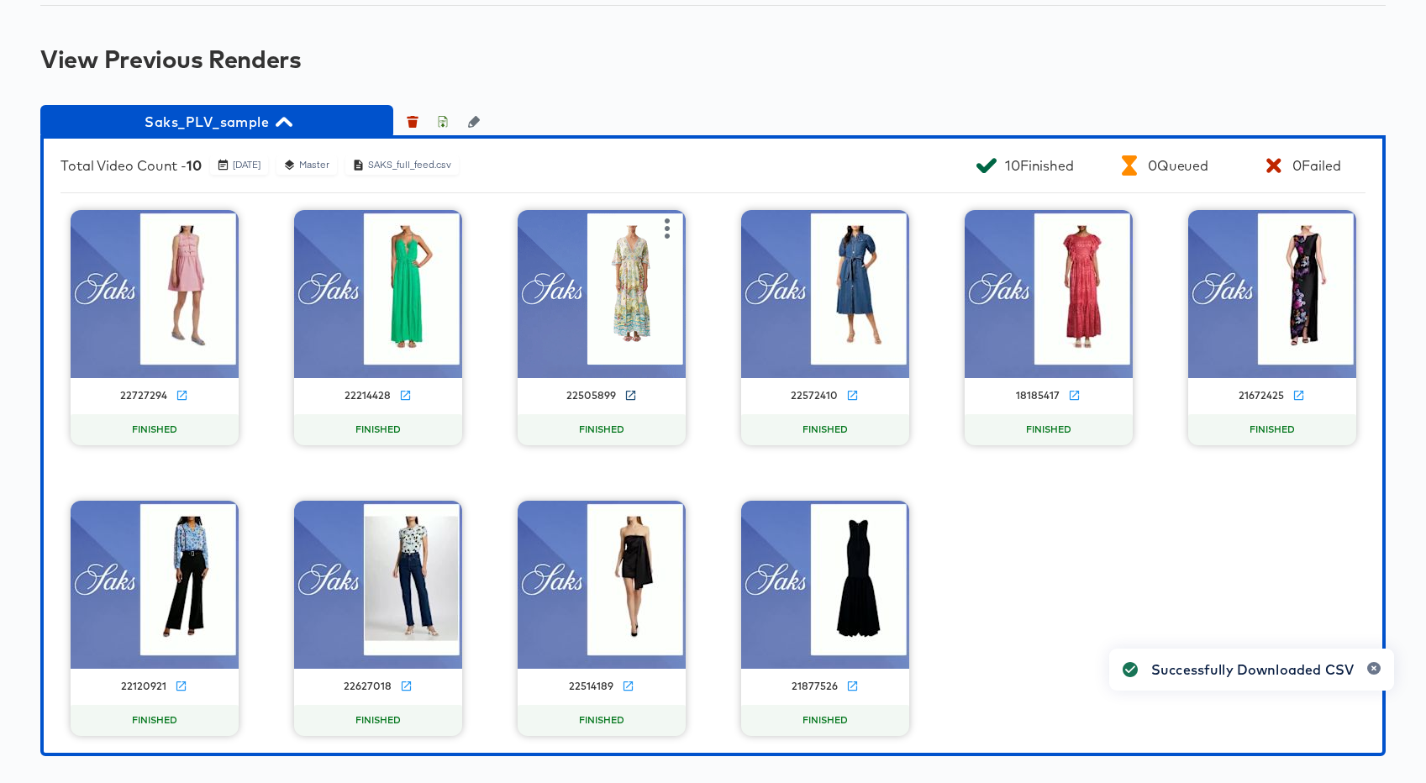
click at [633, 402] on icon at bounding box center [631, 395] width 13 height 13
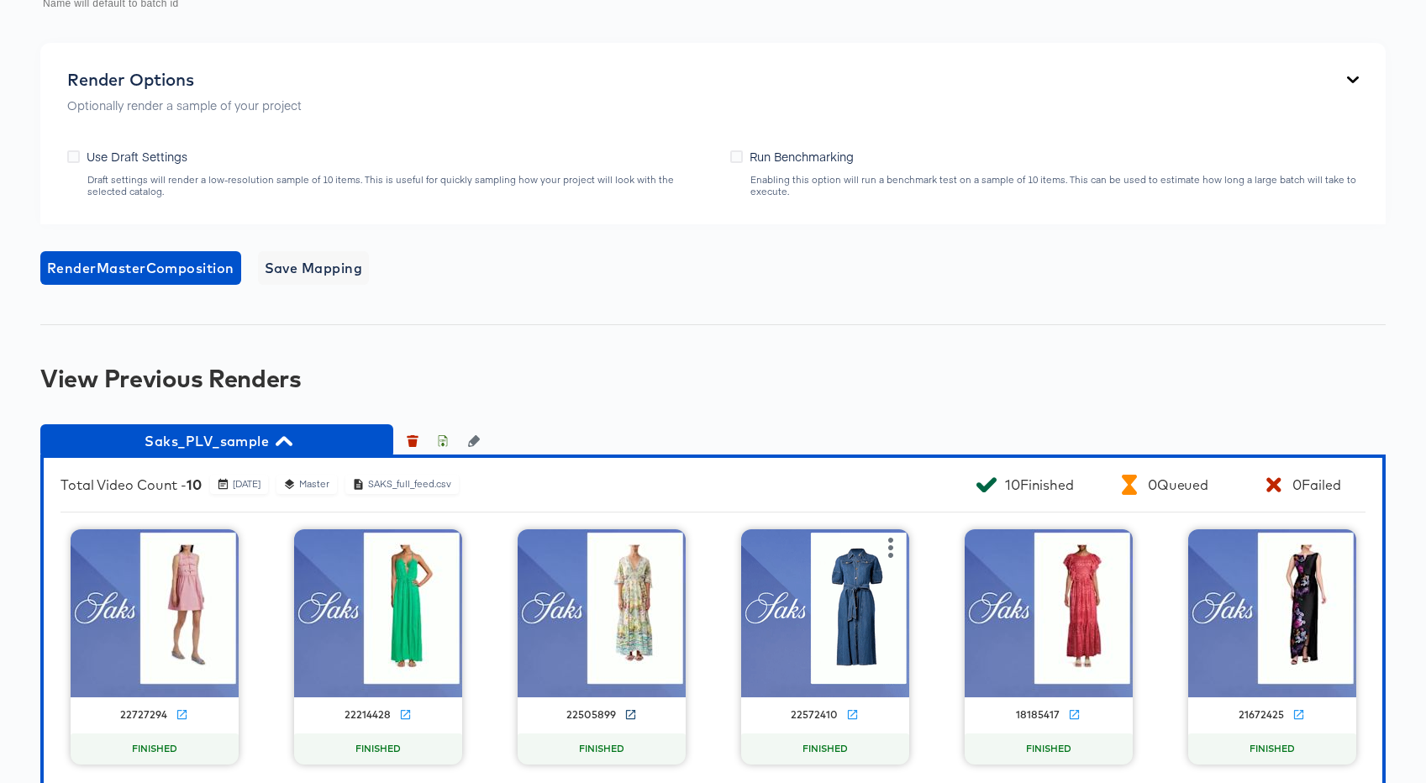
scroll to position [953, 0]
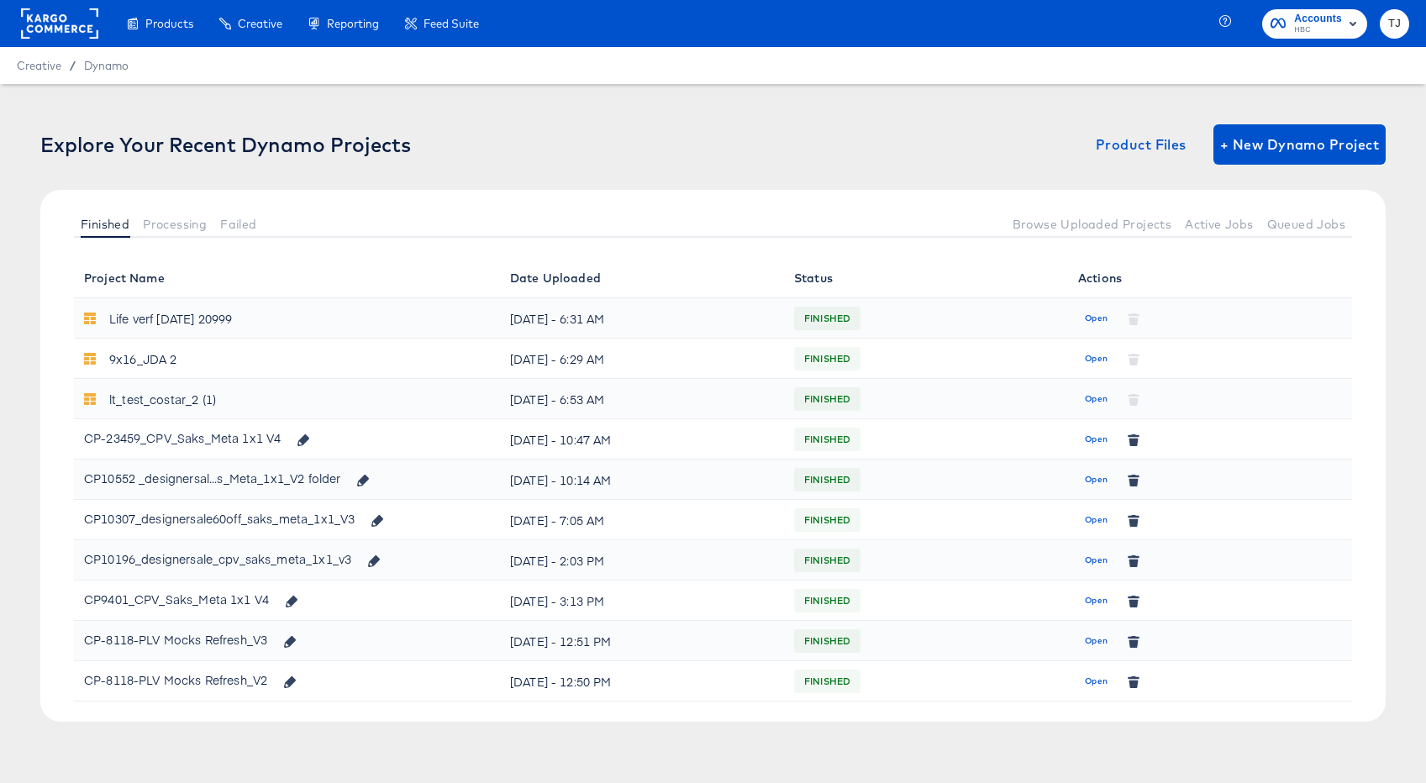
click at [91, 28] on rect at bounding box center [59, 23] width 77 height 30
click at [24, 20] on rect at bounding box center [59, 23] width 77 height 30
click at [44, 19] on rect at bounding box center [59, 23] width 77 height 30
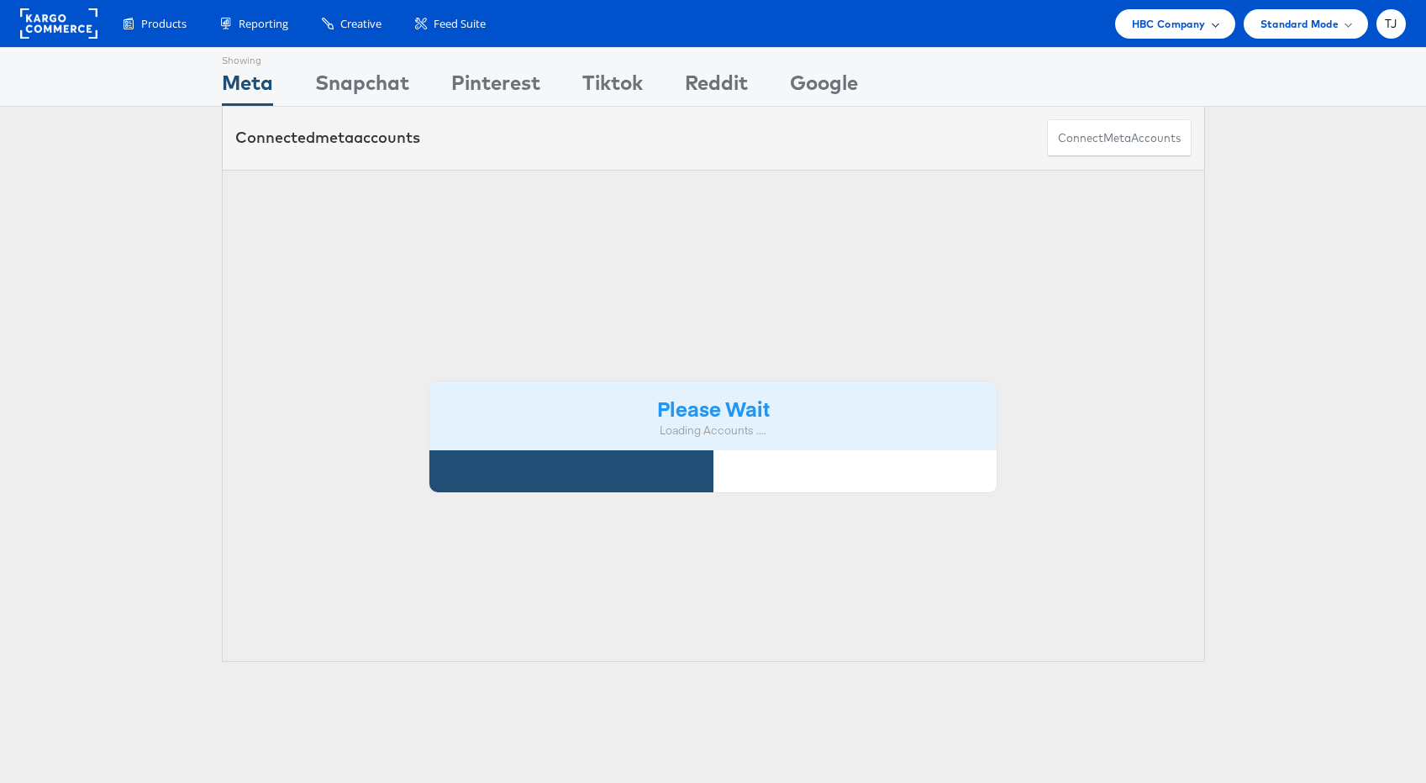
click at [1189, 24] on span "HBC Company" at bounding box center [1169, 24] width 74 height 18
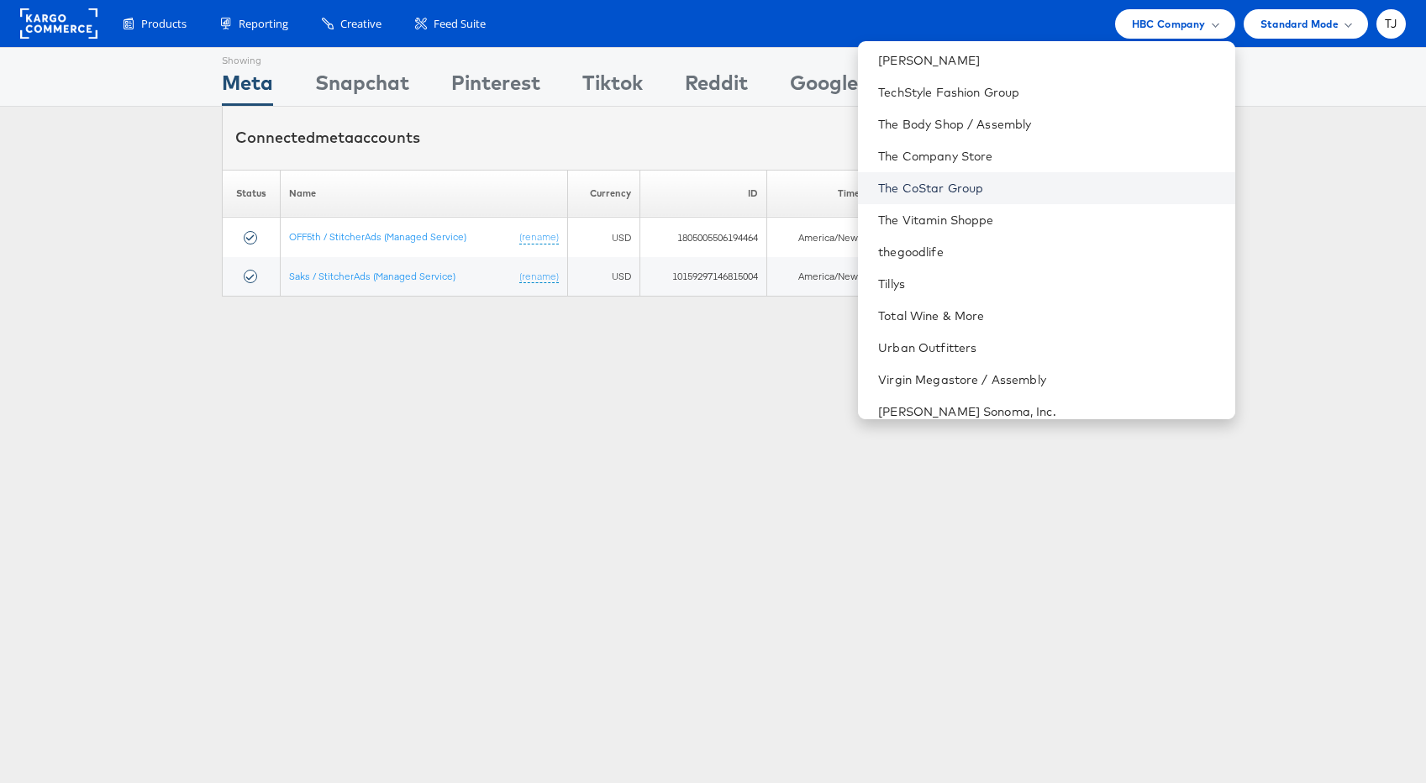
scroll to position [1, 0]
click at [1089, 189] on link "The CoStar Group" at bounding box center [1049, 187] width 343 height 17
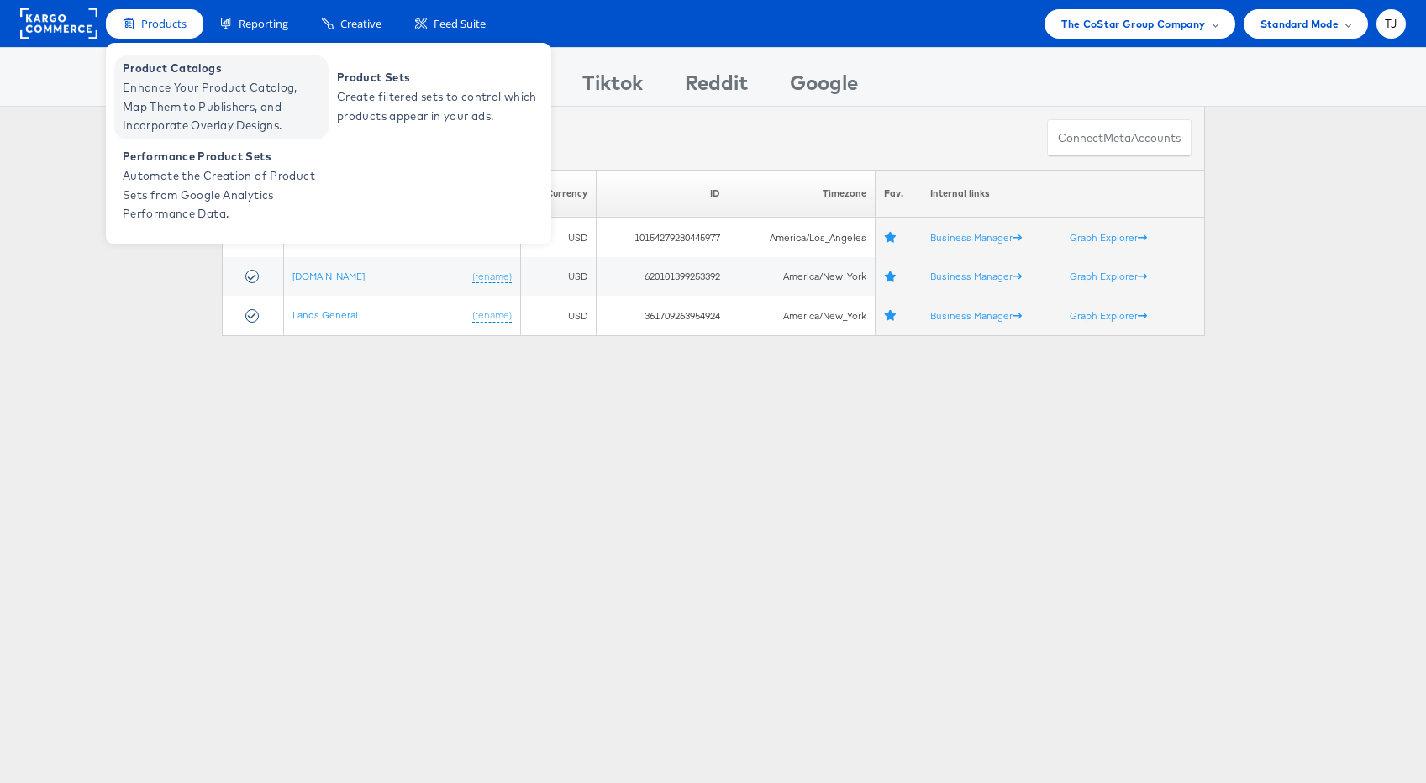
click at [156, 81] on span "Enhance Your Product Catalog, Map Them to Publishers, and Incorporate Overlay D…" at bounding box center [224, 106] width 202 height 57
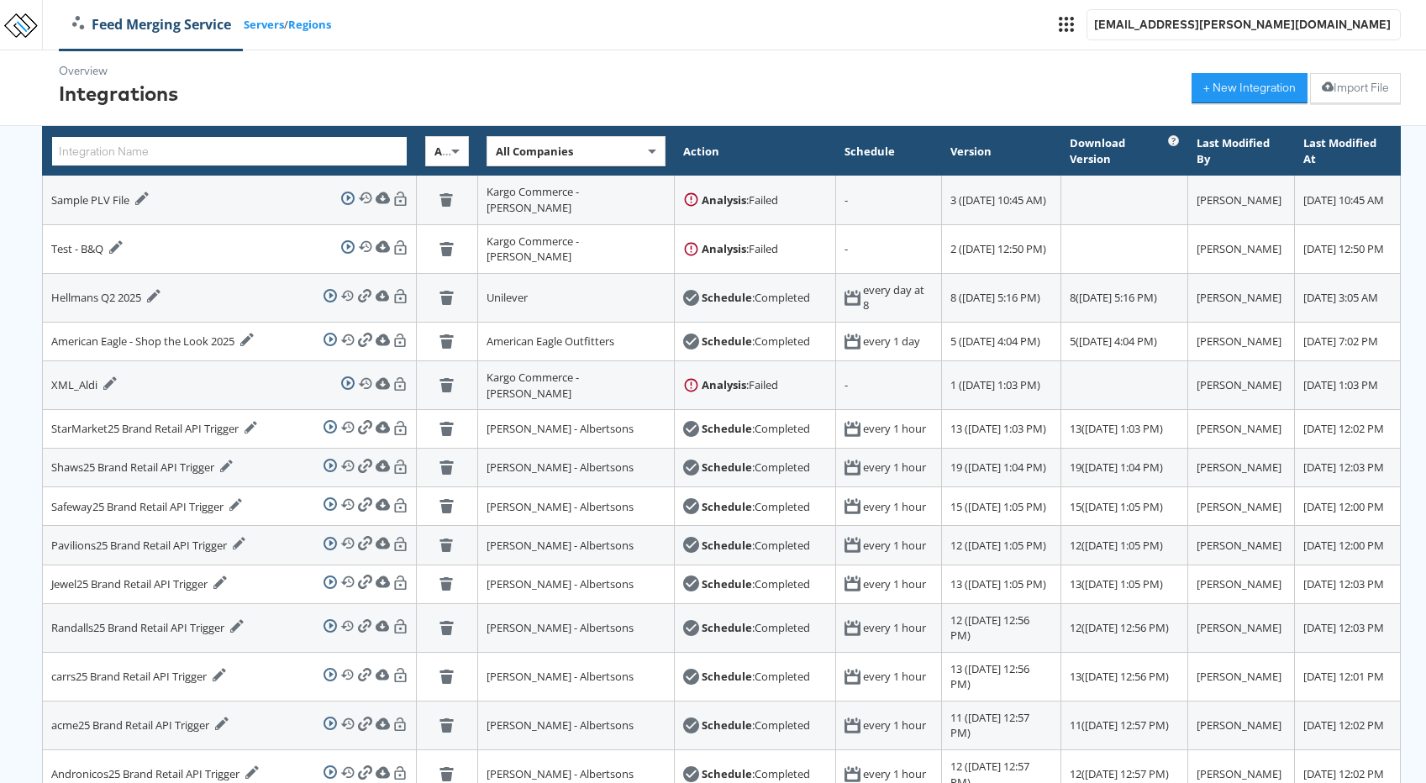
click at [228, 150] on input "text" at bounding box center [229, 151] width 356 height 30
paste input "Apts.com_AMPLIFY_Feed_V1"
type input "Apts.com_AMPLIFY_Feed_V1"
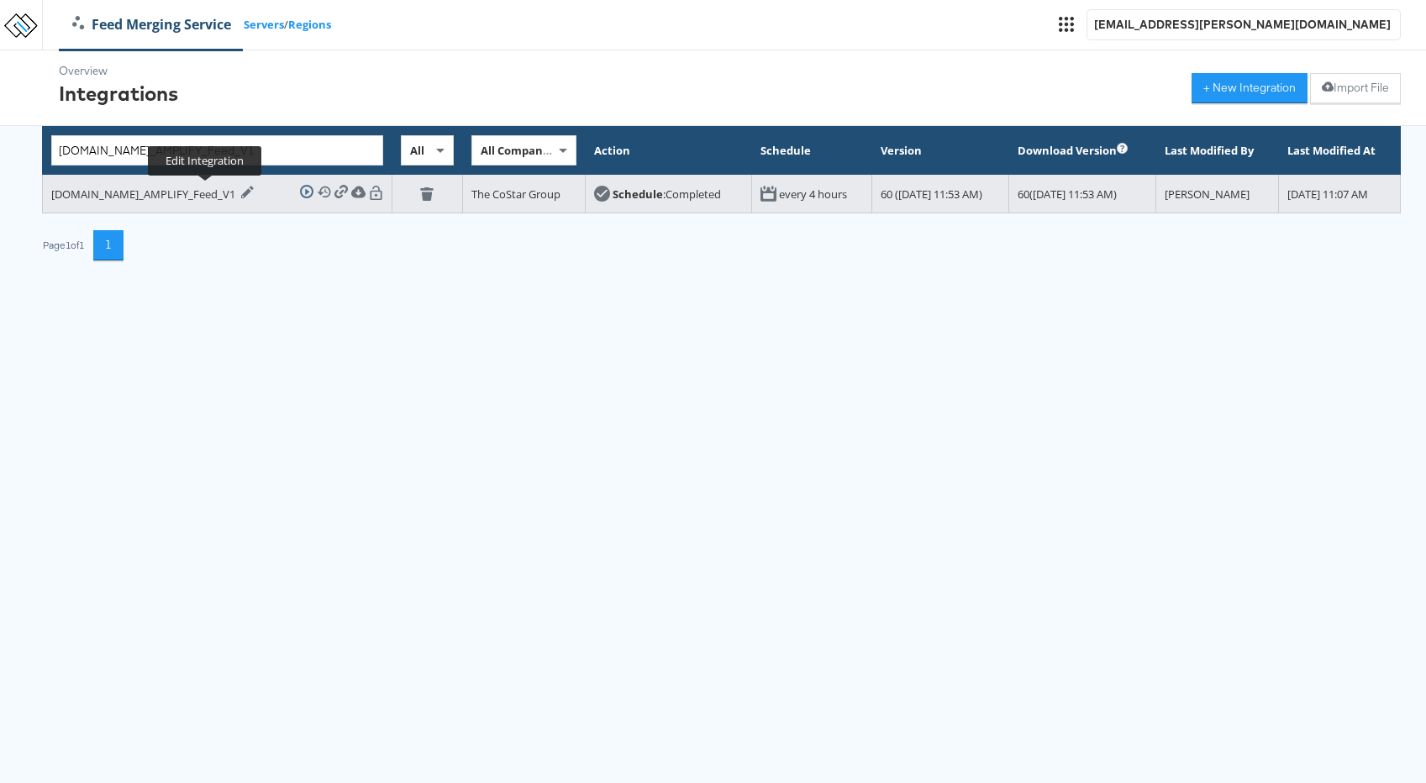
click at [241, 191] on icon at bounding box center [247, 192] width 13 height 13
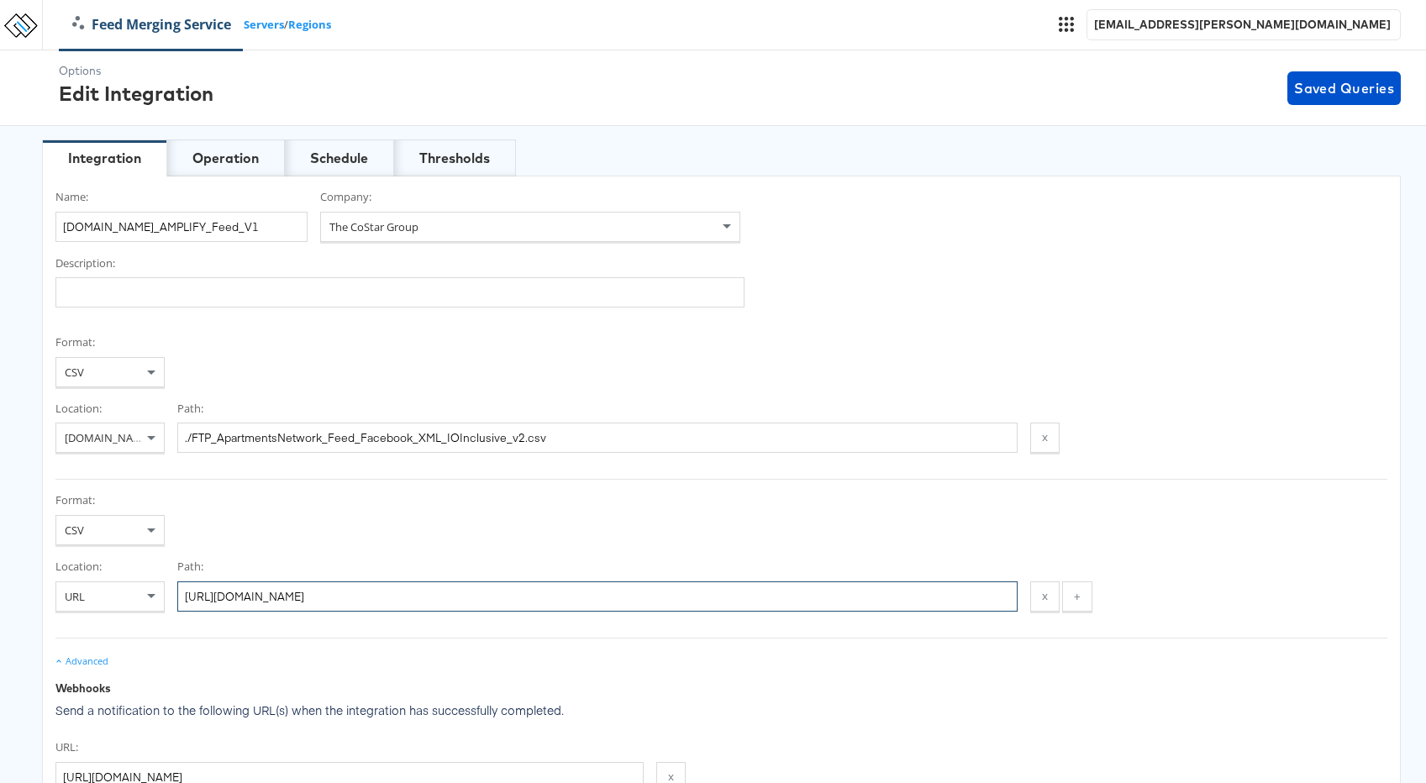
click at [182, 601] on input "https://docs.google.com/spreadsheets/d/e/2PACX-1vTeGKTokfvbBGflmGbdyQANsNKLKIle…" at bounding box center [597, 597] width 841 height 30
drag, startPoint x: 182, startPoint y: 595, endPoint x: 1148, endPoint y: 594, distance: 965.8
click at [1156, 594] on div "Location: URL Path: https://docs.google.com/spreadsheets/d/e/2PACX-1vTeGKTokfvb…" at bounding box center [721, 585] width 1332 height 53
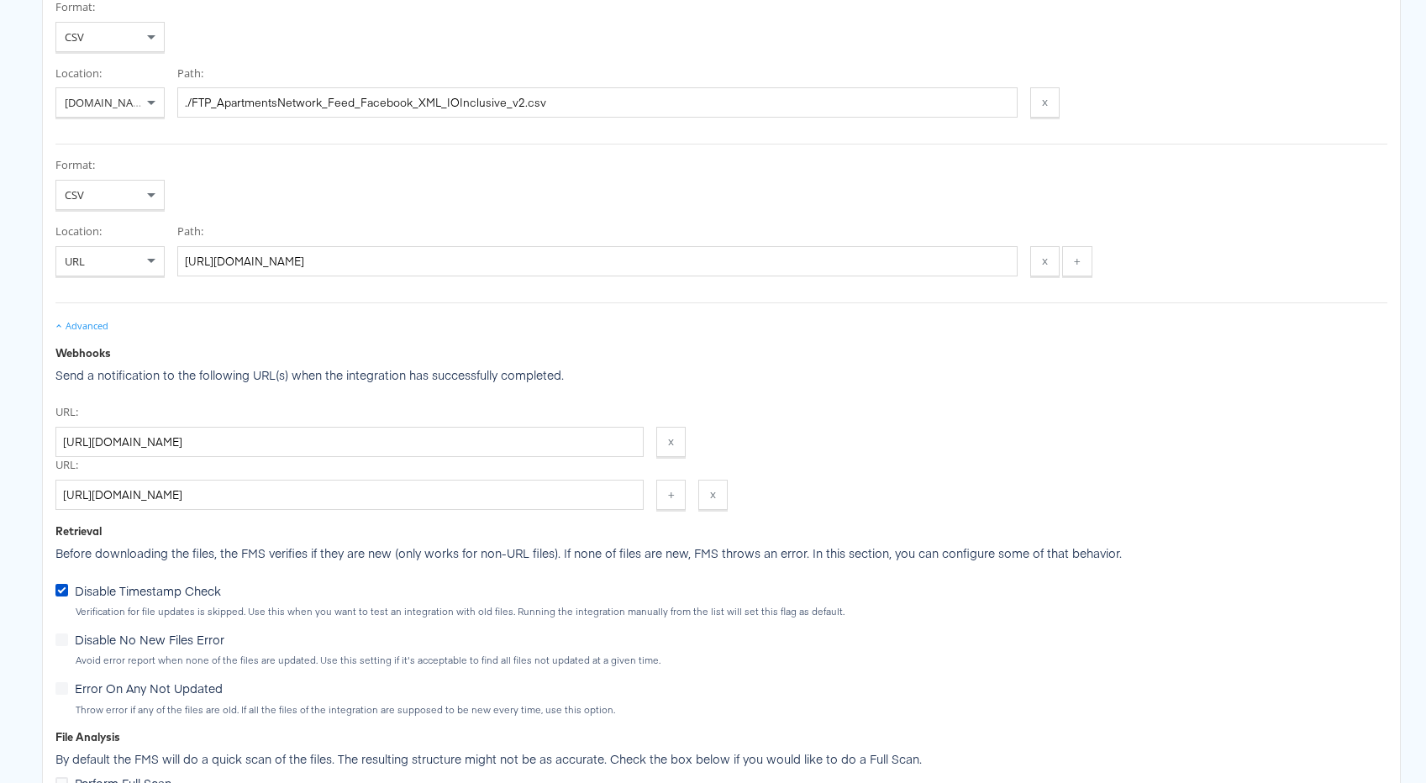
scroll to position [355, 0]
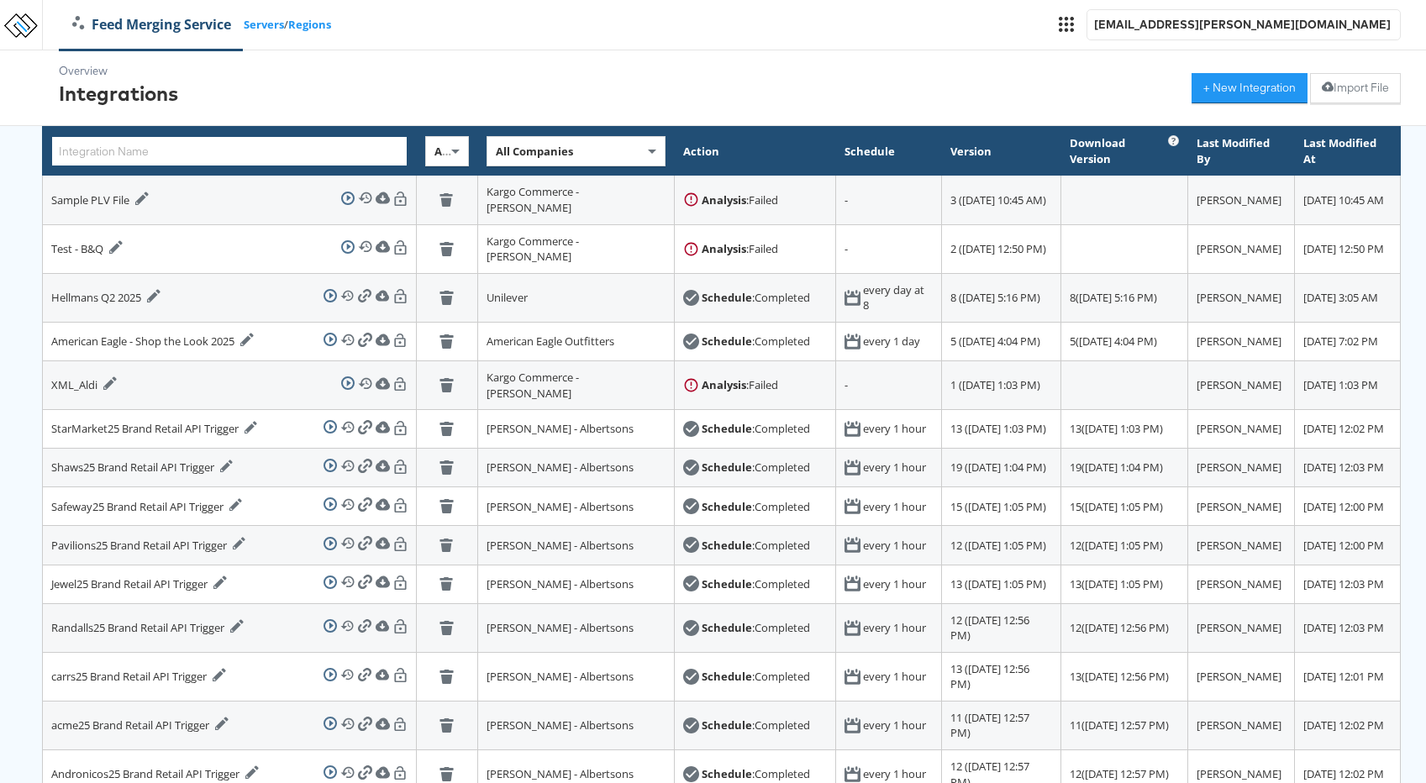
click at [201, 150] on input "text" at bounding box center [229, 151] width 356 height 30
paste input "CoStar_DARE_2022_Revised_V2_PropertyID_IOInclusive"
type input "CoStar_DARE_2022_Revised_V2_PropertyID_IOInclusive"
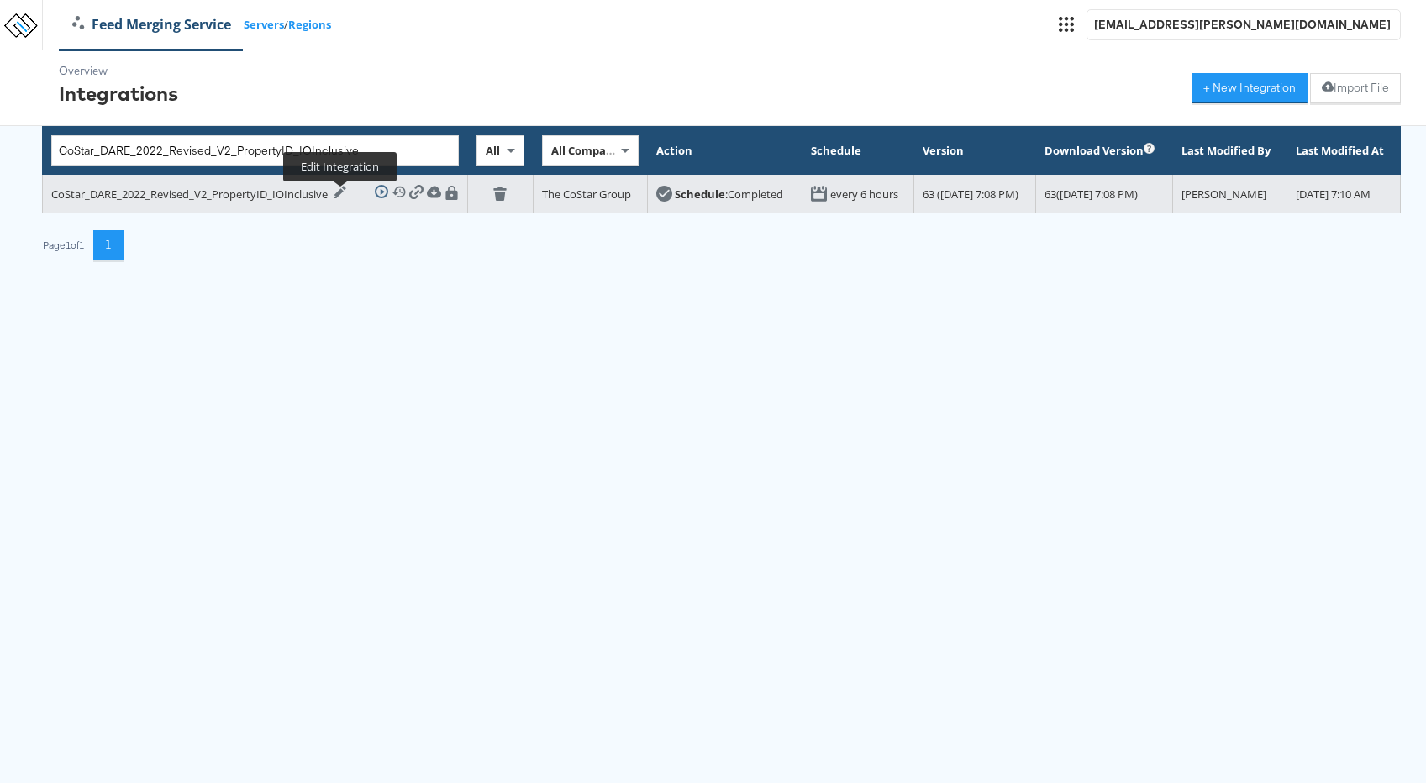
click at [339, 198] on icon at bounding box center [340, 192] width 13 height 13
